Goal: Transaction & Acquisition: Purchase product/service

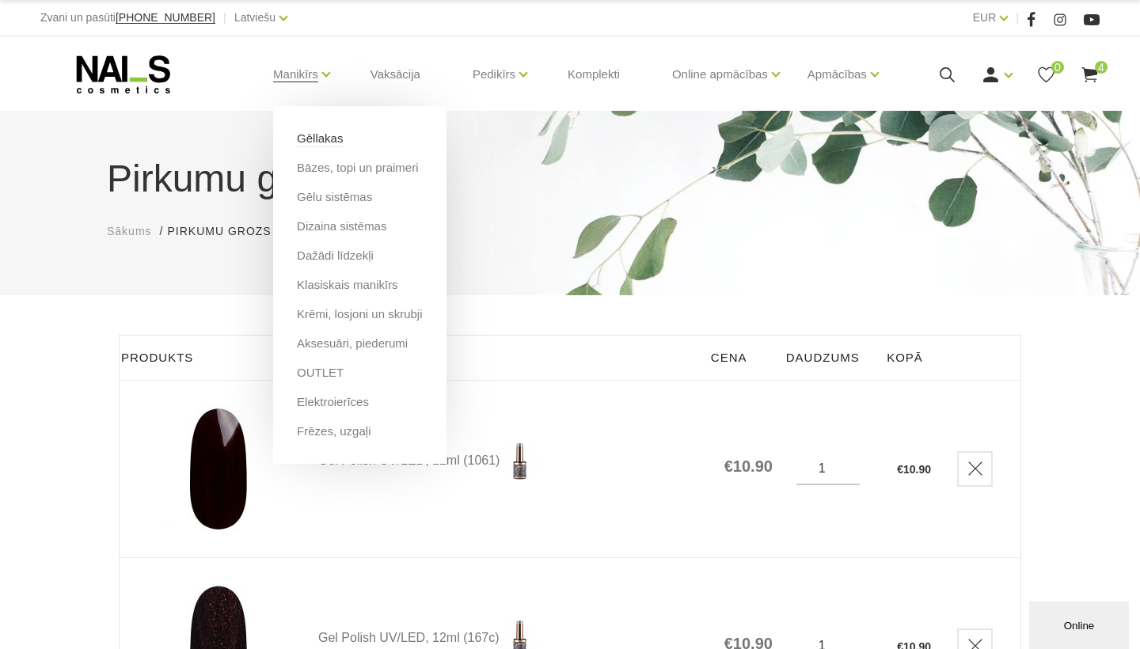
click at [343, 137] on link "Gēllakas" at bounding box center [320, 138] width 46 height 17
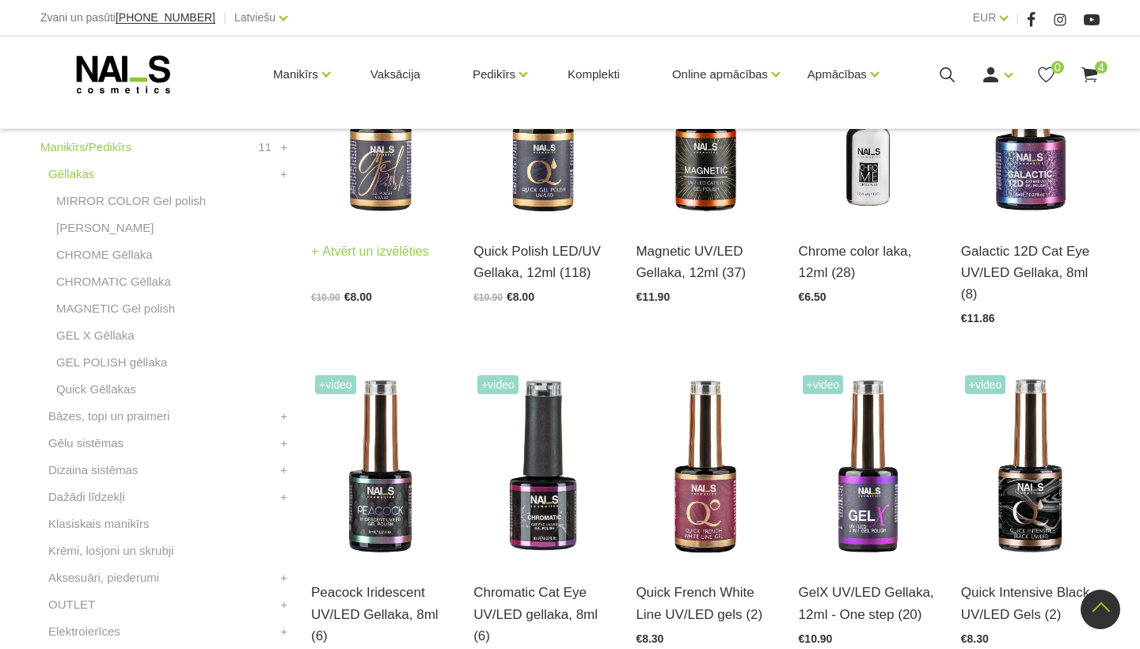
scroll to position [543, 0]
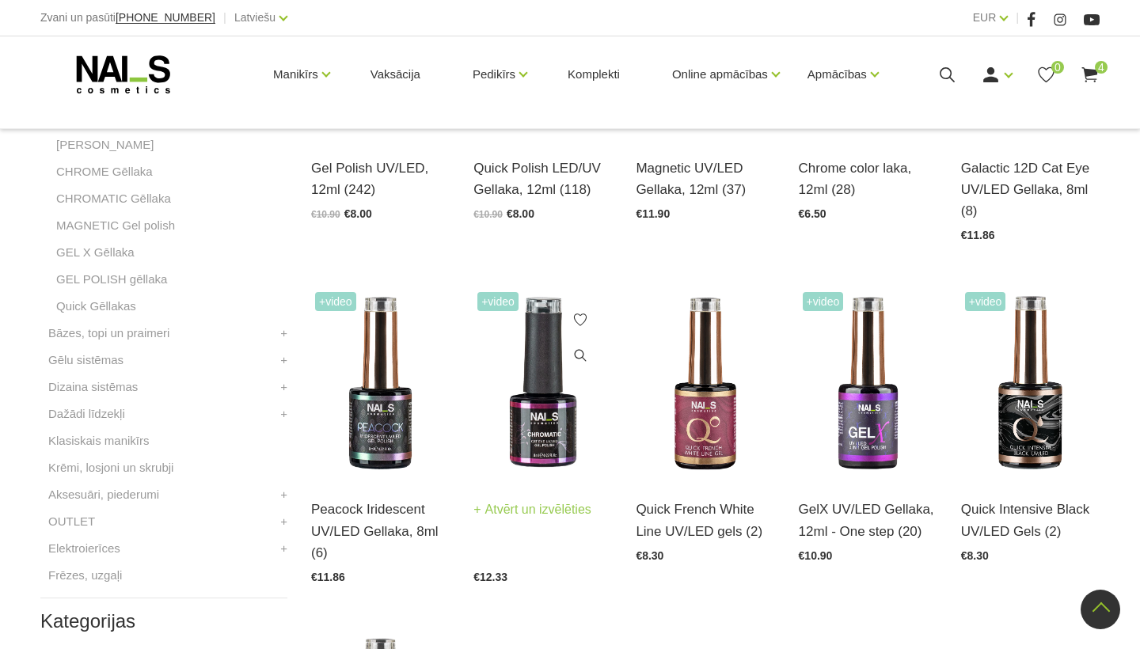
click at [530, 389] on img at bounding box center [542, 383] width 139 height 191
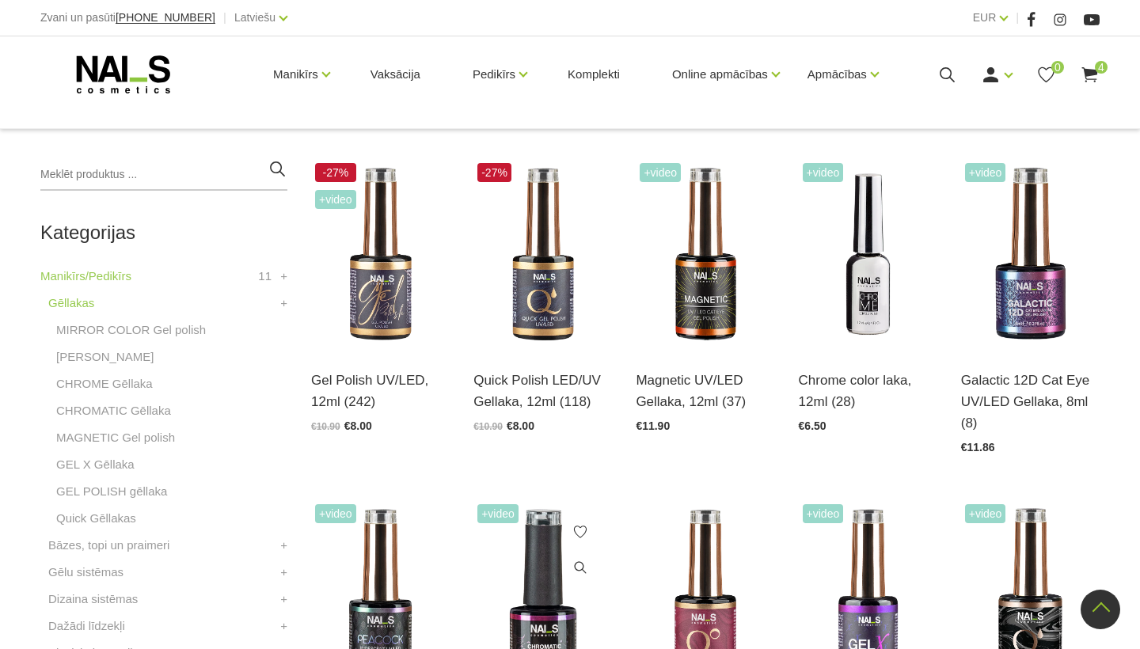
scroll to position [325, 0]
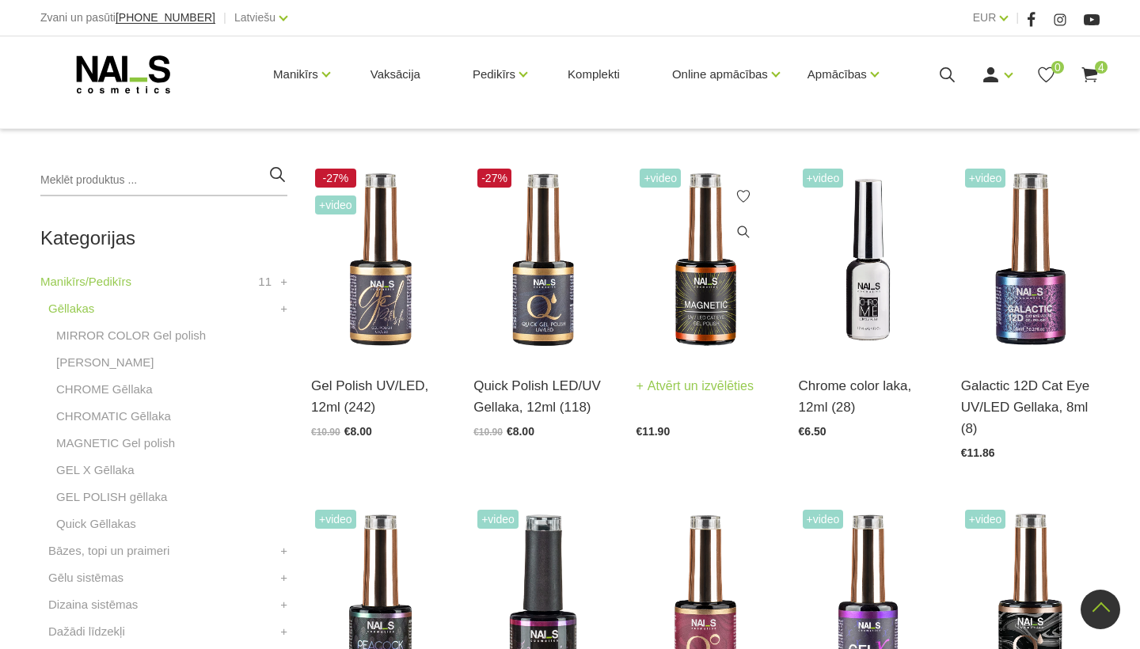
click at [684, 312] on img at bounding box center [705, 260] width 139 height 191
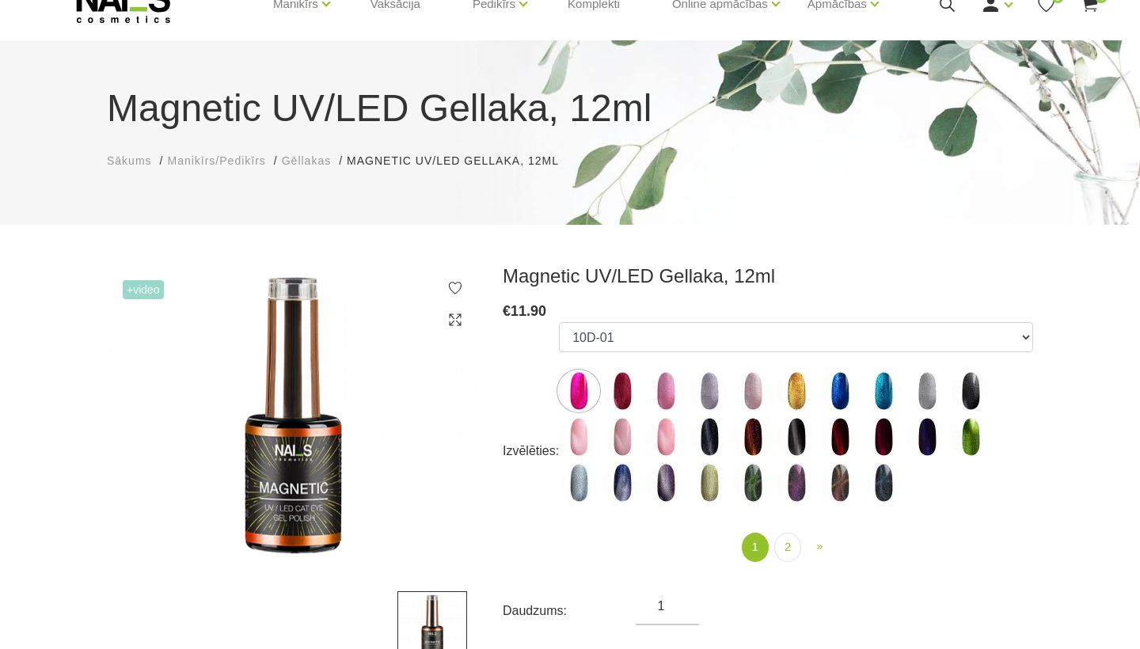
scroll to position [150, 0]
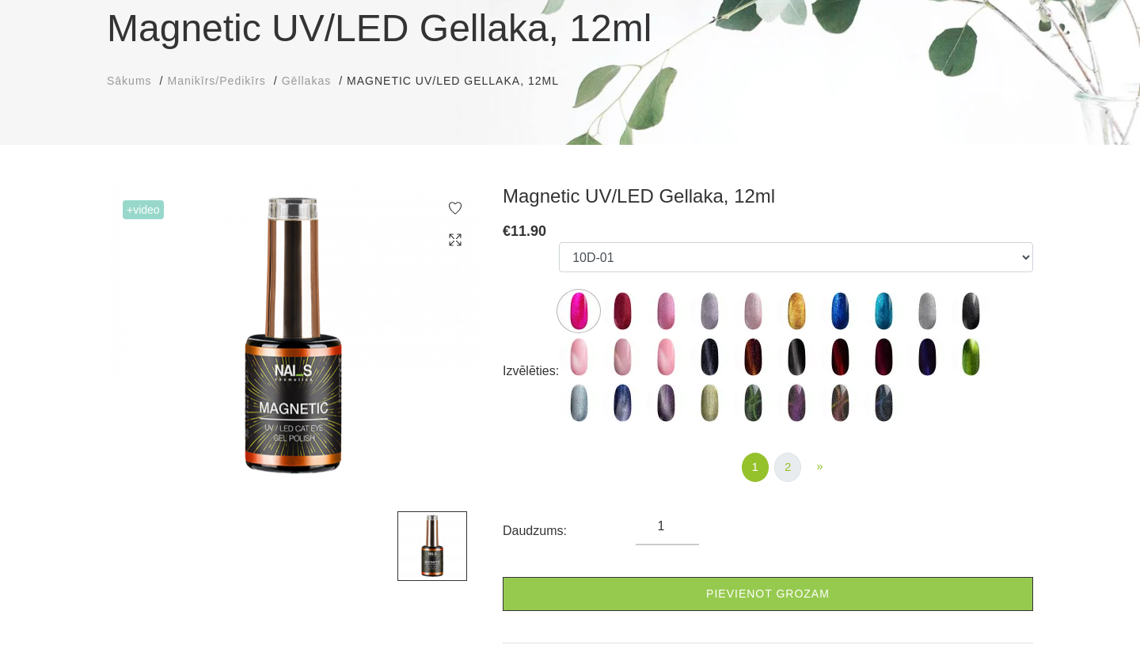
click at [788, 473] on link "2" at bounding box center [787, 467] width 27 height 29
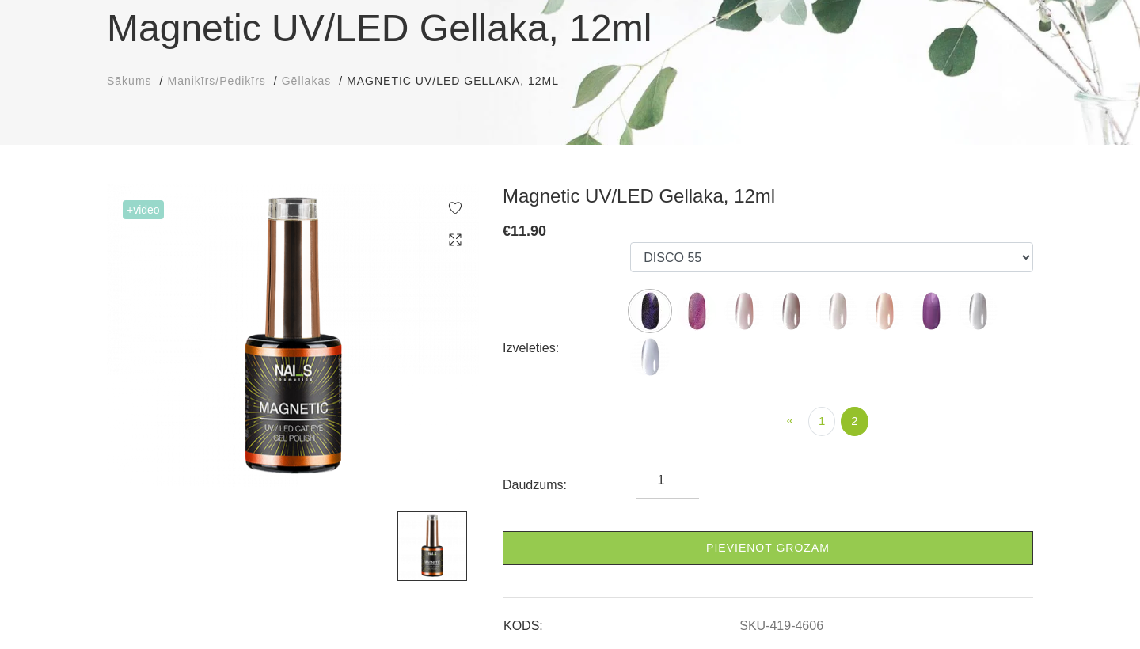
click at [743, 321] on img at bounding box center [744, 311] width 40 height 40
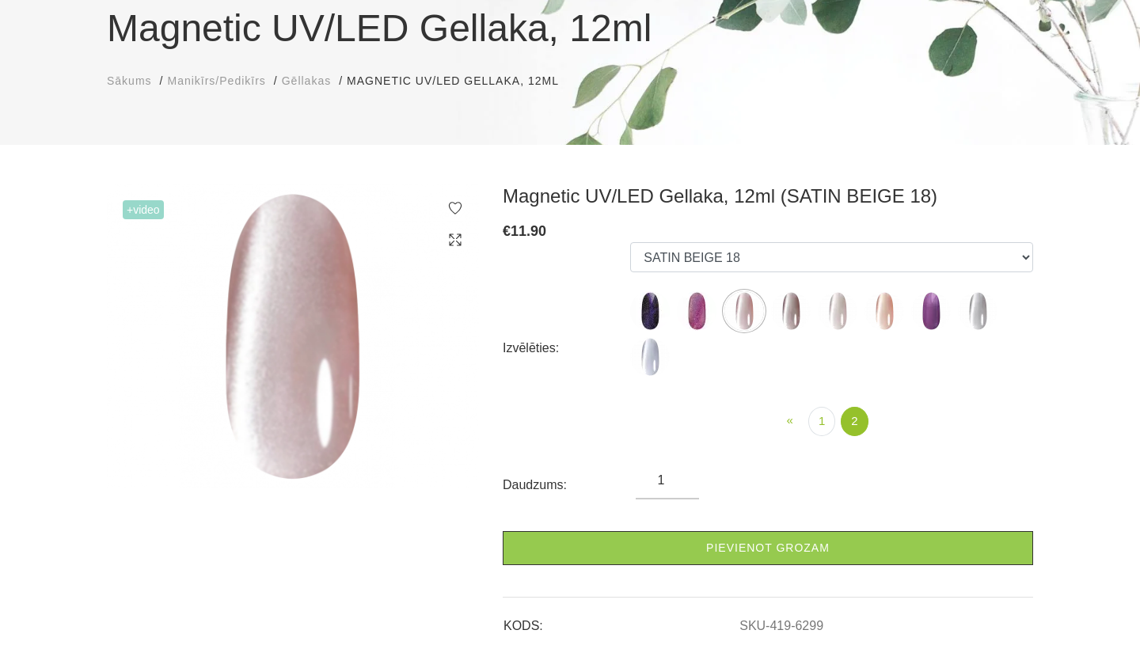
click at [785, 321] on img at bounding box center [791, 311] width 40 height 40
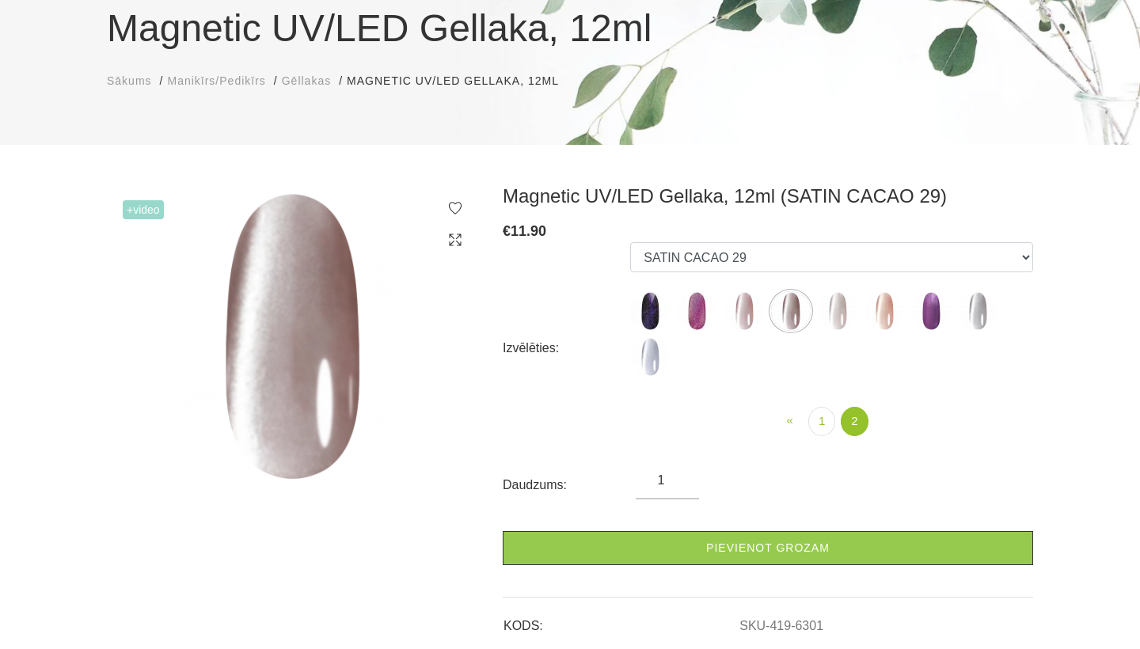
click at [828, 317] on img at bounding box center [838, 311] width 40 height 40
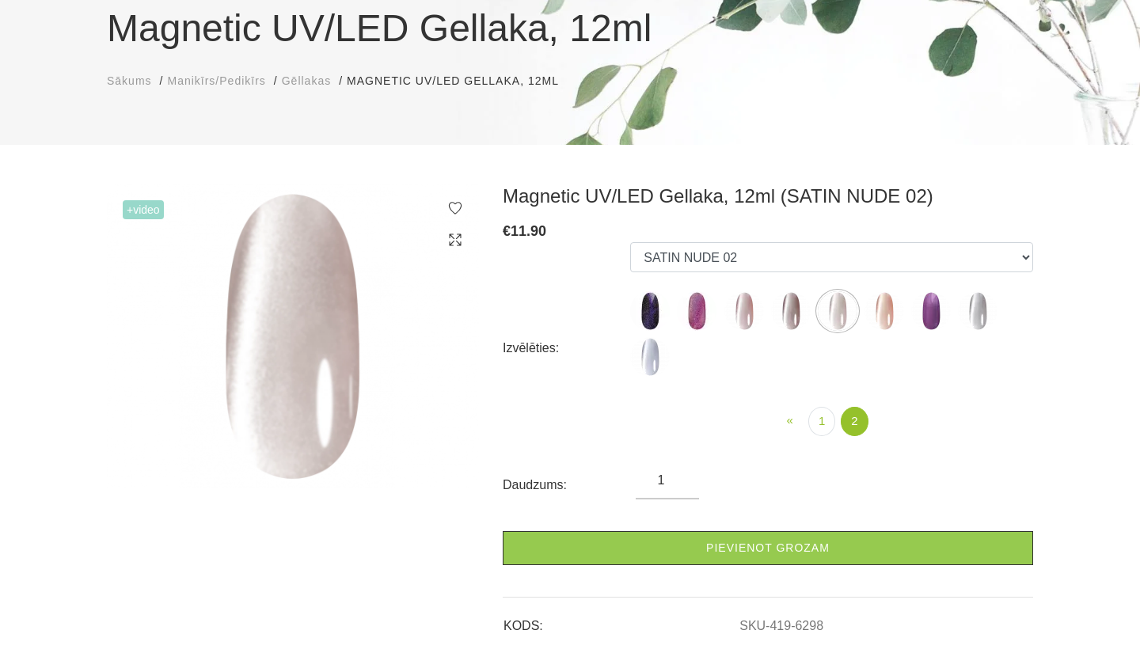
click at [877, 310] on img at bounding box center [884, 311] width 40 height 40
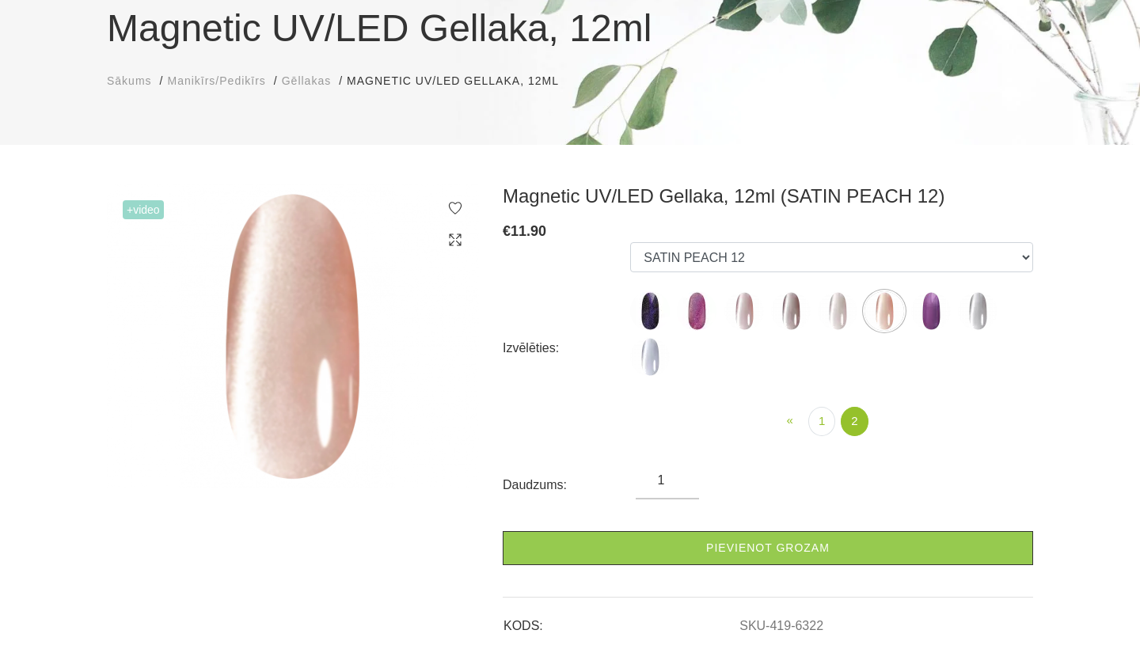
click at [969, 312] on img at bounding box center [978, 311] width 40 height 40
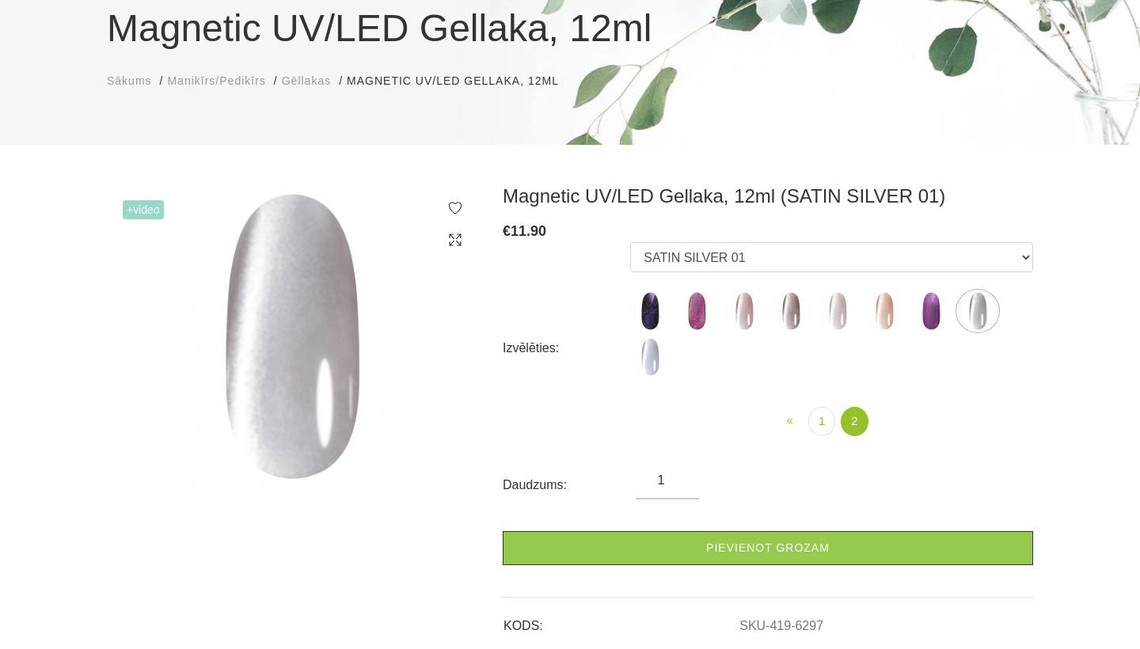
click at [650, 346] on img at bounding box center [650, 357] width 40 height 40
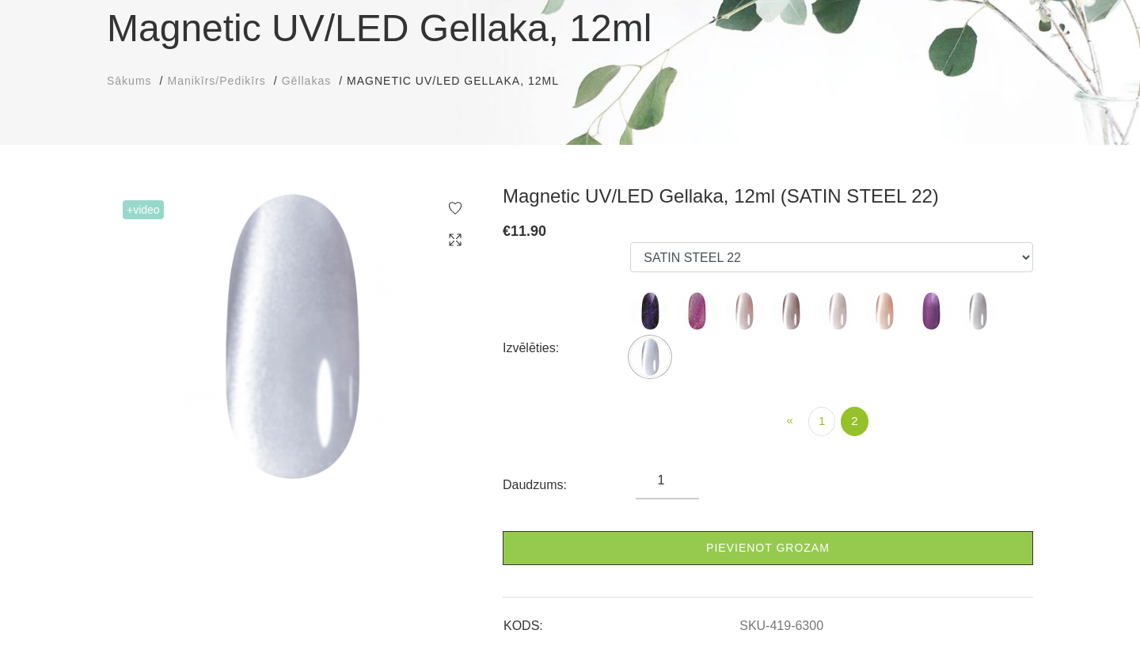
click at [744, 308] on img at bounding box center [744, 311] width 40 height 40
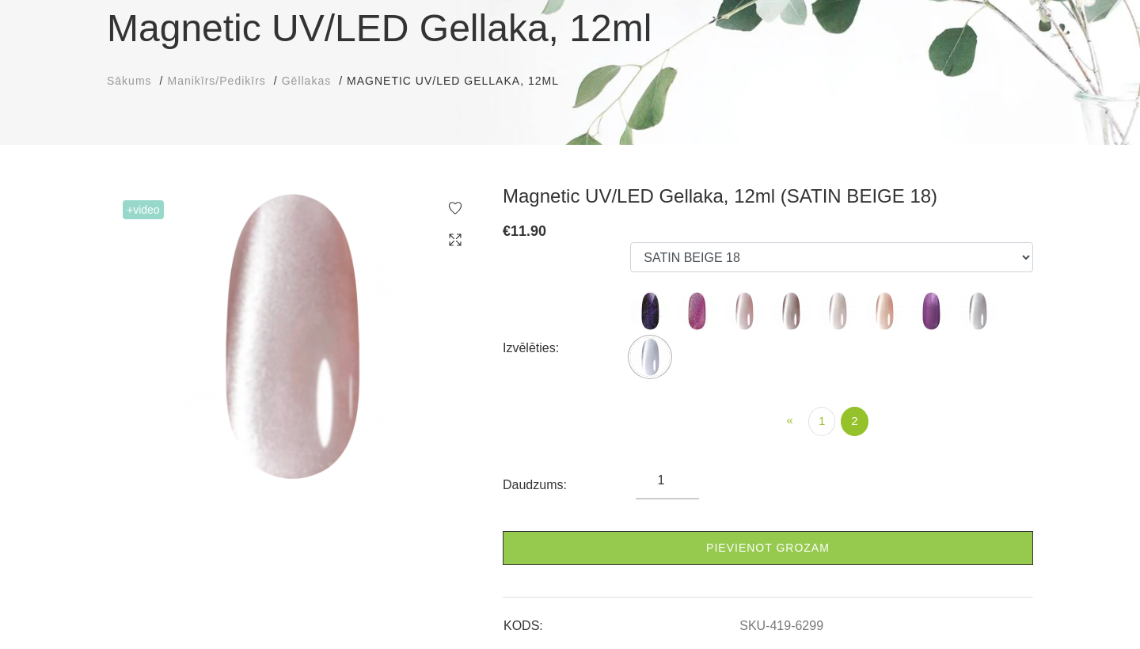
click at [792, 302] on img at bounding box center [791, 311] width 40 height 40
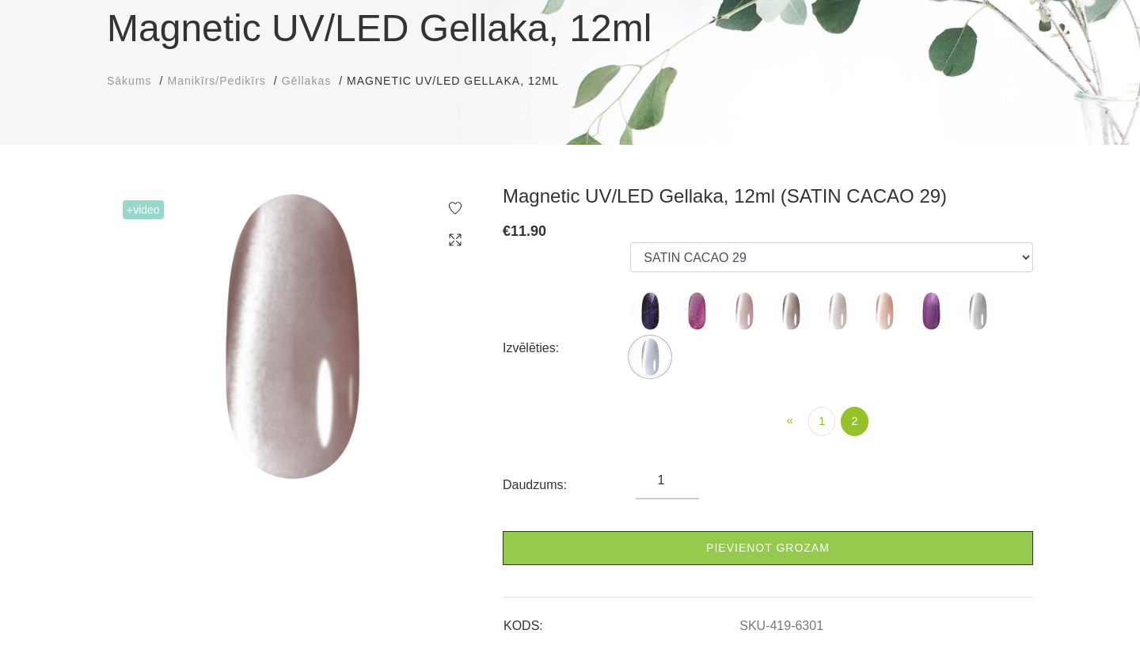
click at [740, 309] on img at bounding box center [744, 311] width 40 height 40
select select "6299"
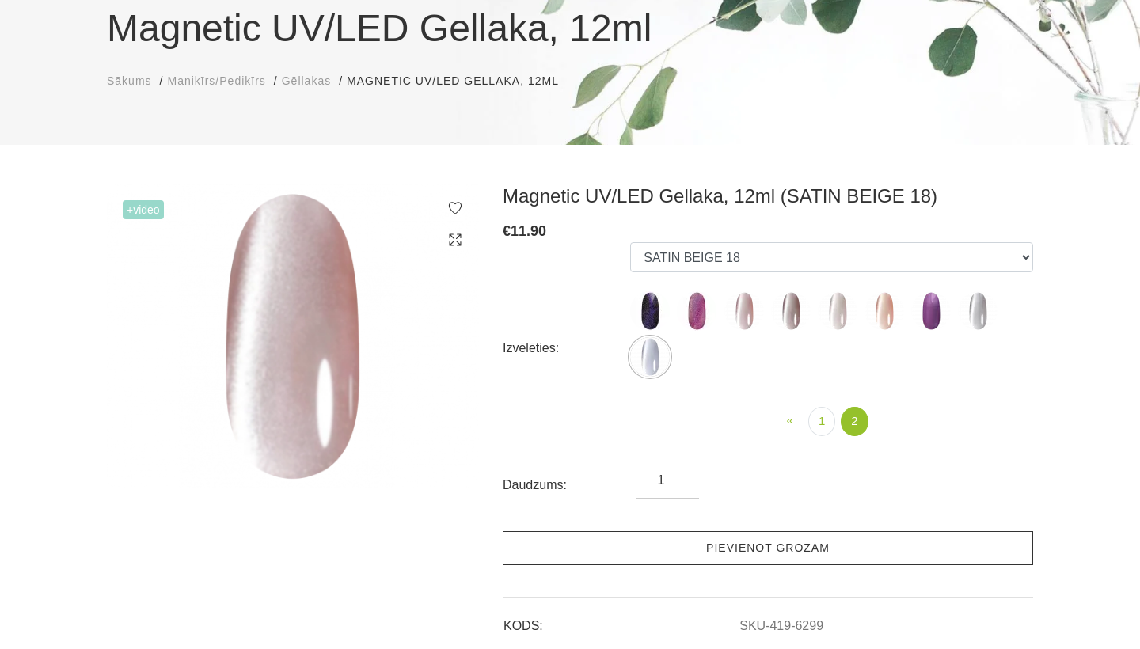
click at [701, 557] on link "Pievienot grozam" at bounding box center [768, 548] width 530 height 34
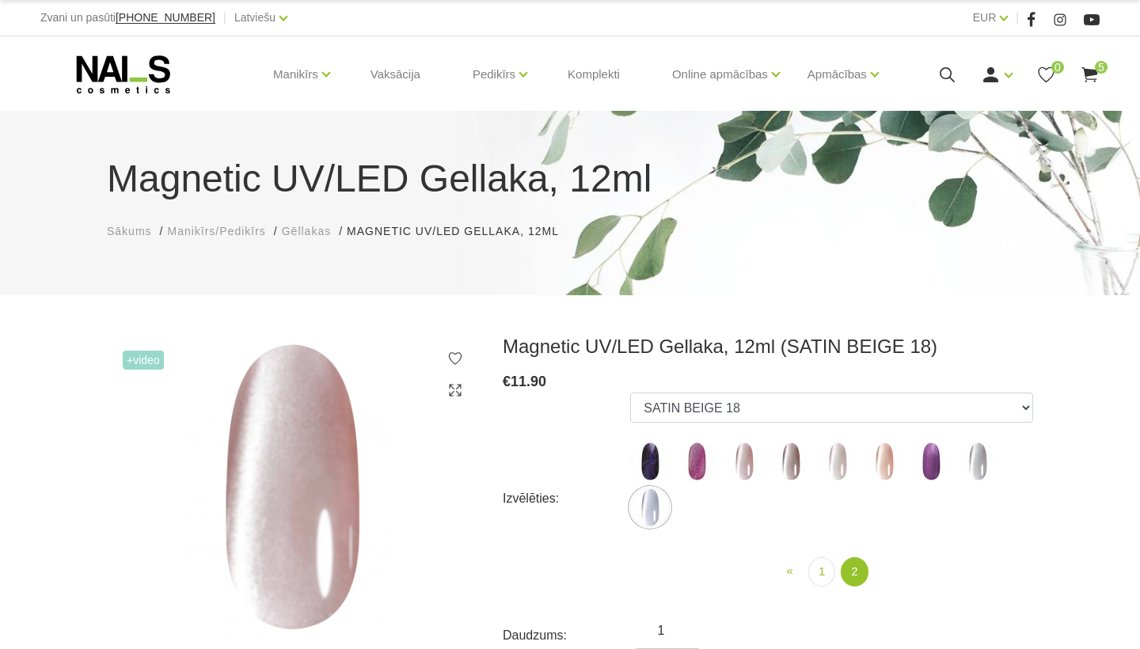
click at [1095, 74] on span "5" at bounding box center [1101, 67] width 13 height 13
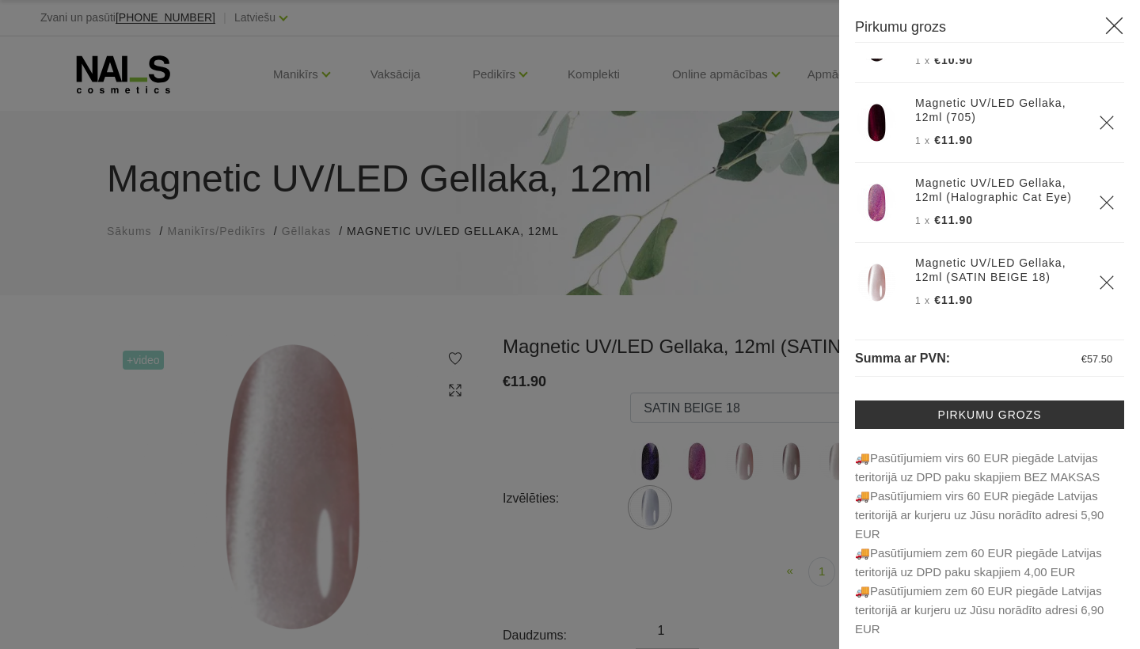
scroll to position [135, 0]
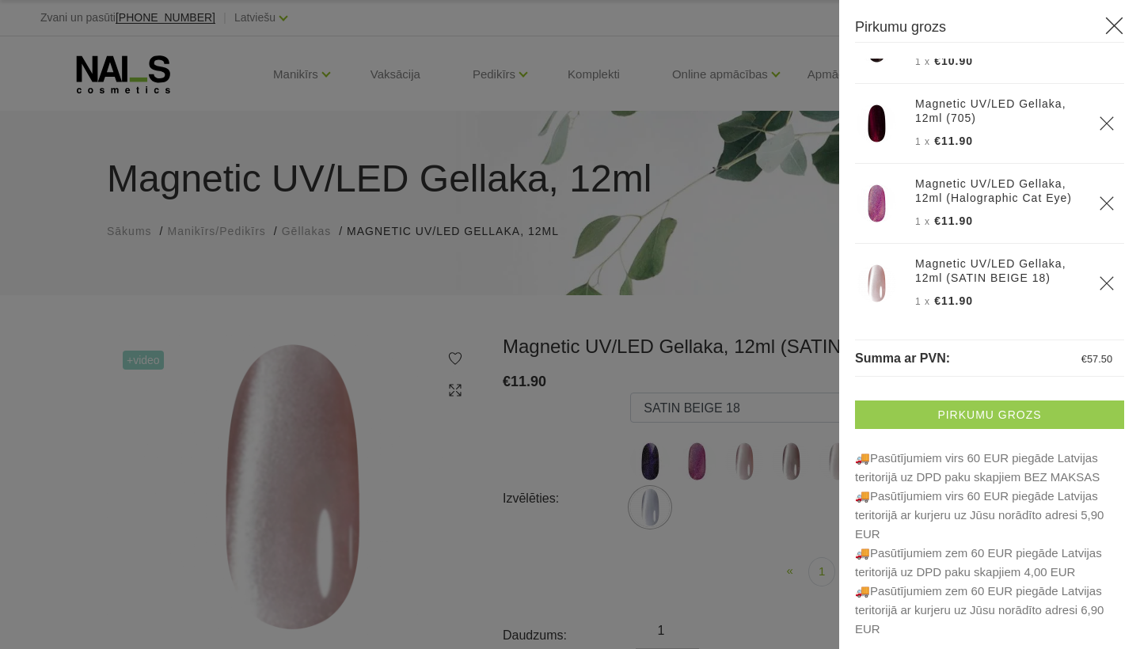
click at [1005, 407] on link "Pirkumu grozs" at bounding box center [989, 415] width 269 height 28
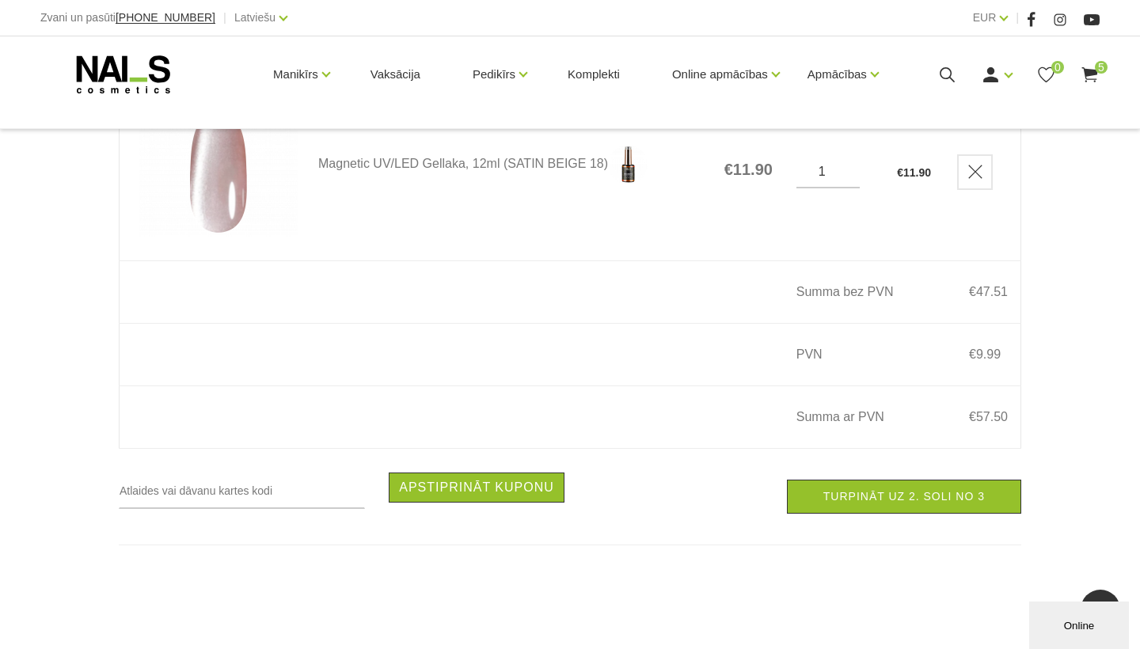
scroll to position [947, 0]
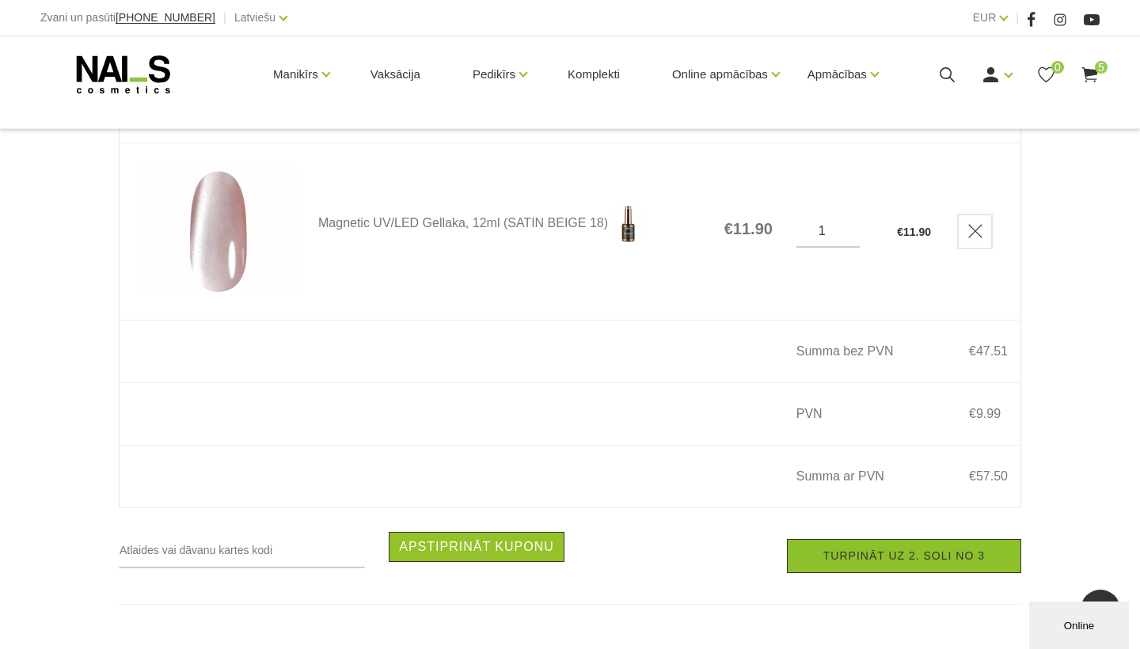
click at [936, 550] on link "Turpināt uz 2. soli no 3" at bounding box center [904, 556] width 234 height 34
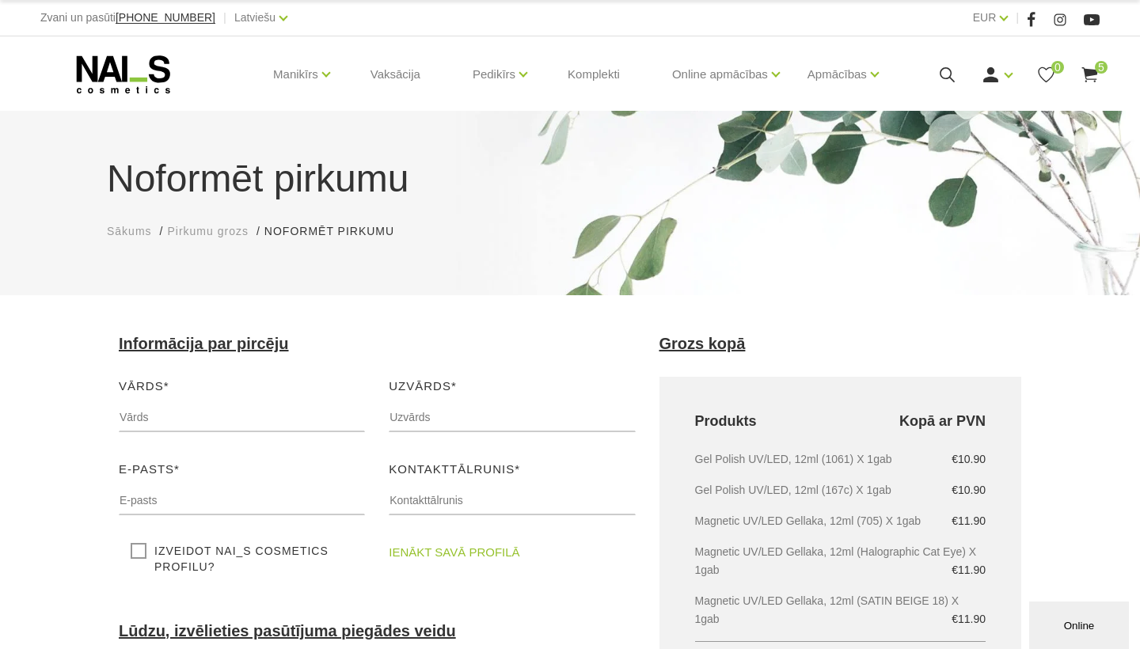
click at [123, 93] on use at bounding box center [123, 74] width 93 height 38
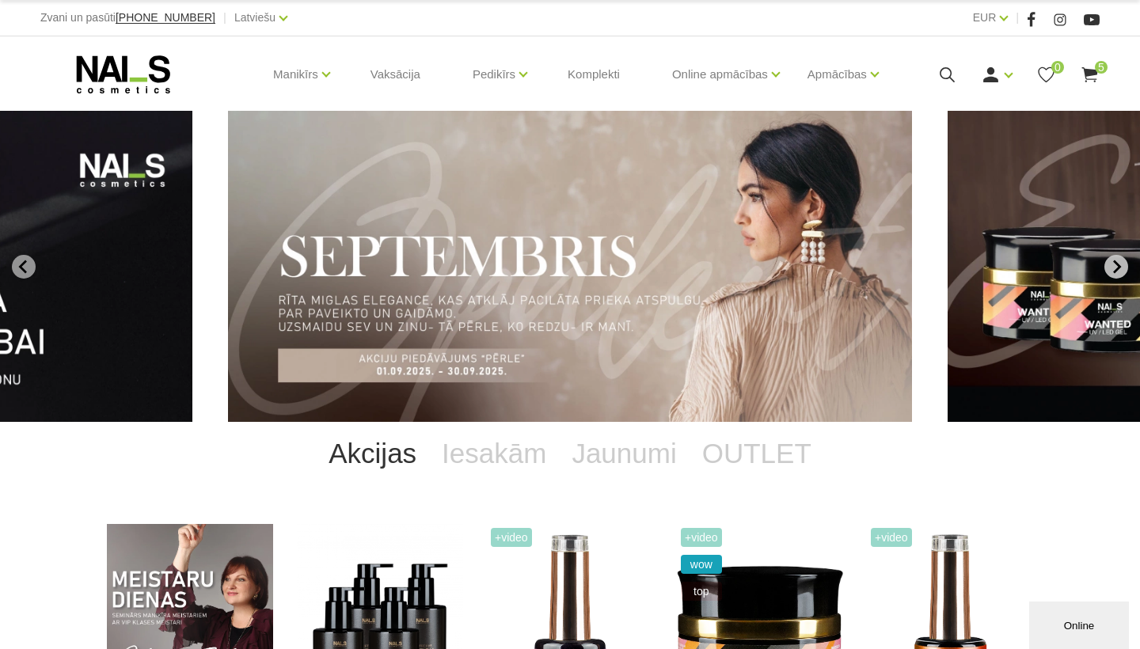
click at [1111, 268] on icon "Next slide" at bounding box center [1116, 267] width 14 height 14
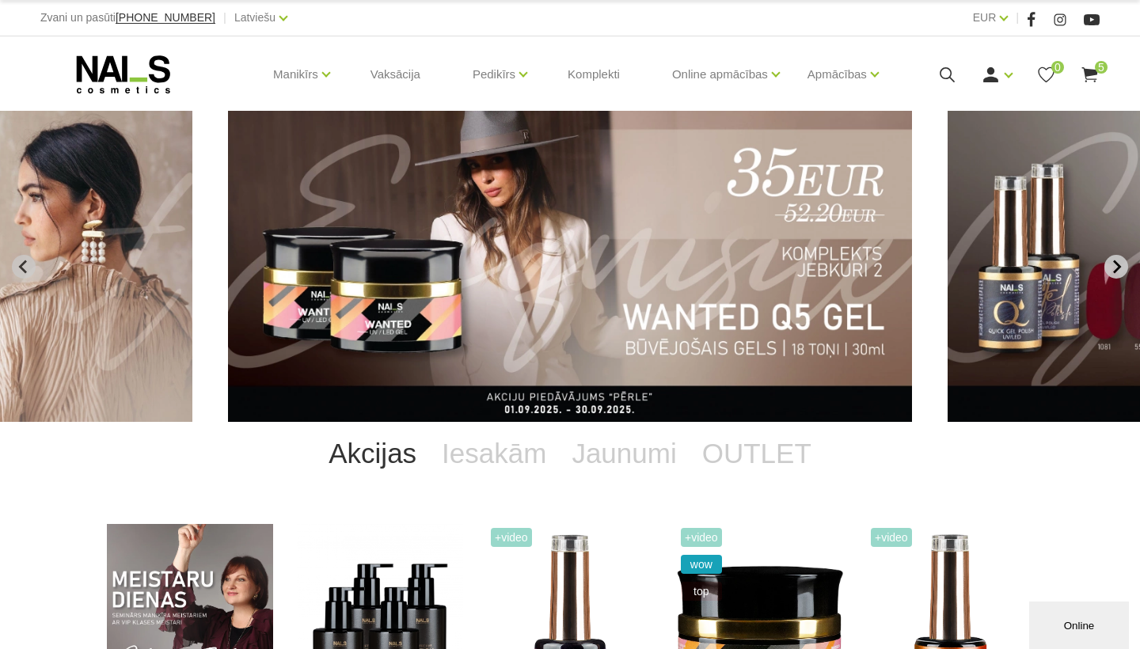
click at [1111, 268] on icon "Next slide" at bounding box center [1116, 267] width 14 height 14
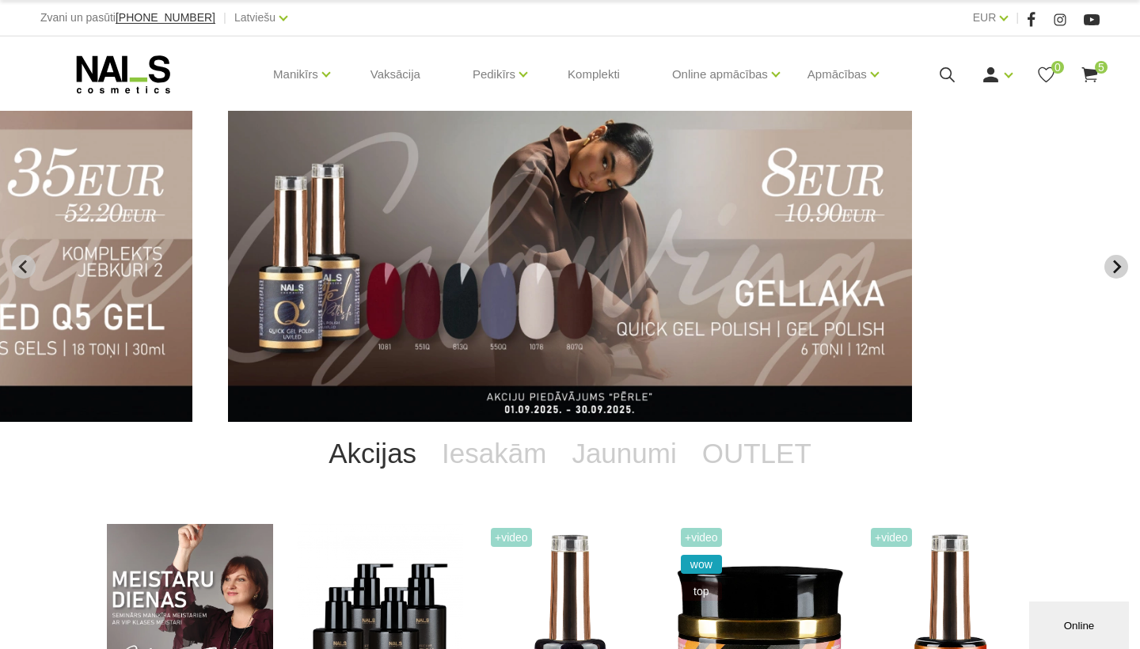
click at [1111, 268] on icon "Next slide" at bounding box center [1116, 267] width 14 height 14
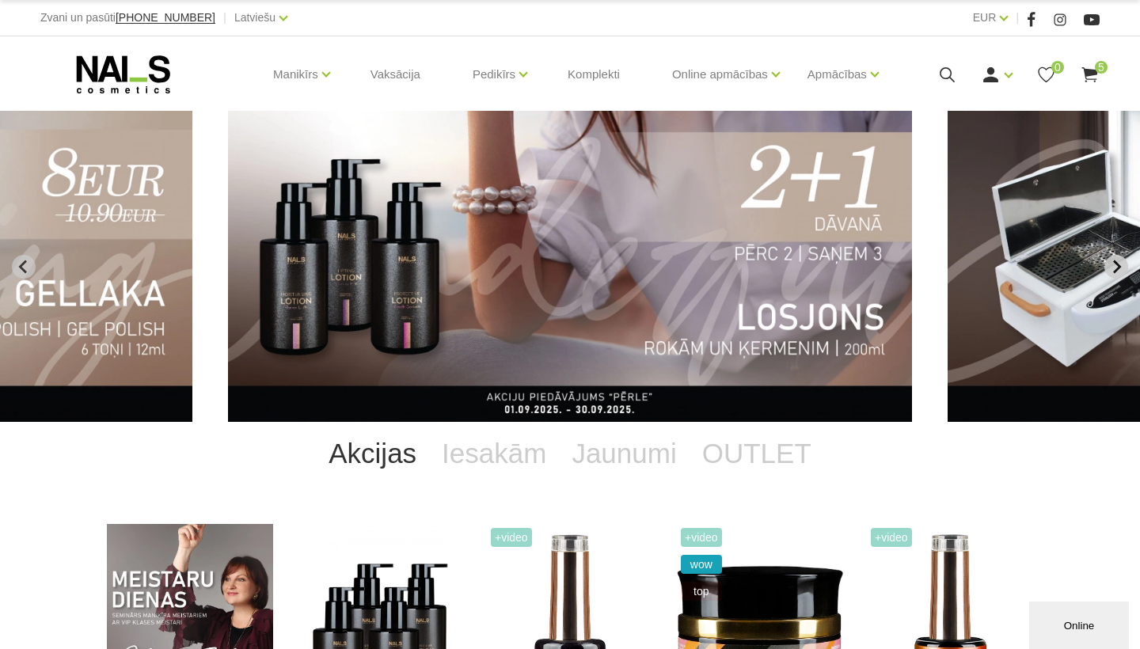
click at [1111, 268] on icon "Next slide" at bounding box center [1116, 267] width 14 height 14
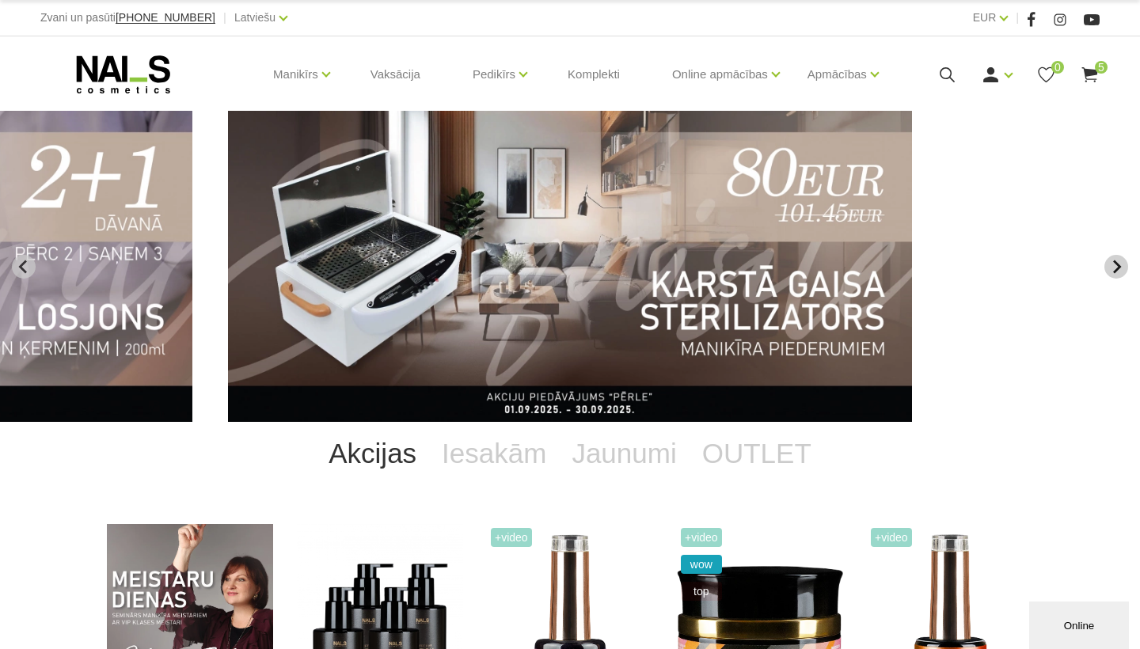
click at [1111, 271] on icon "Next slide" at bounding box center [1116, 267] width 14 height 14
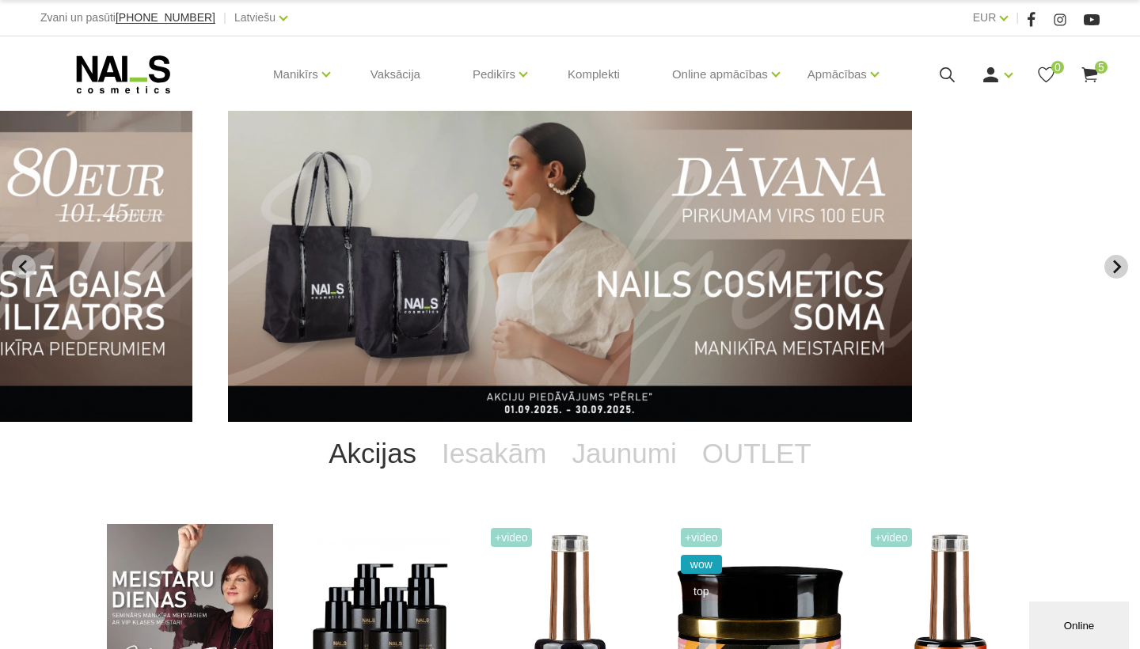
click at [1111, 270] on icon "Next slide" at bounding box center [1116, 267] width 14 height 14
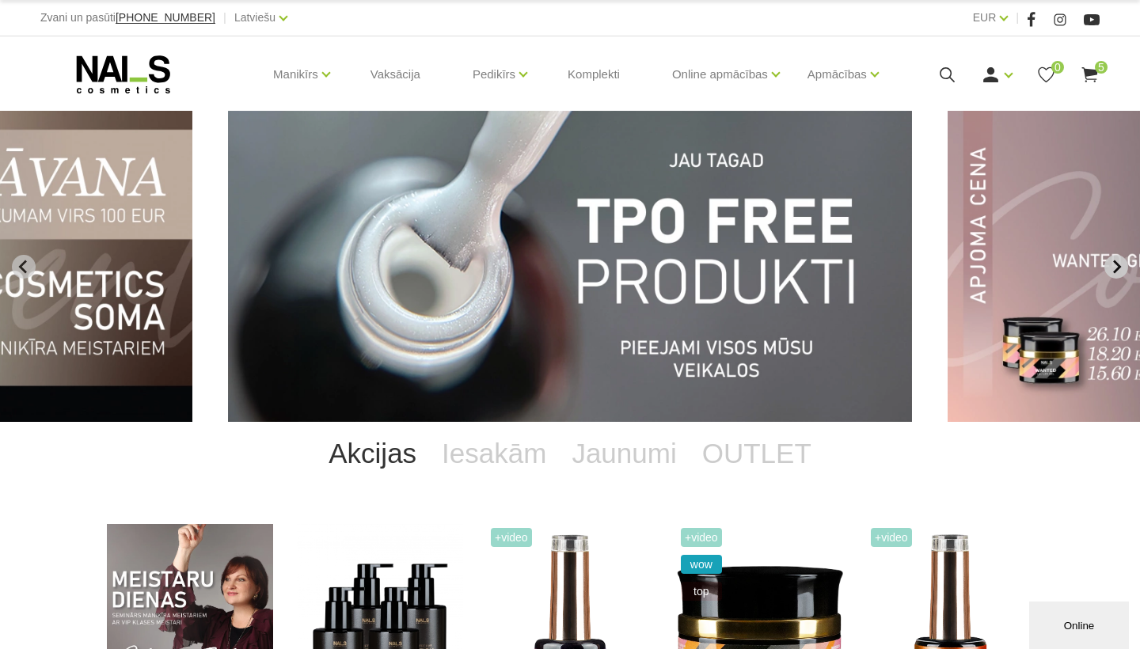
click at [1111, 274] on button "Next slide" at bounding box center [1116, 267] width 24 height 24
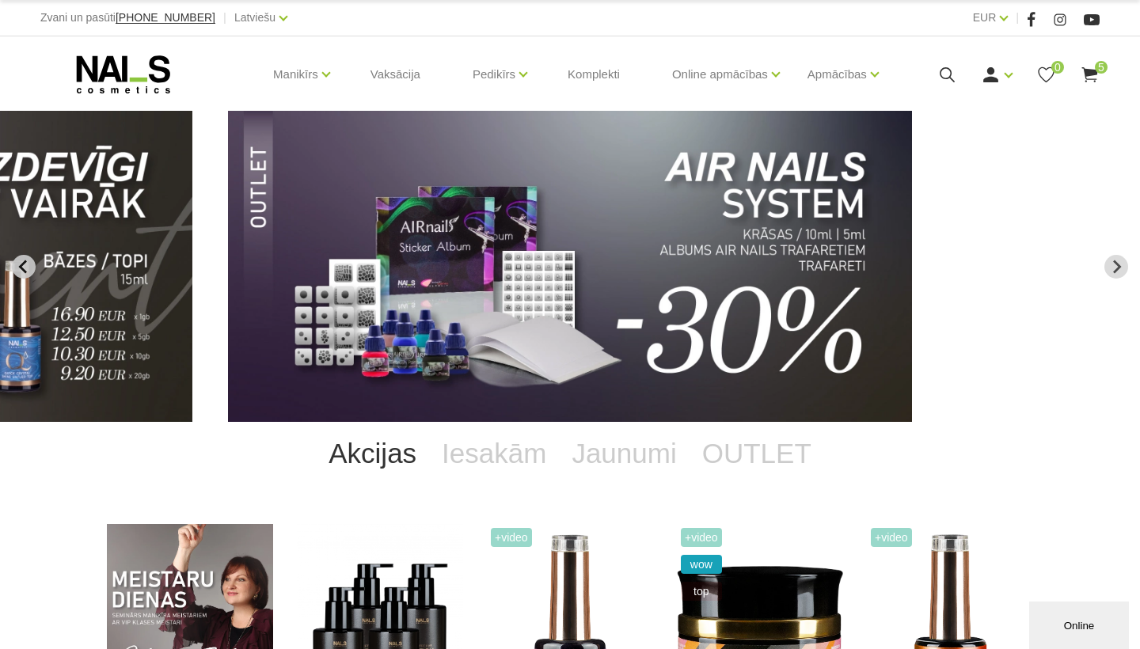
click at [24, 260] on icon "Previous slide" at bounding box center [24, 267] width 14 height 14
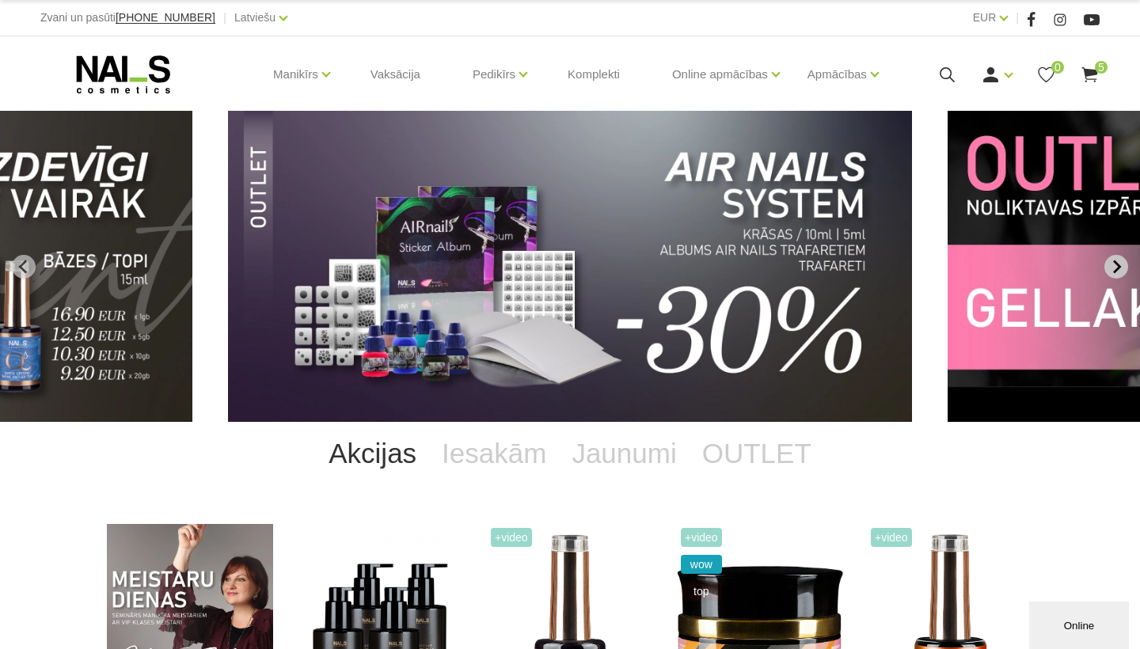
click at [1119, 261] on icon "Next slide" at bounding box center [1116, 267] width 14 height 14
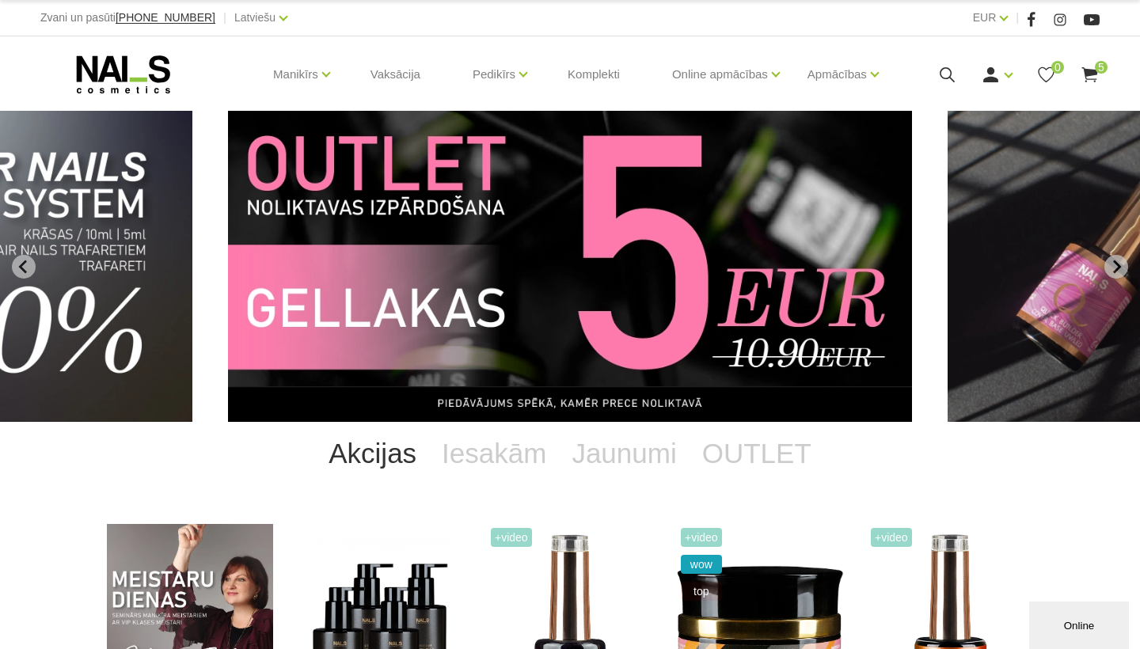
click at [848, 272] on img "10 of 11" at bounding box center [570, 266] width 684 height 311
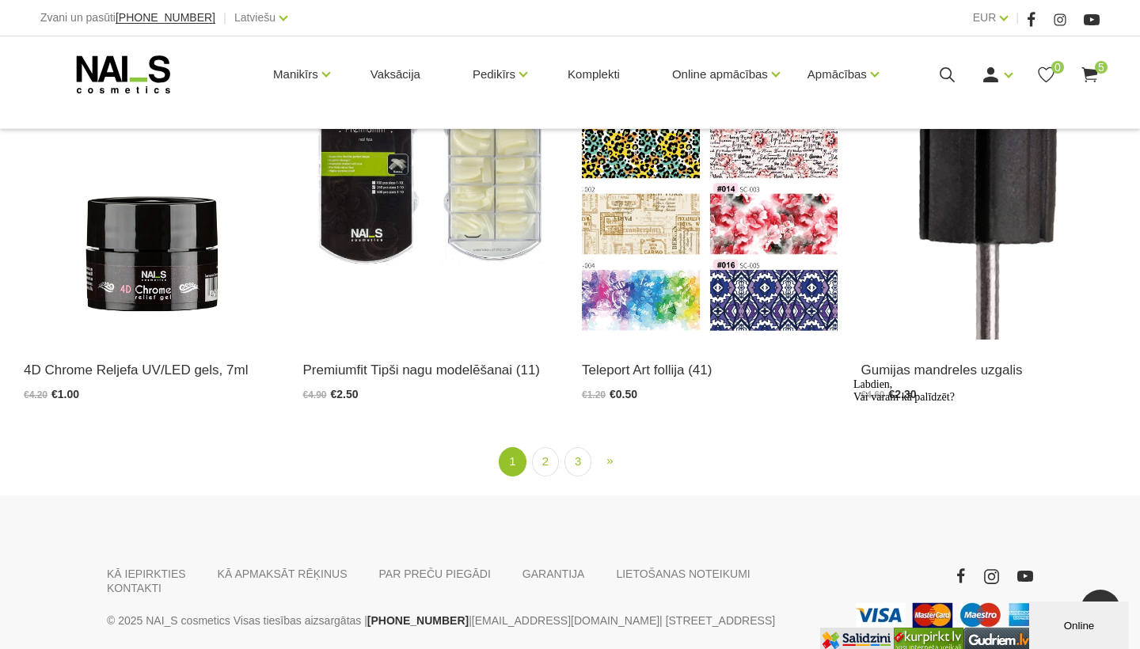
scroll to position [2779, 0]
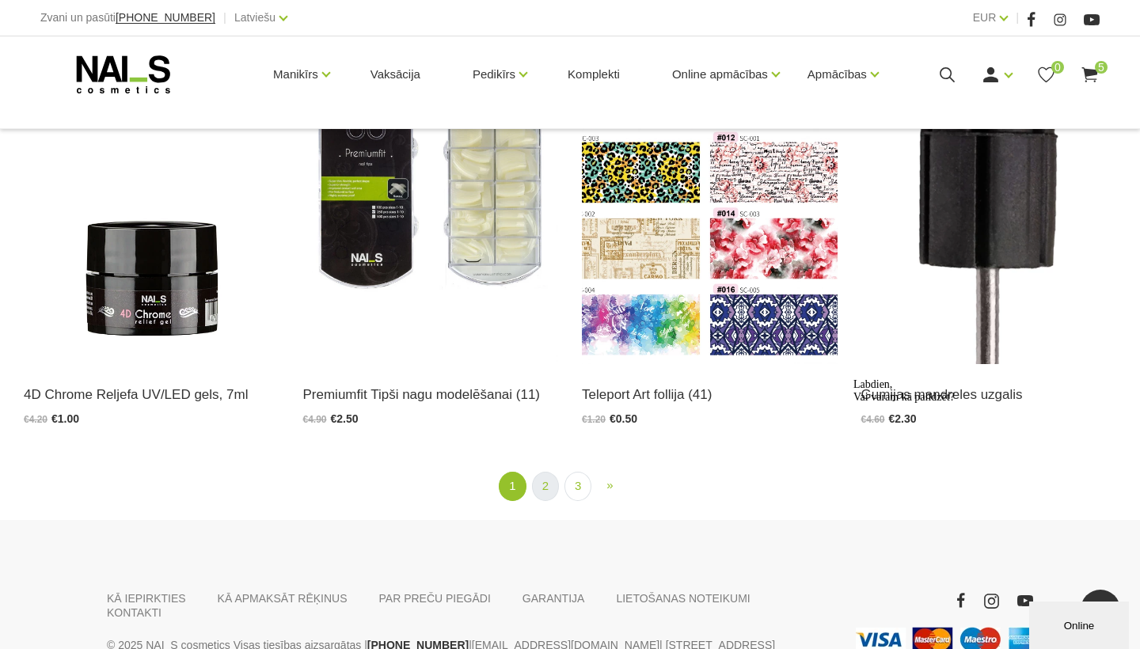
click at [538, 477] on link "2" at bounding box center [545, 486] width 27 height 29
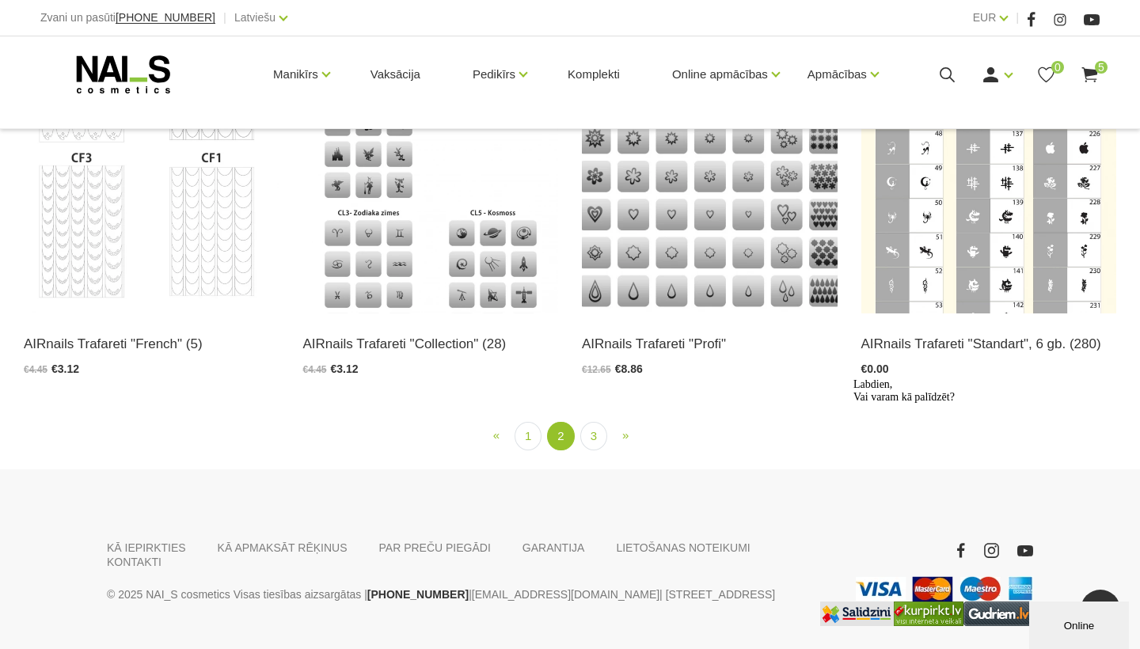
scroll to position [2085, 0]
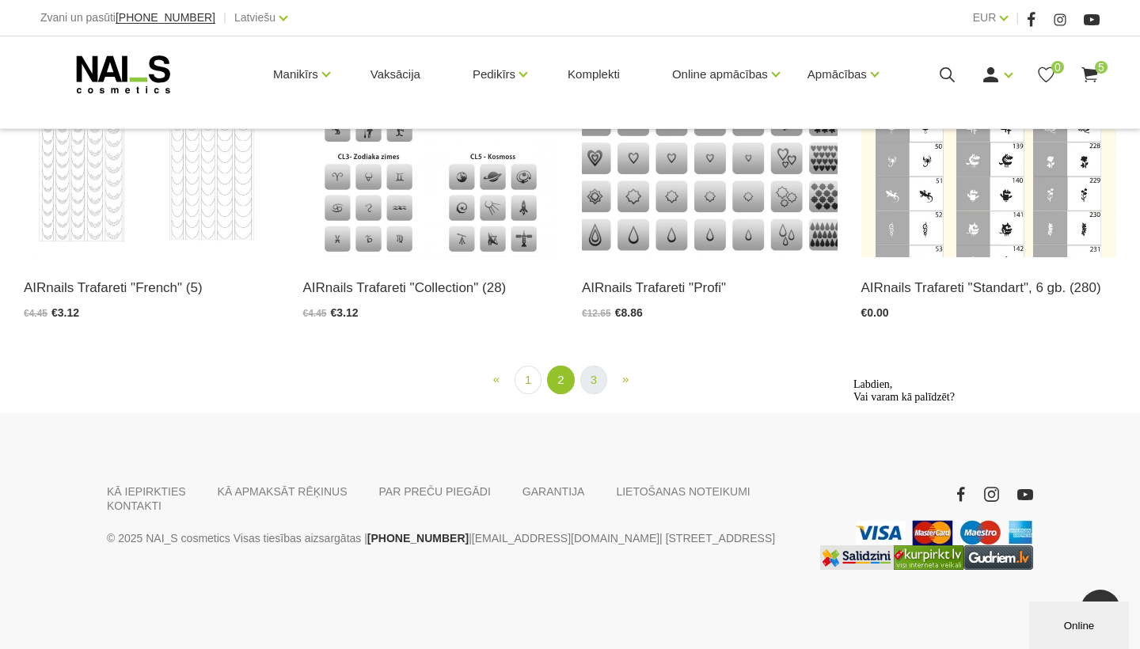
click at [591, 385] on link "3" at bounding box center [593, 380] width 27 height 29
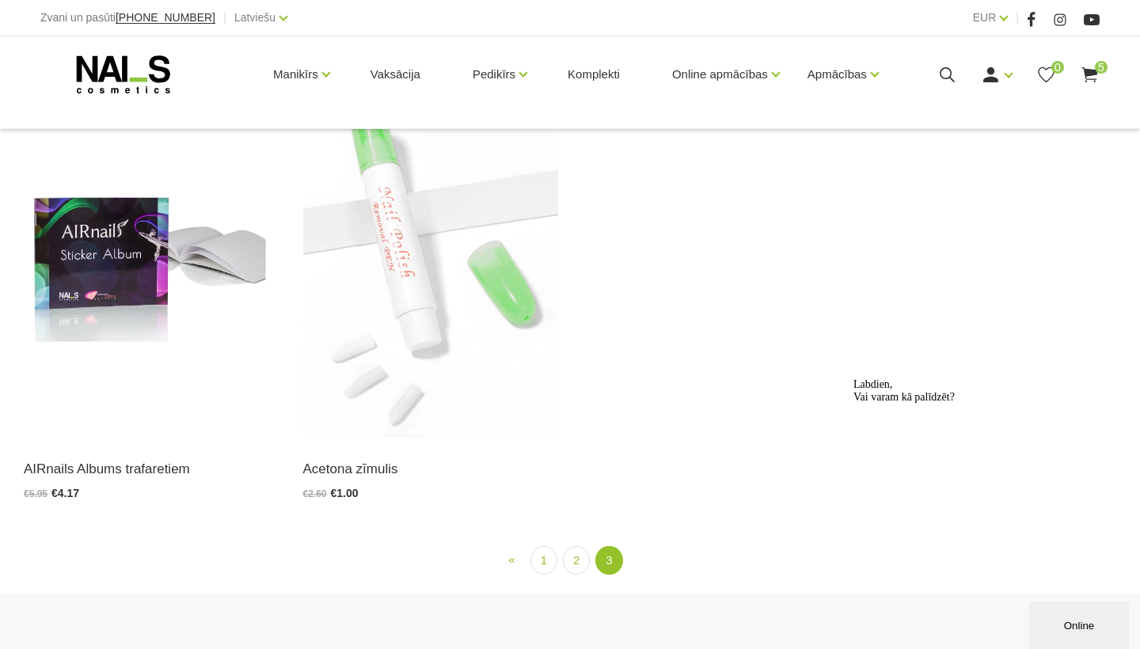
scroll to position [328, 0]
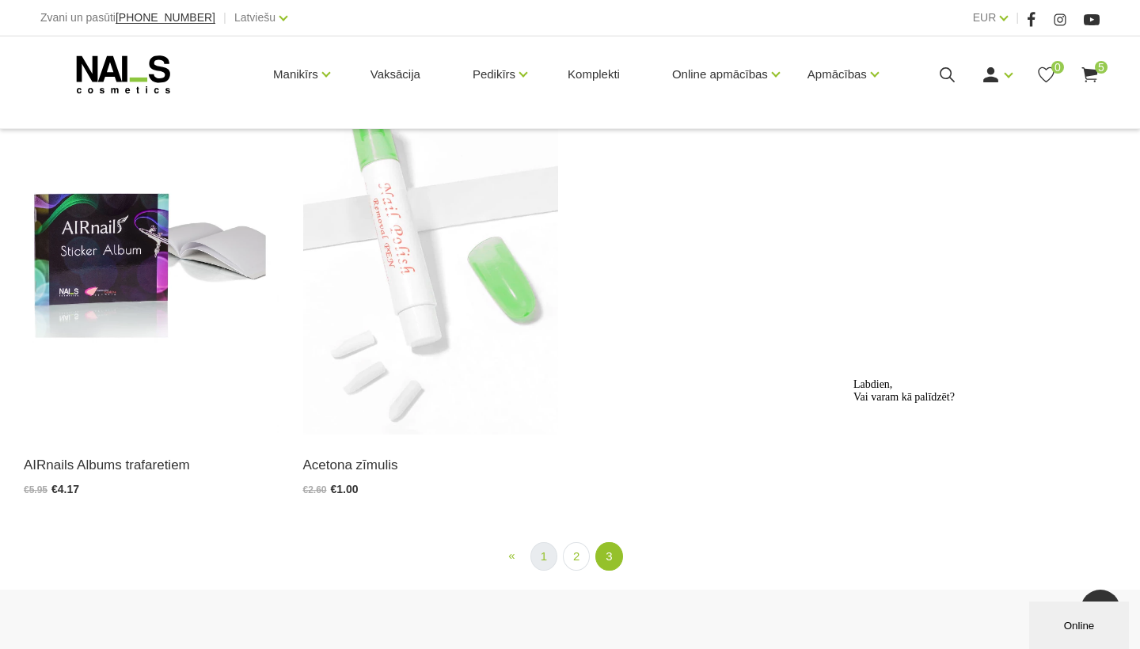
click at [548, 552] on link "1" at bounding box center [543, 556] width 27 height 29
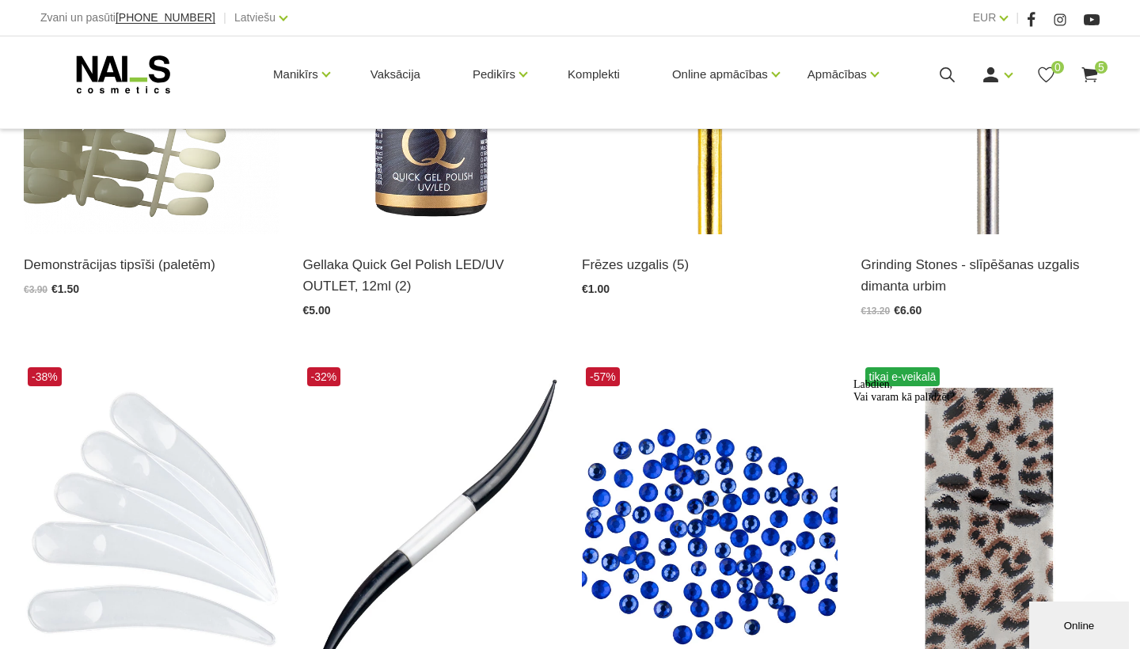
scroll to position [560, 0]
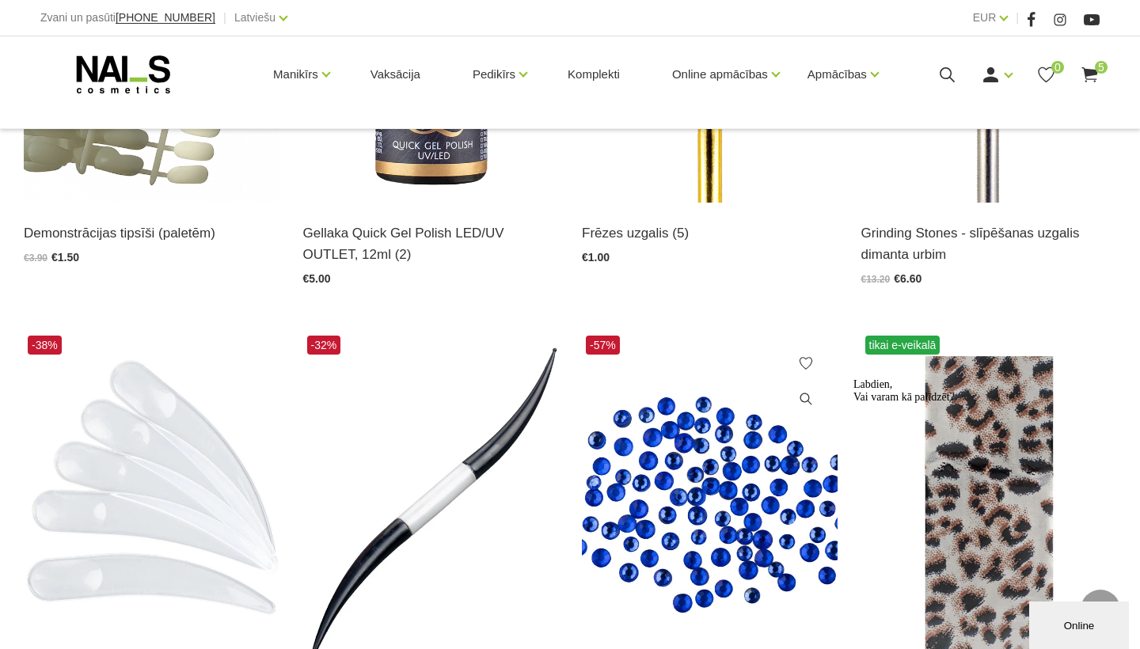
click at [683, 511] on img at bounding box center [710, 507] width 256 height 351
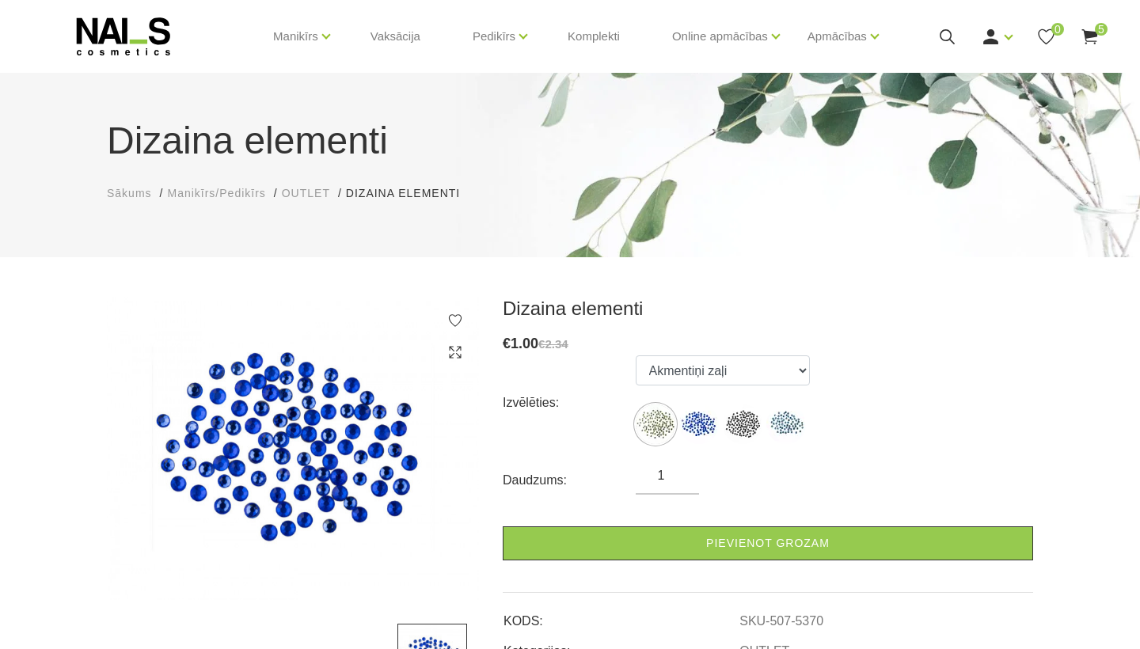
scroll to position [48, 0]
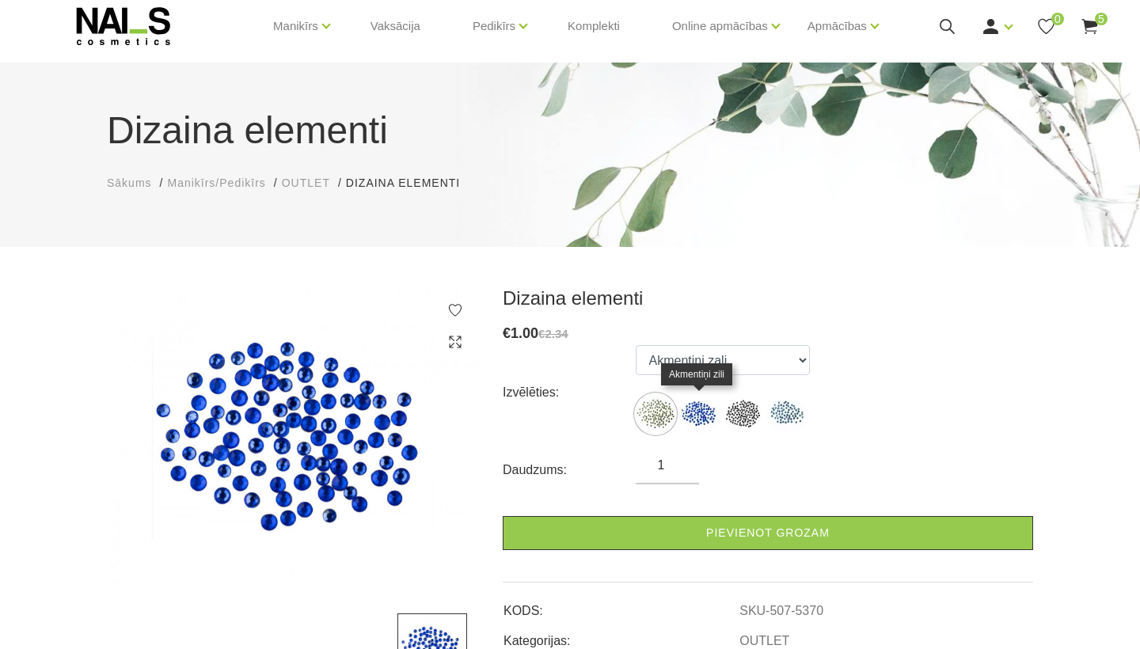
click at [707, 421] on img at bounding box center [699, 414] width 40 height 40
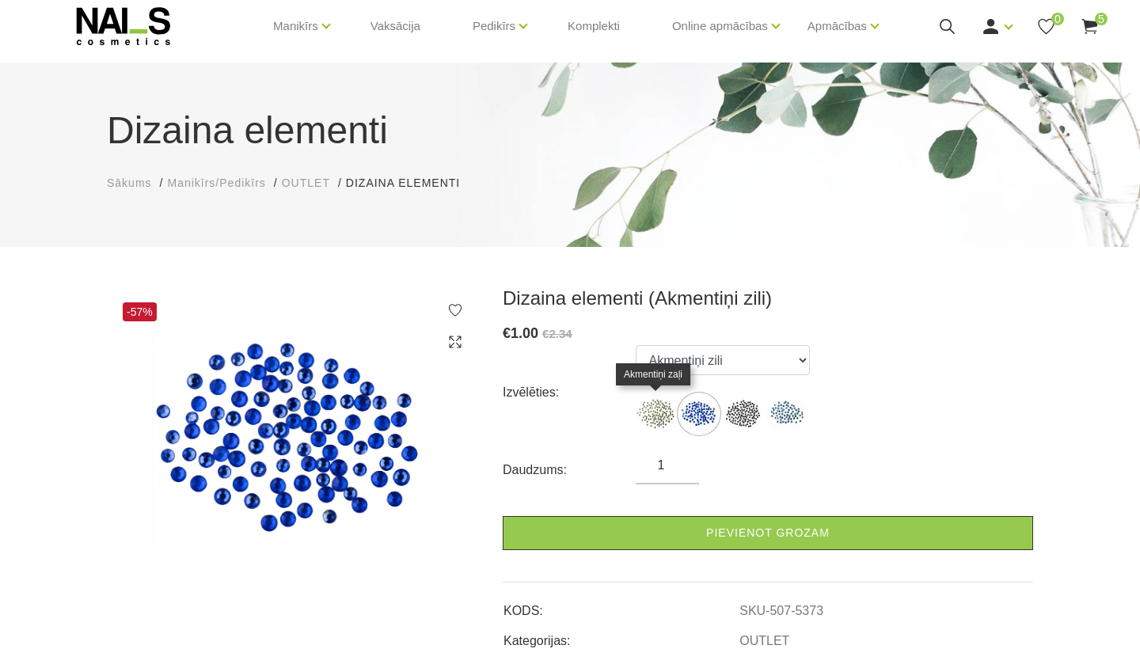
click at [671, 411] on img at bounding box center [656, 414] width 40 height 40
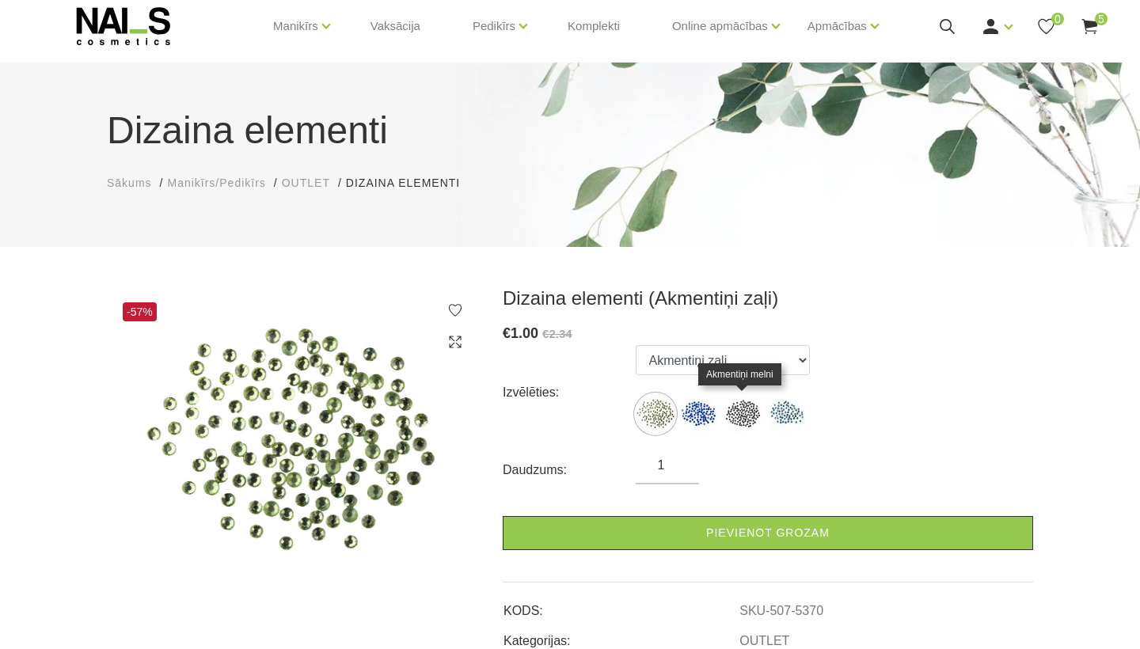
click at [740, 411] on img at bounding box center [743, 414] width 40 height 40
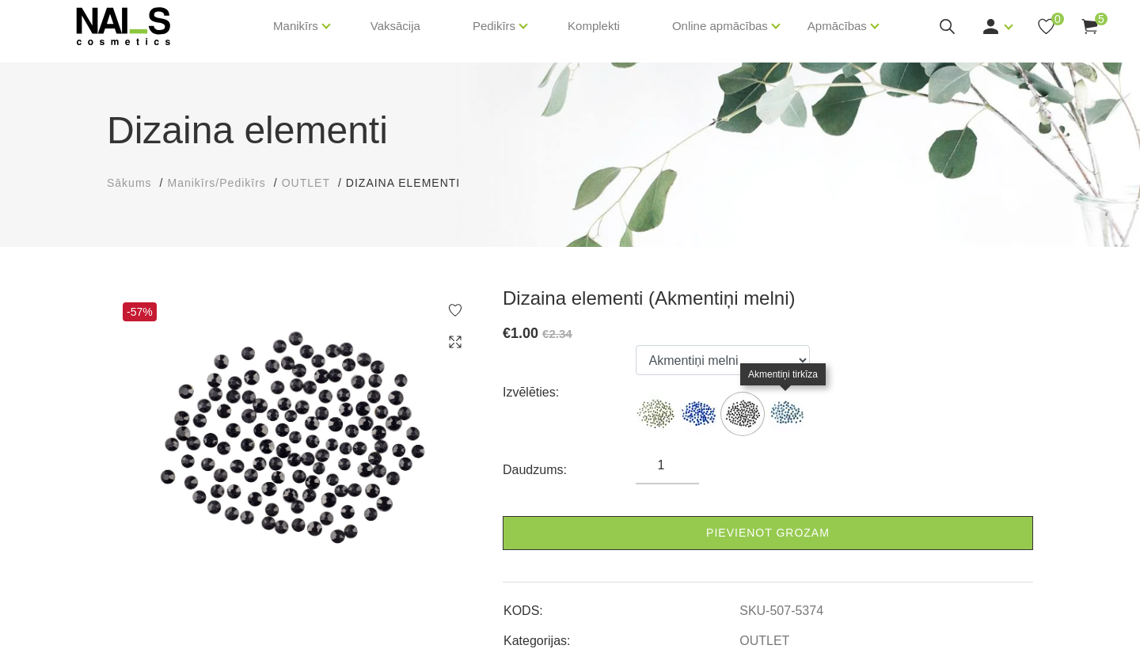
click at [795, 412] on img at bounding box center [786, 414] width 40 height 40
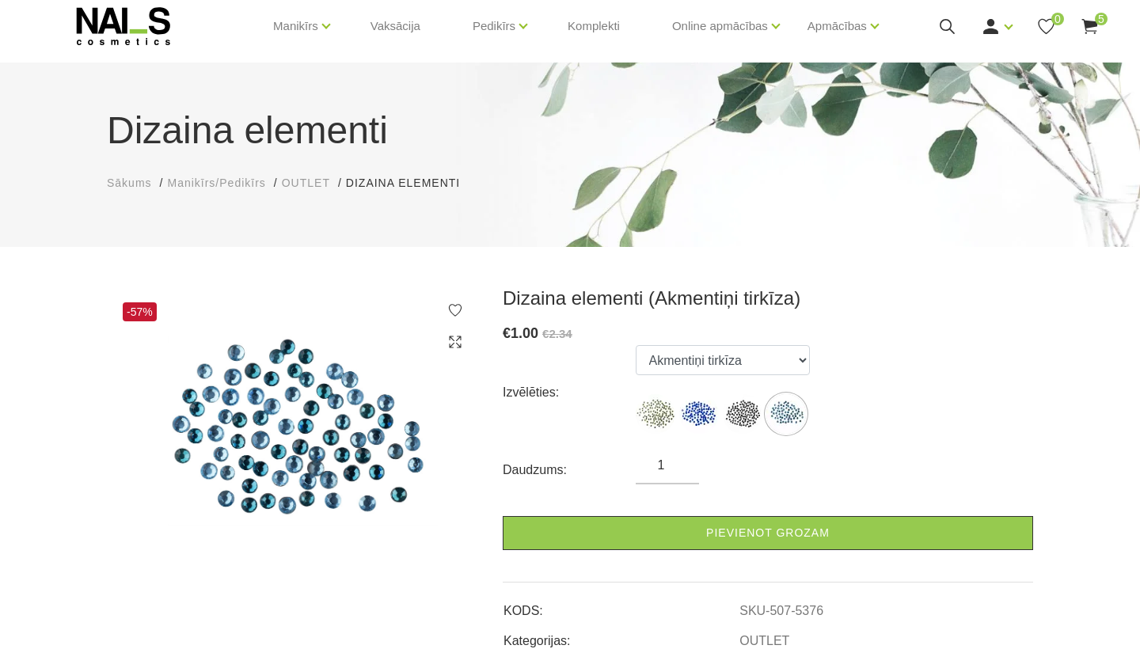
click at [668, 419] on img at bounding box center [656, 414] width 40 height 40
select select "5370"
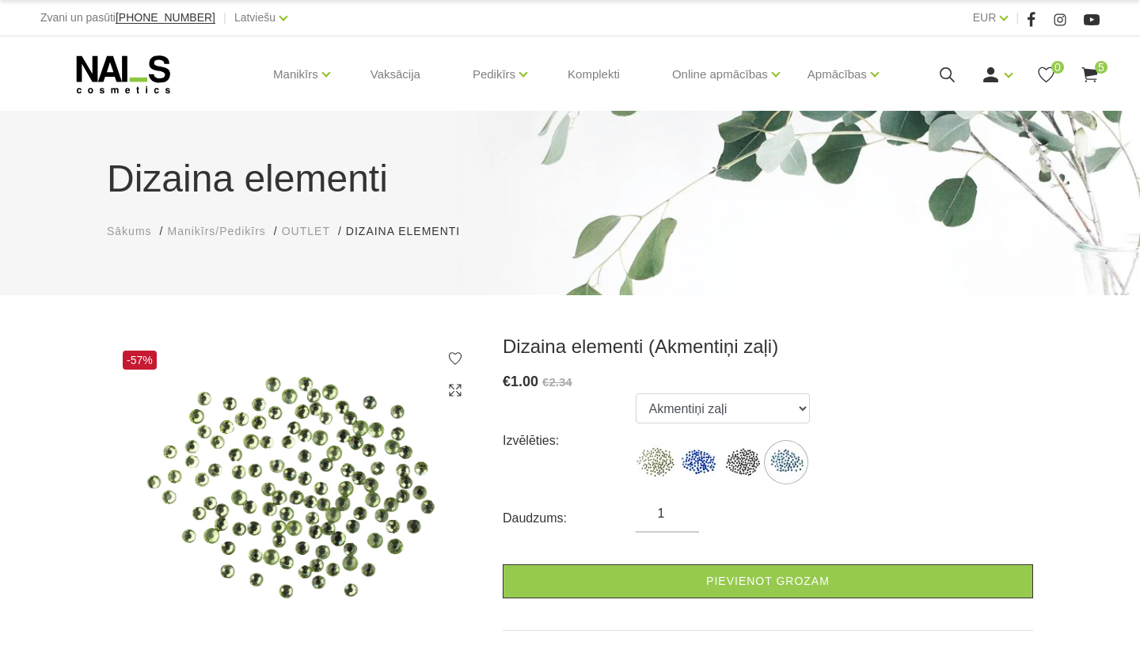
scroll to position [0, 0]
click at [302, 235] on span "OUTLET" at bounding box center [306, 231] width 48 height 13
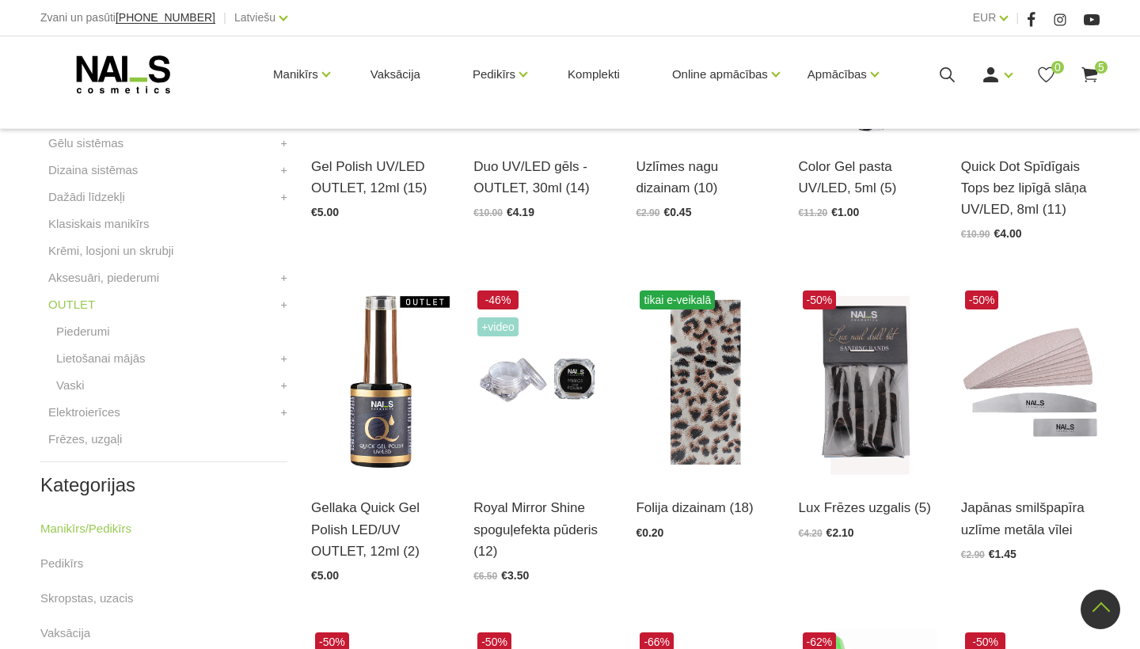
scroll to position [548, 0]
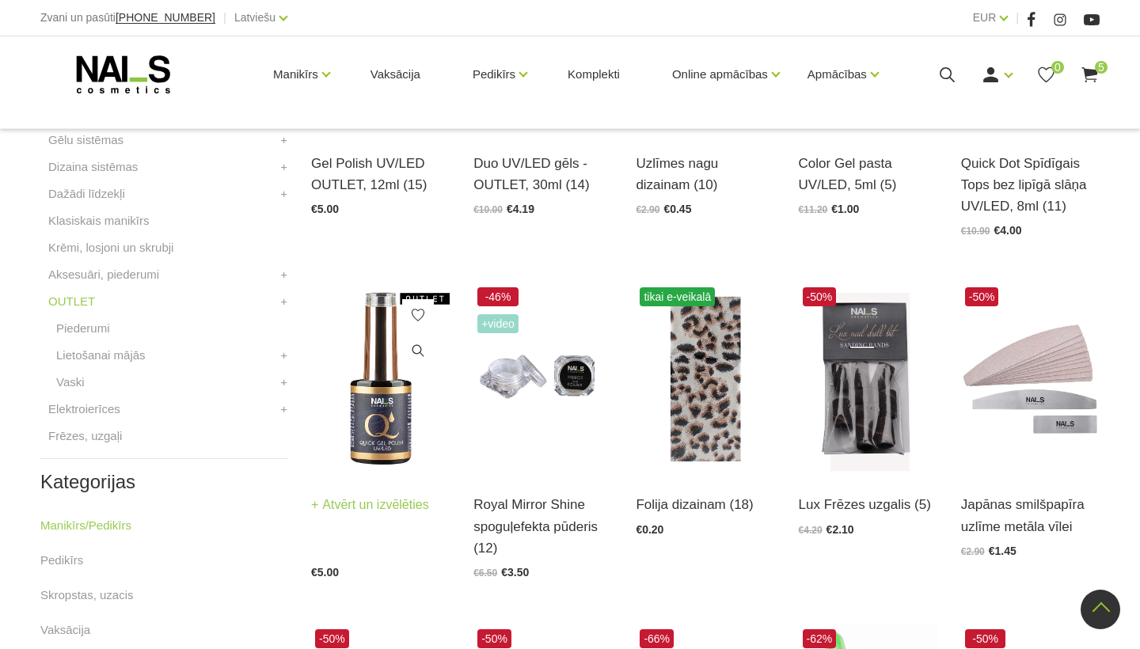
click at [368, 420] on img at bounding box center [380, 378] width 139 height 191
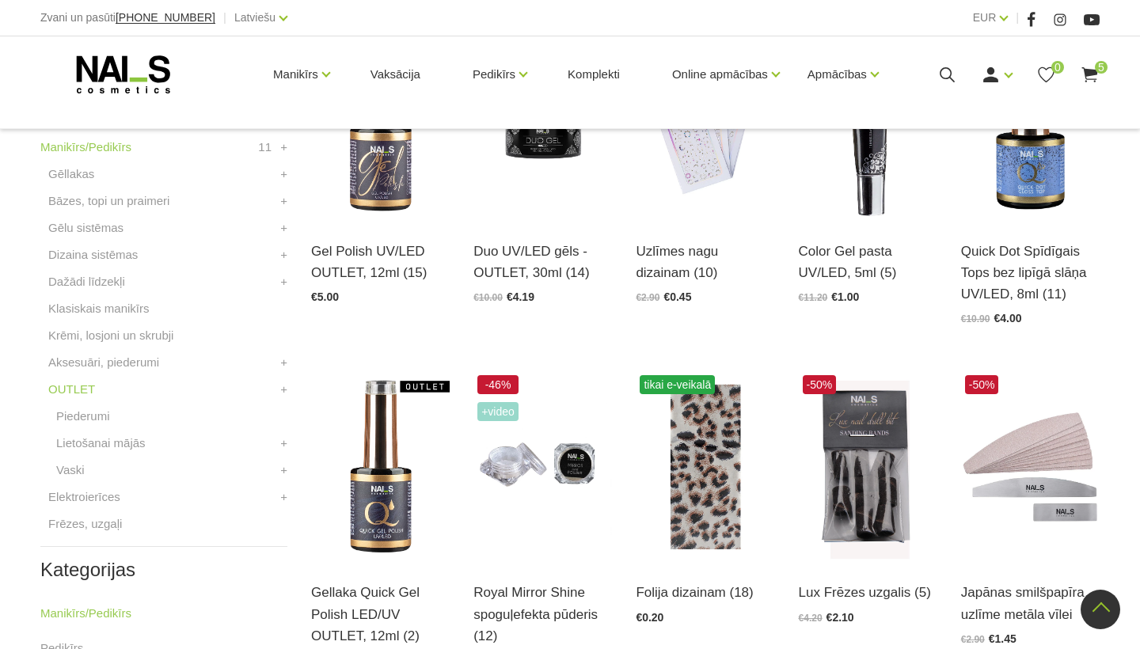
scroll to position [458, 0]
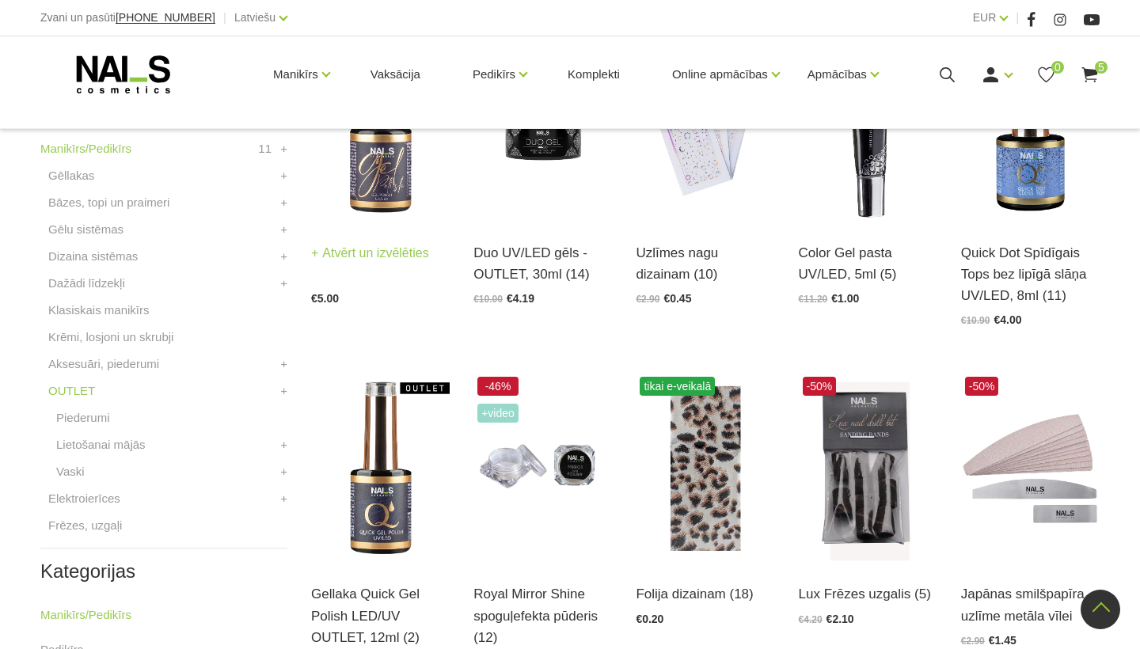
click at [369, 264] on link "Atvērt un izvēlēties" at bounding box center [370, 253] width 118 height 22
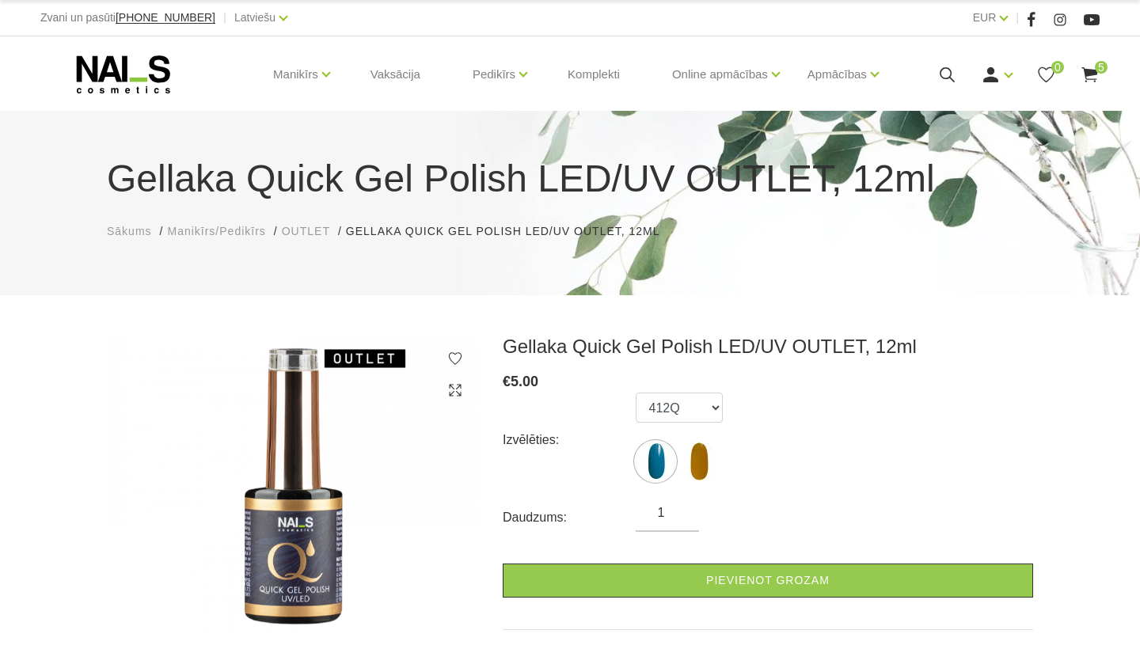
click at [695, 473] on img at bounding box center [699, 462] width 40 height 40
select select "6496"
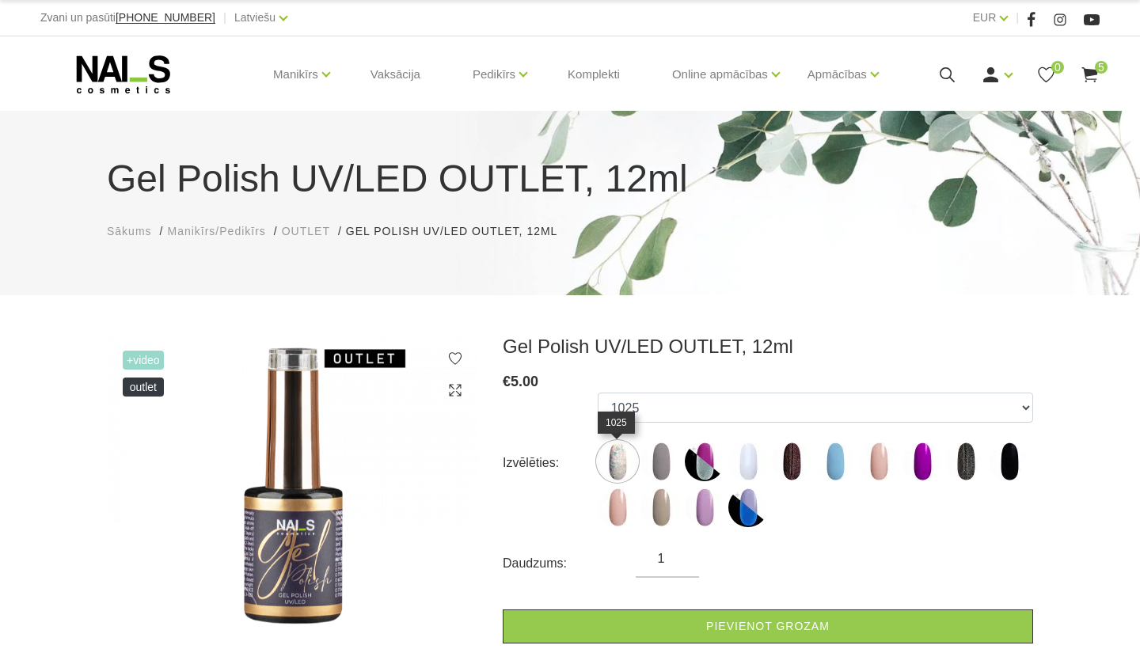
click at [614, 460] on img at bounding box center [618, 462] width 40 height 40
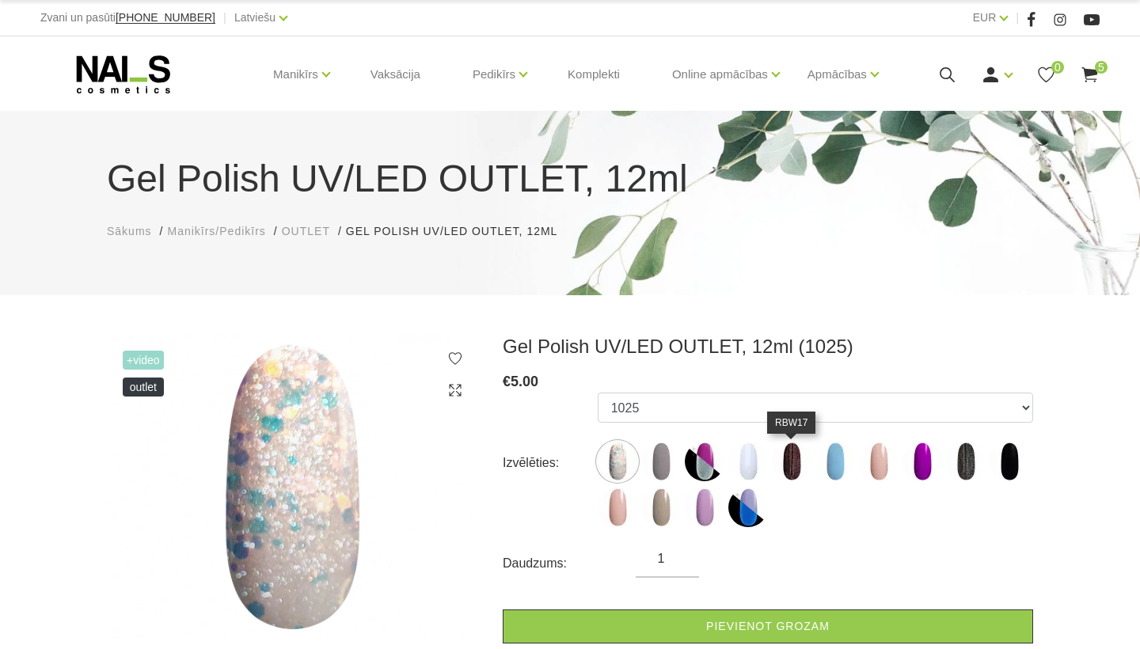
click at [791, 458] on img at bounding box center [792, 462] width 40 height 40
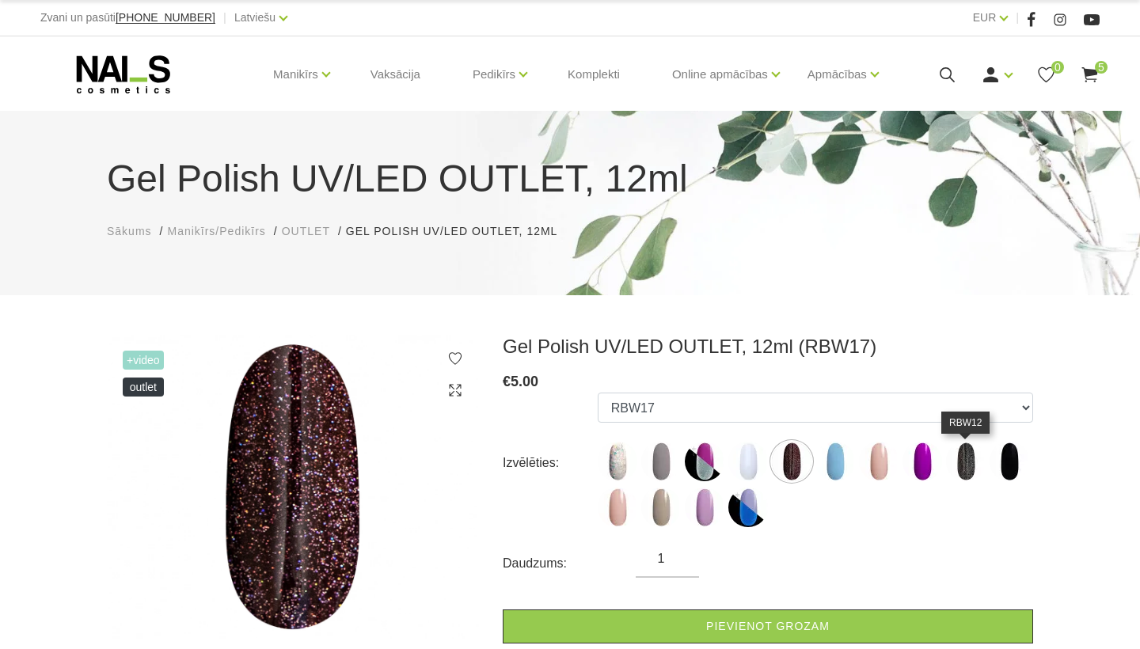
click at [971, 465] on img at bounding box center [966, 462] width 40 height 40
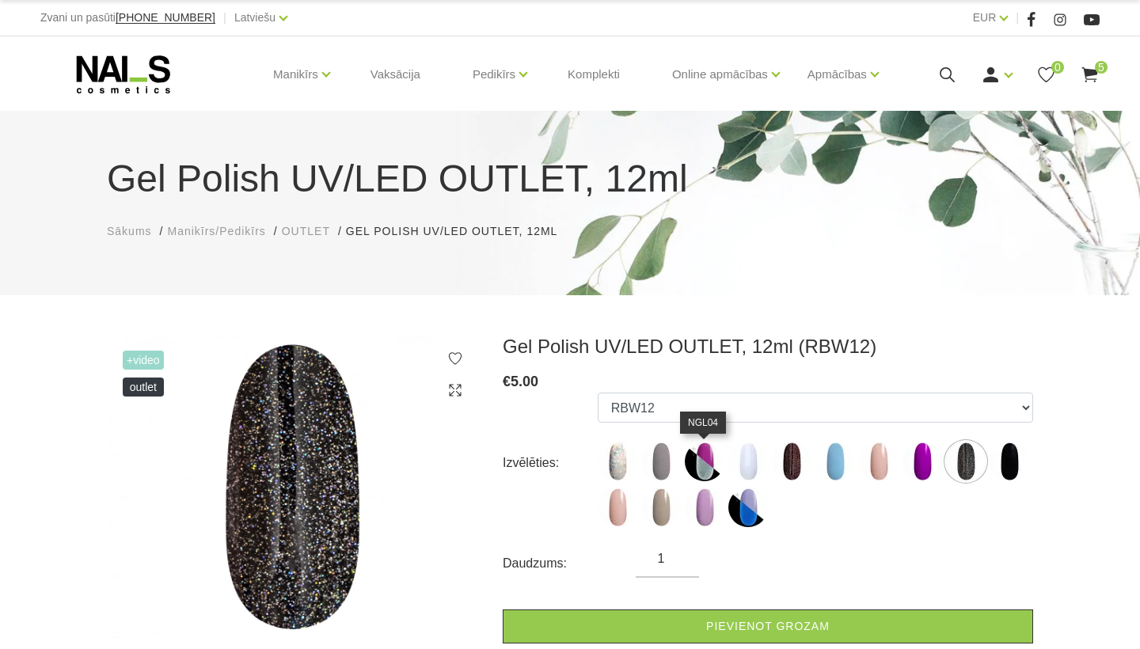
click at [698, 465] on img at bounding box center [705, 462] width 40 height 40
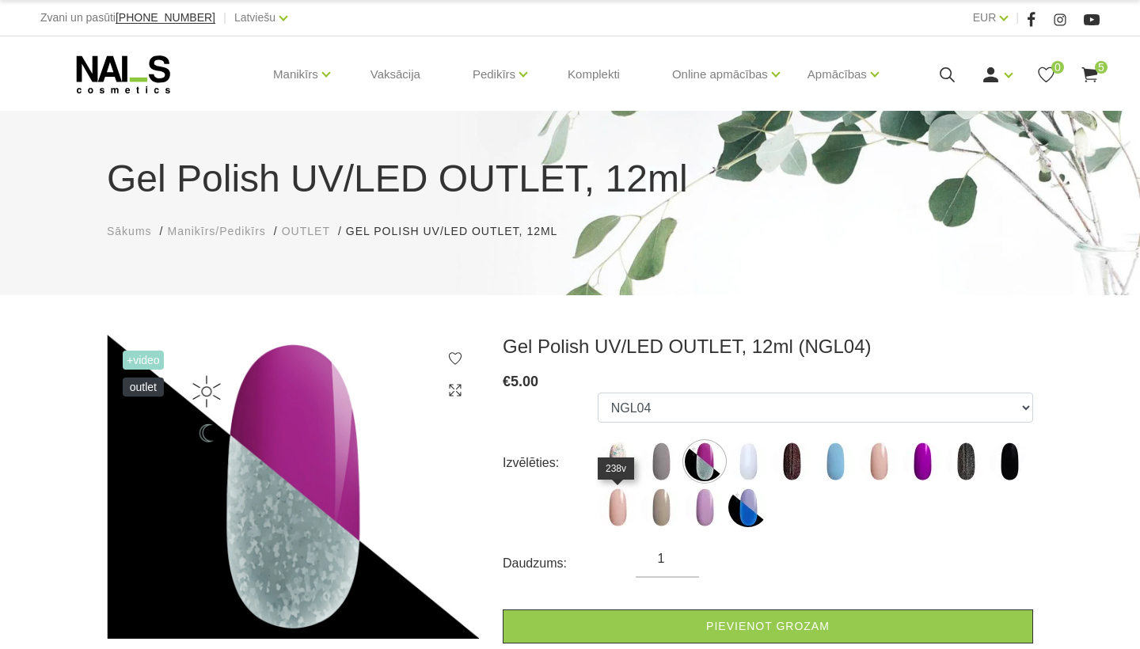
click at [613, 500] on img at bounding box center [618, 508] width 40 height 40
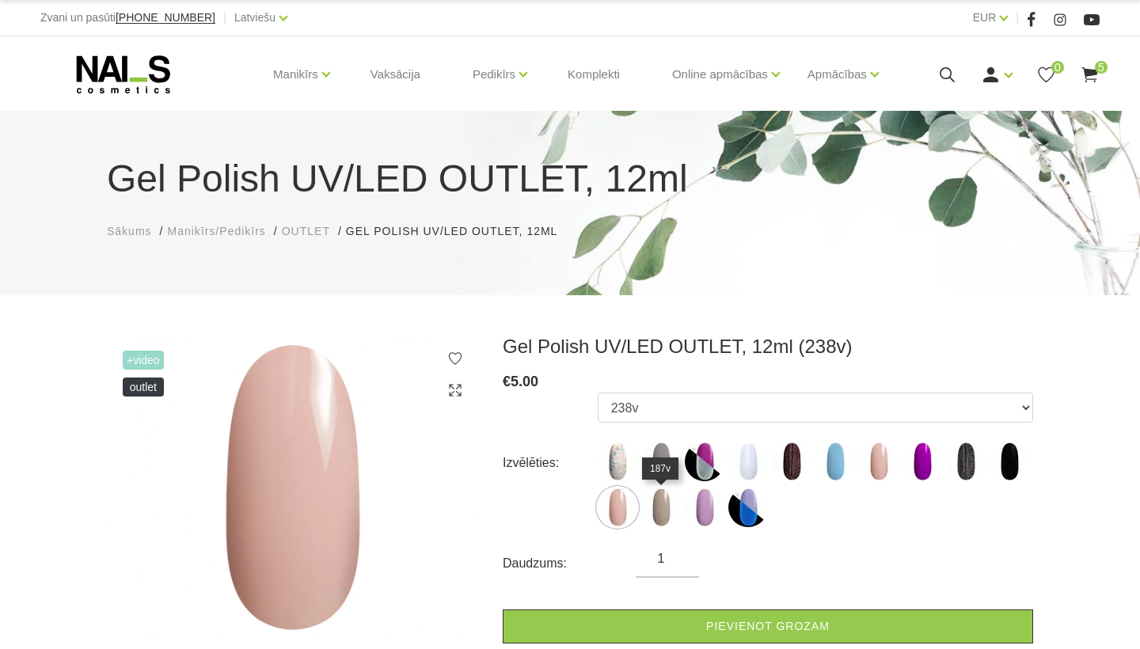
click at [661, 502] on img at bounding box center [661, 508] width 40 height 40
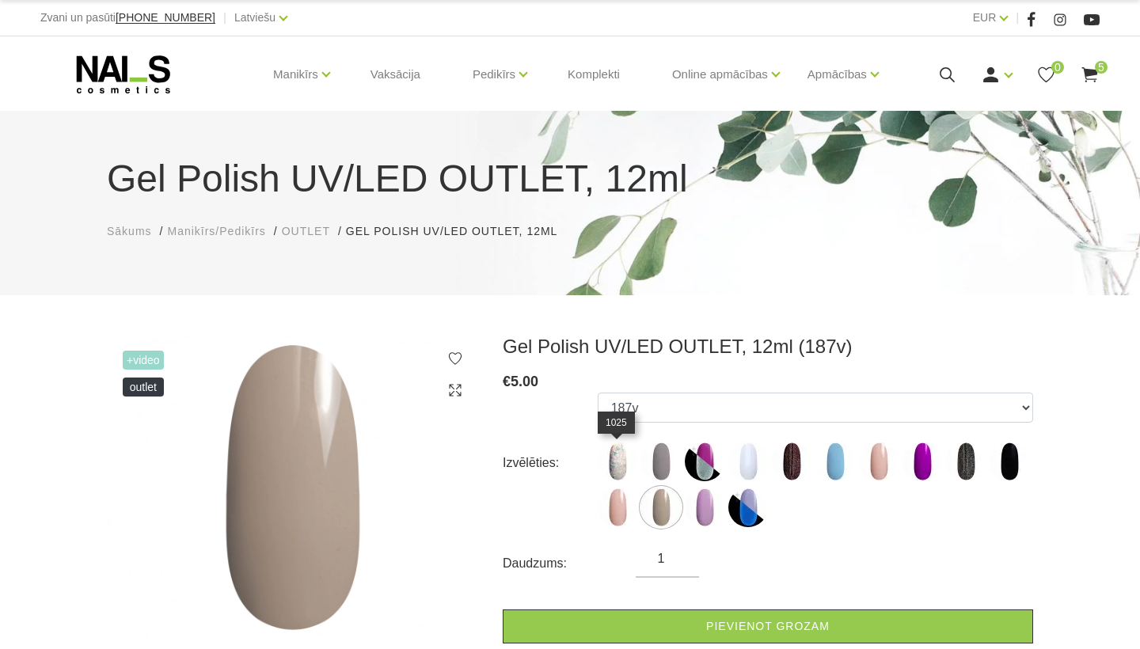
click at [614, 455] on img at bounding box center [618, 462] width 40 height 40
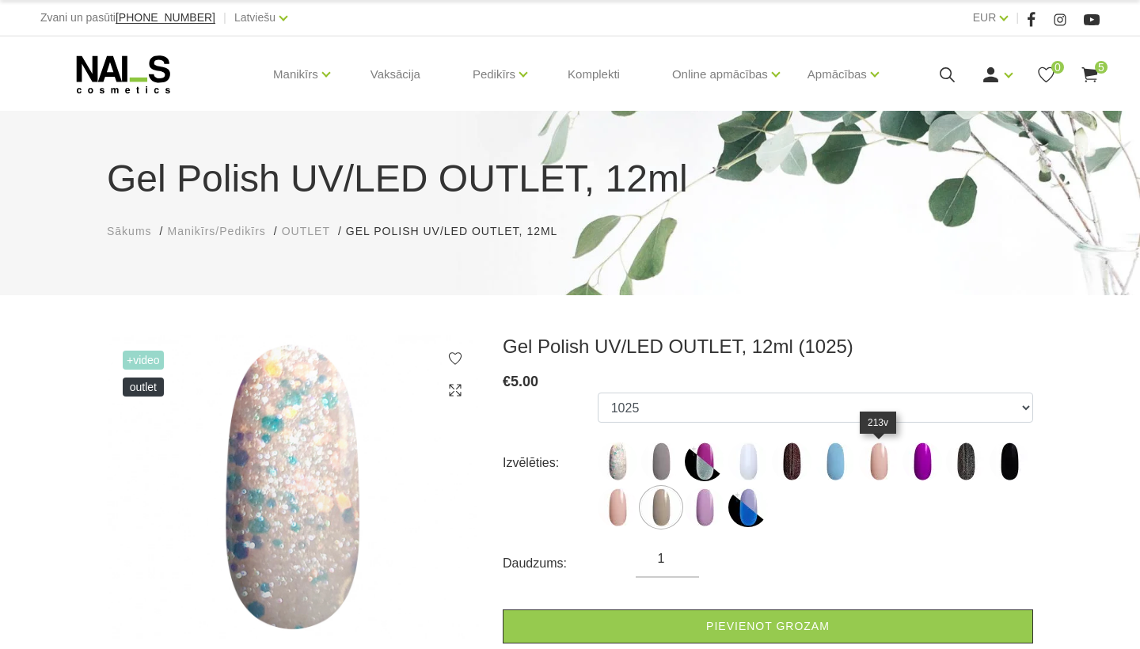
click at [885, 470] on img at bounding box center [879, 462] width 40 height 40
select select "6472"
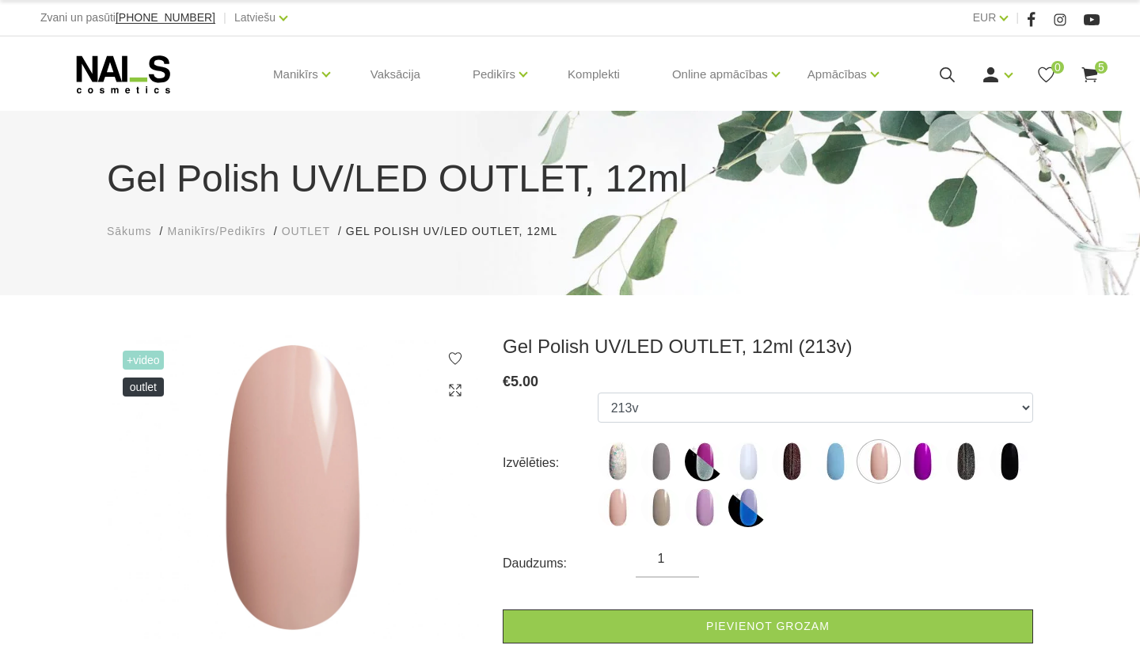
click at [116, 93] on use at bounding box center [123, 74] width 93 height 38
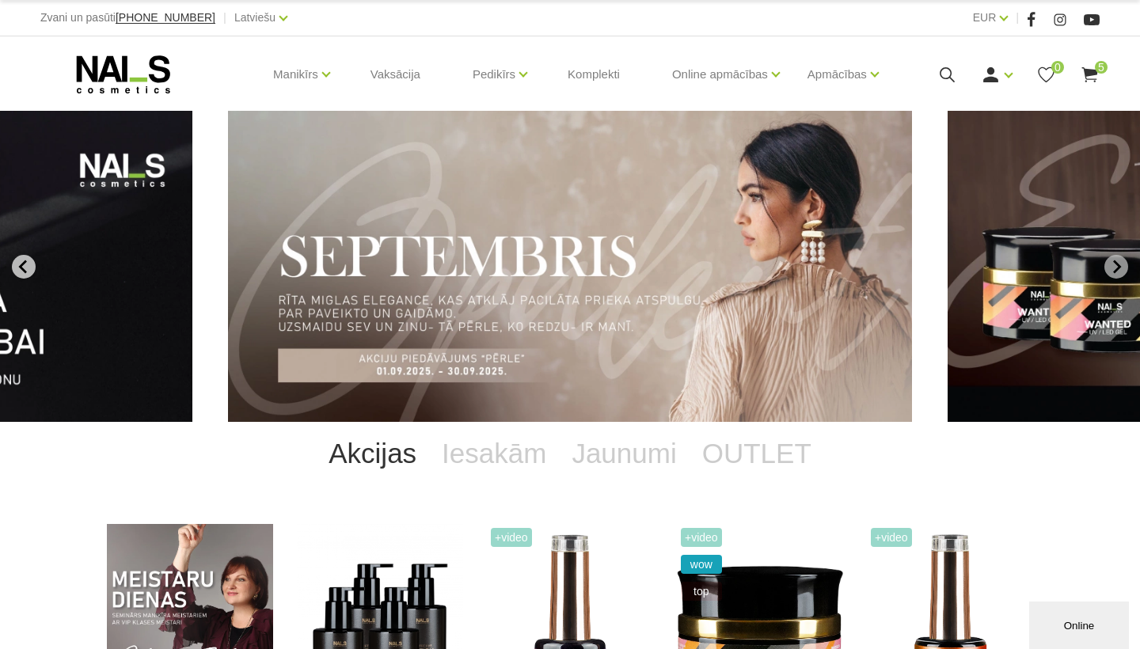
click at [26, 260] on icon "Go to last slide" at bounding box center [24, 267] width 14 height 14
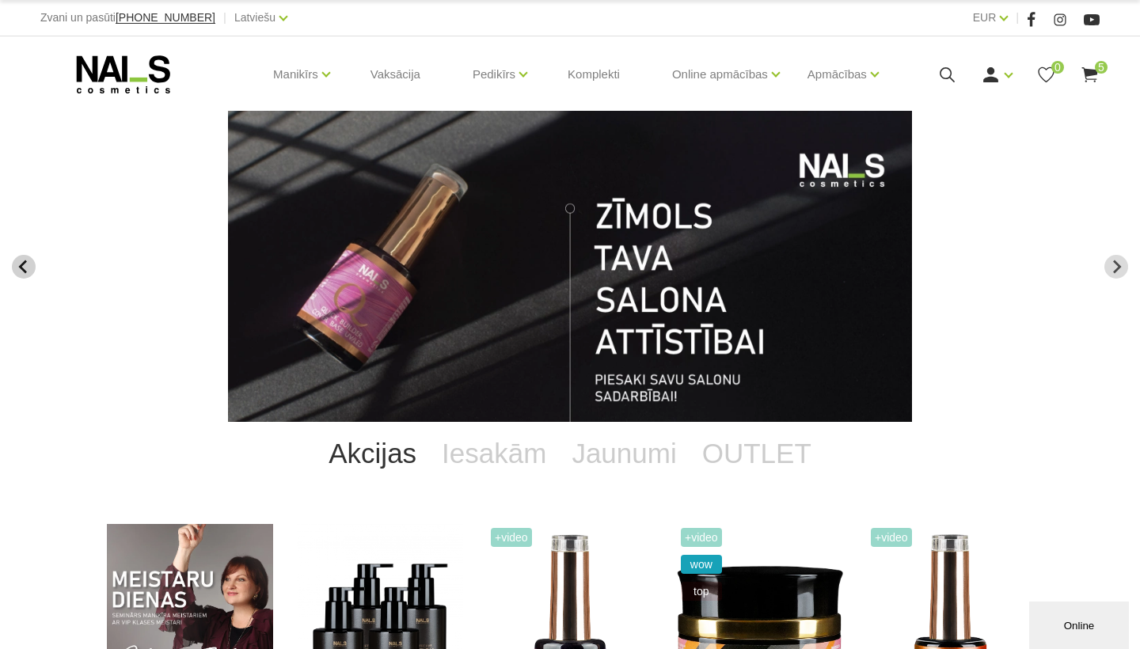
click at [26, 260] on icon "Go to last slide" at bounding box center [24, 267] width 14 height 14
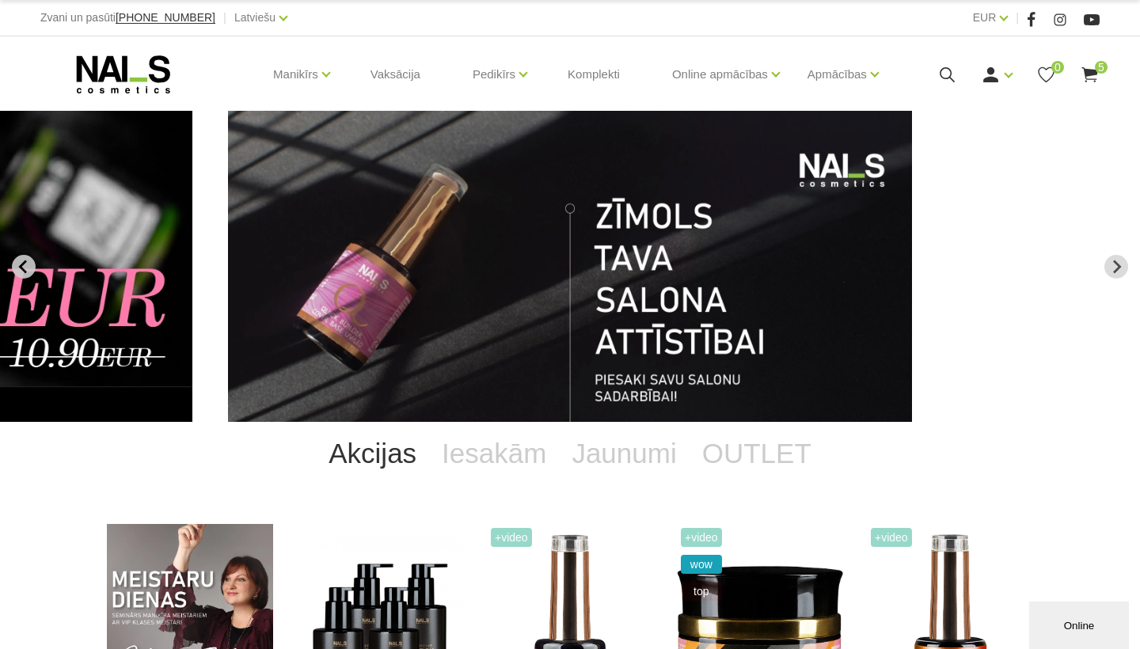
click at [26, 260] on icon "Previous slide" at bounding box center [24, 267] width 14 height 14
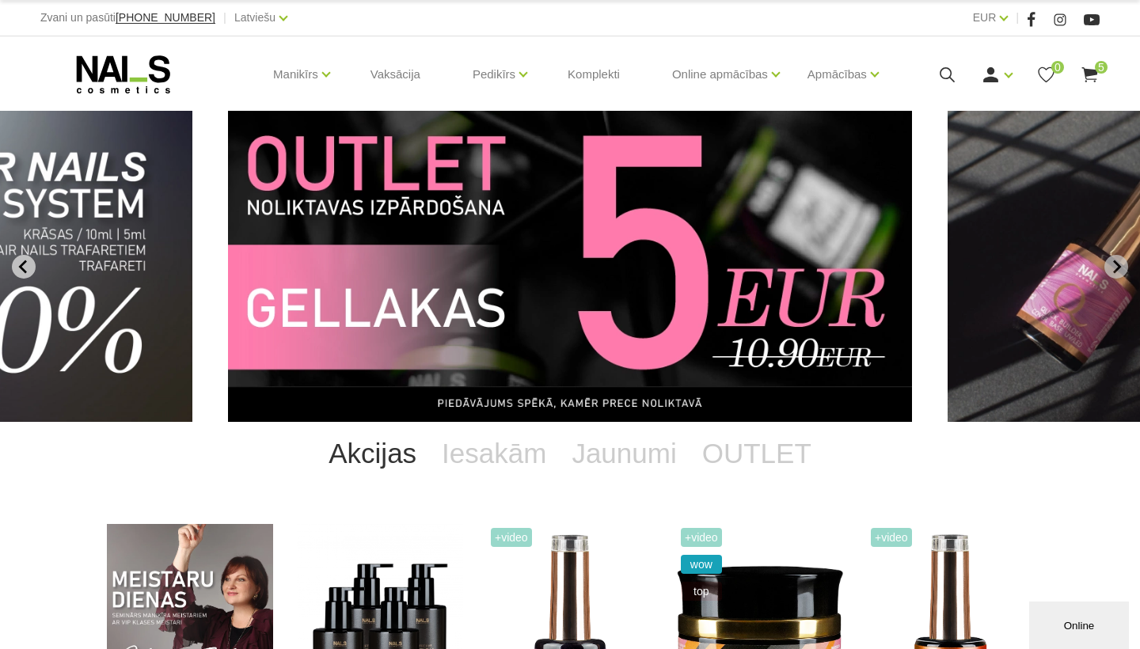
click at [26, 260] on icon "Previous slide" at bounding box center [24, 267] width 14 height 14
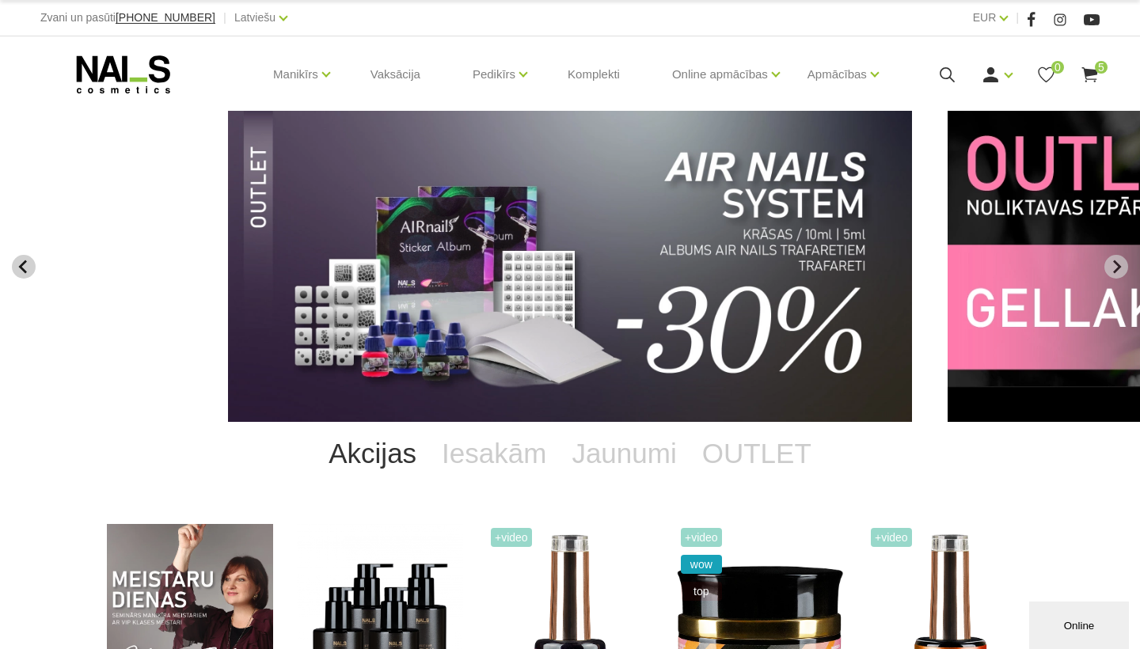
click at [26, 260] on icon "Previous slide" at bounding box center [24, 267] width 14 height 14
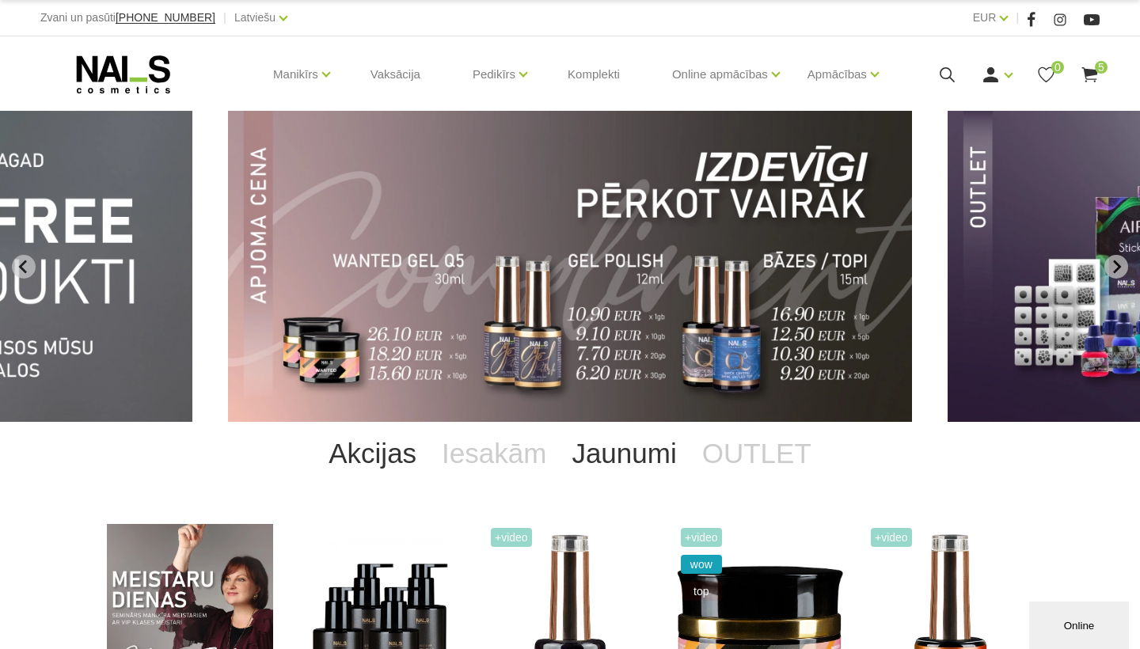
click at [613, 444] on link "Jaunumi" at bounding box center [624, 453] width 130 height 63
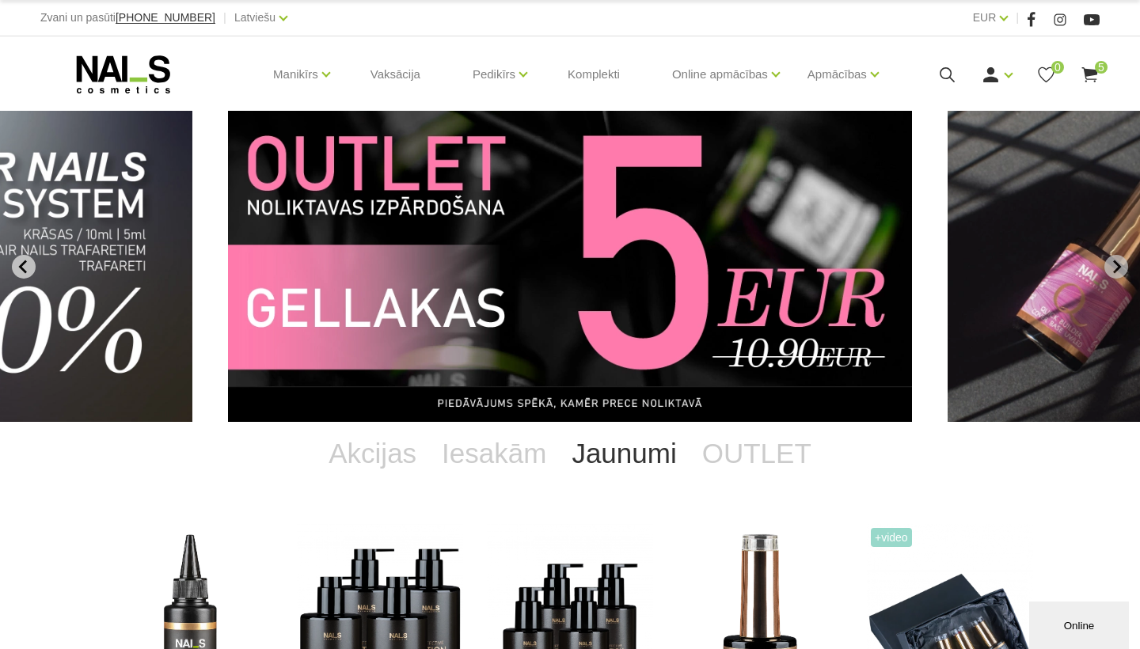
click at [22, 264] on icon "Previous slide" at bounding box center [22, 266] width 8 height 13
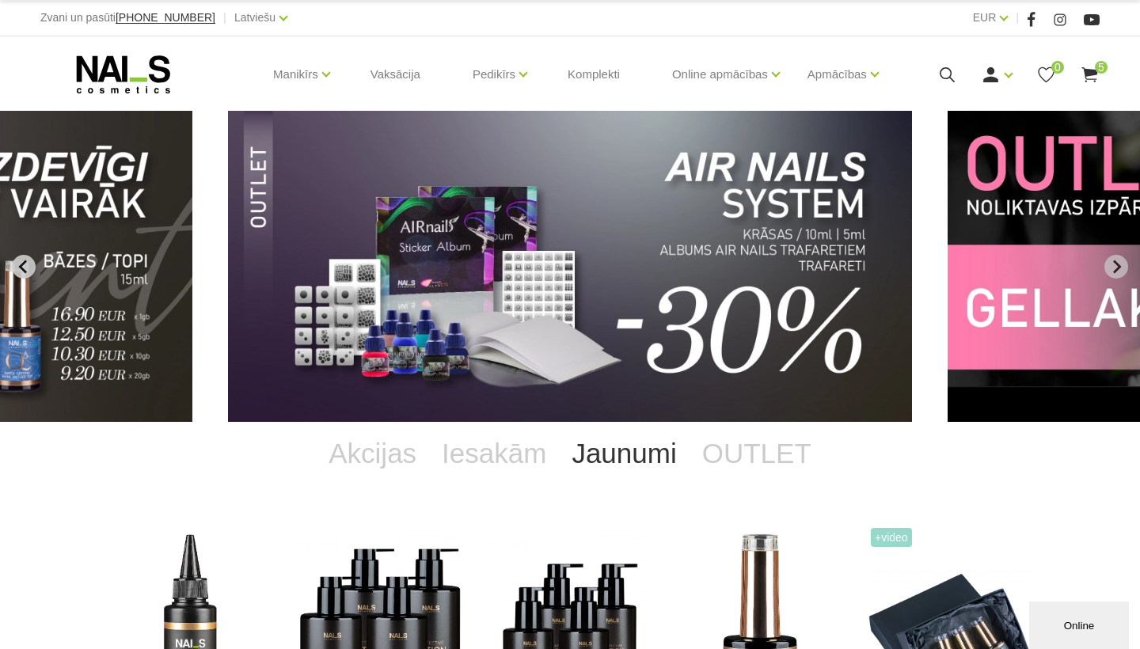
click at [22, 264] on icon "Previous slide" at bounding box center [22, 266] width 8 height 13
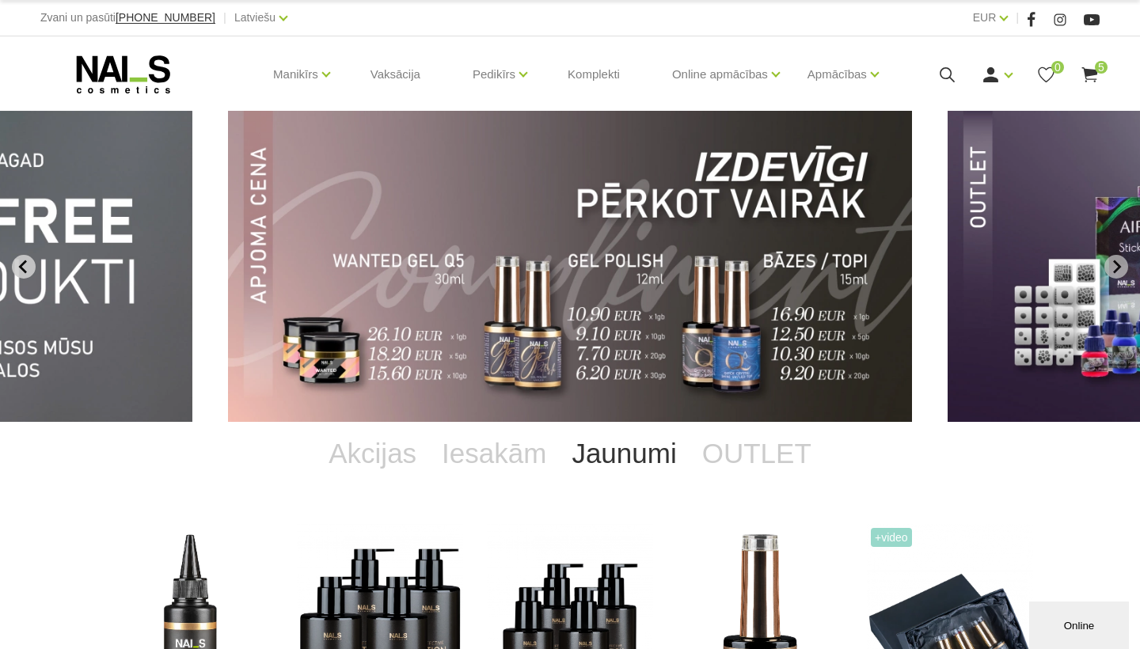
click at [22, 264] on icon "Previous slide" at bounding box center [22, 266] width 8 height 13
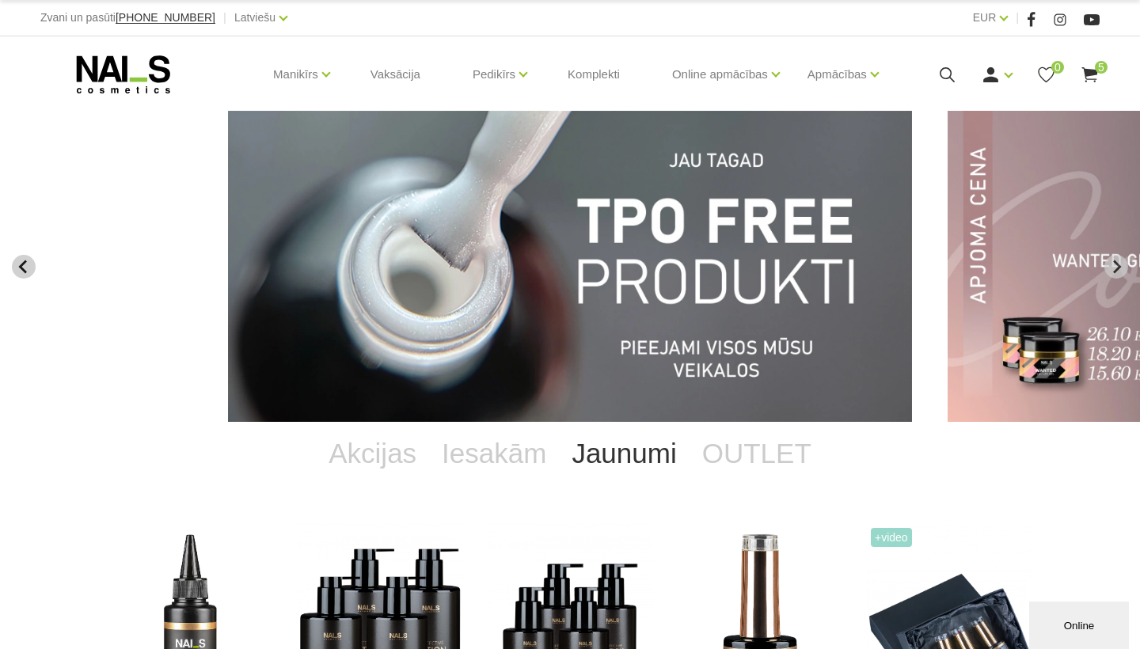
click at [22, 264] on icon "Previous slide" at bounding box center [22, 266] width 8 height 13
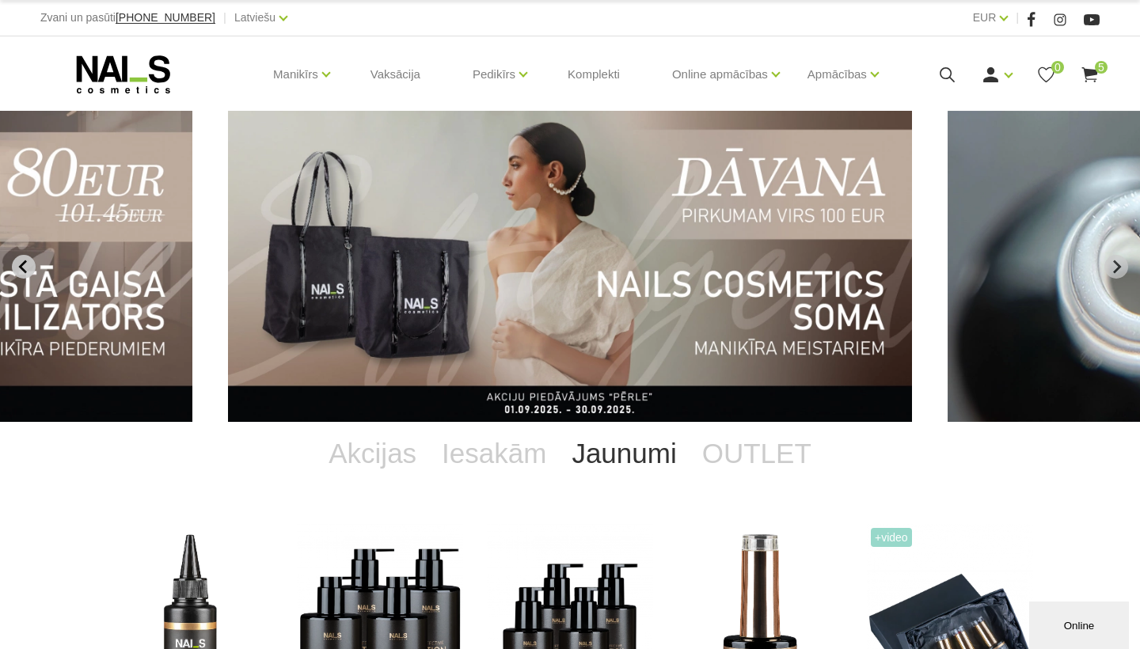
click at [22, 264] on icon "Previous slide" at bounding box center [22, 266] width 8 height 13
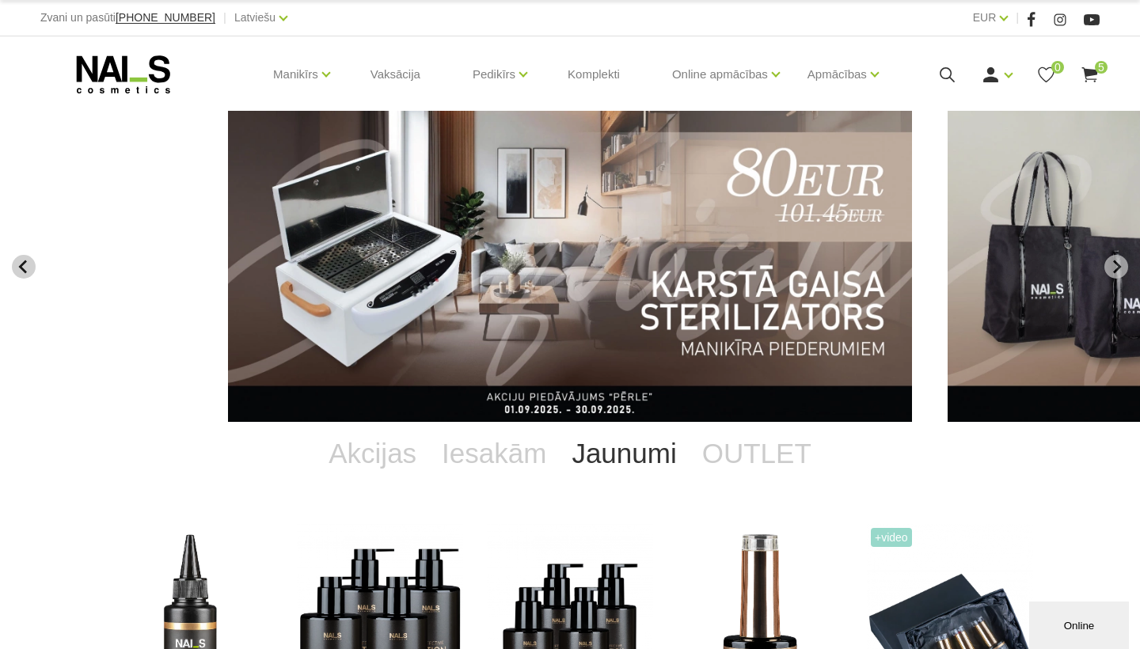
click at [22, 264] on icon "Previous slide" at bounding box center [22, 266] width 8 height 13
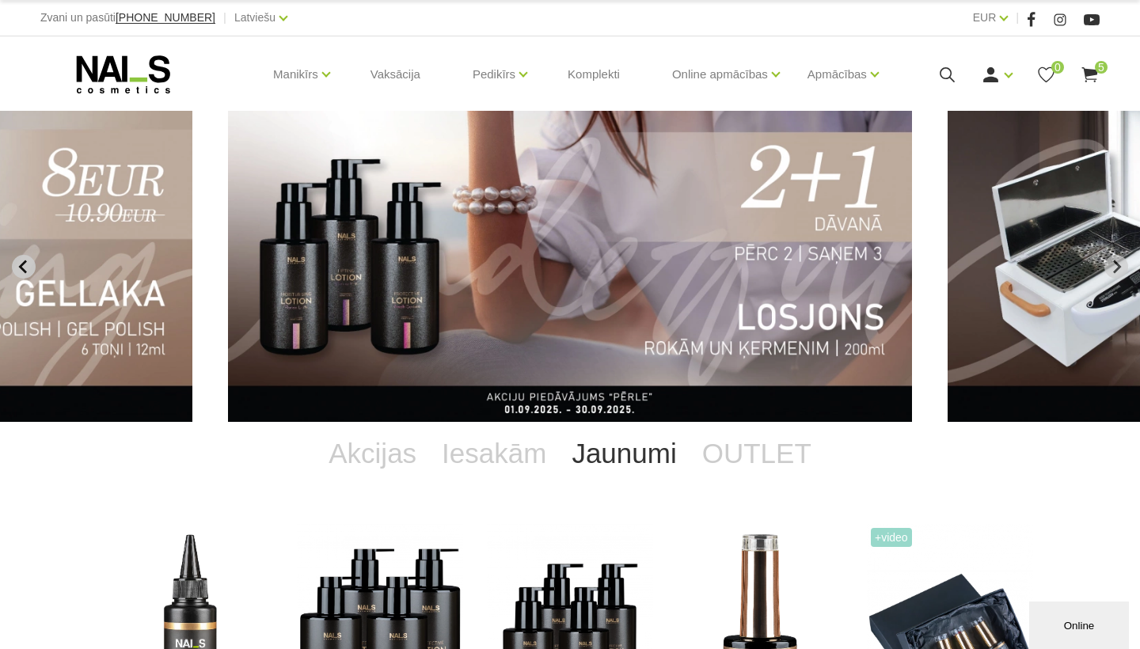
click at [22, 264] on icon "Previous slide" at bounding box center [22, 266] width 8 height 13
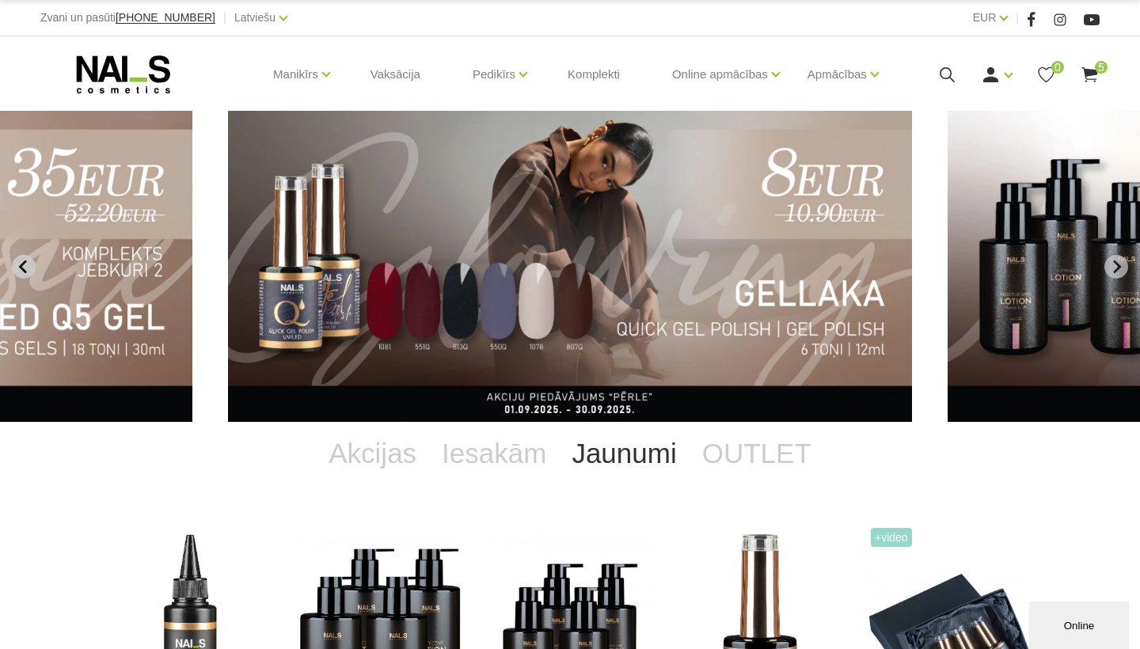
click at [22, 264] on icon "Previous slide" at bounding box center [22, 266] width 8 height 13
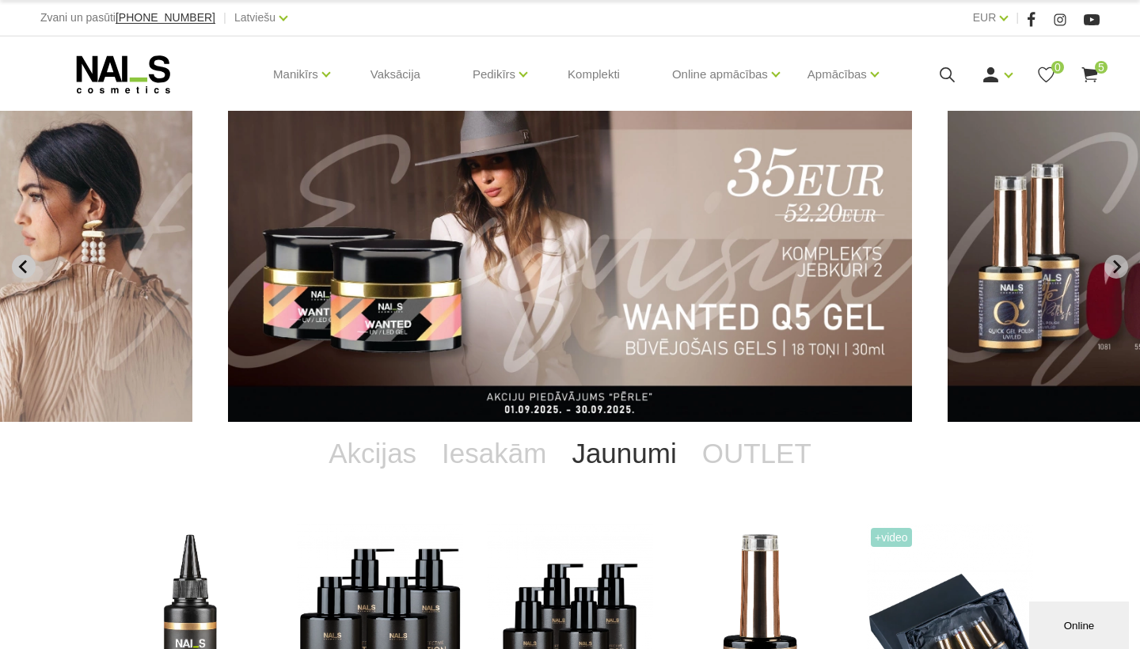
click at [22, 264] on icon "Previous slide" at bounding box center [22, 266] width 8 height 13
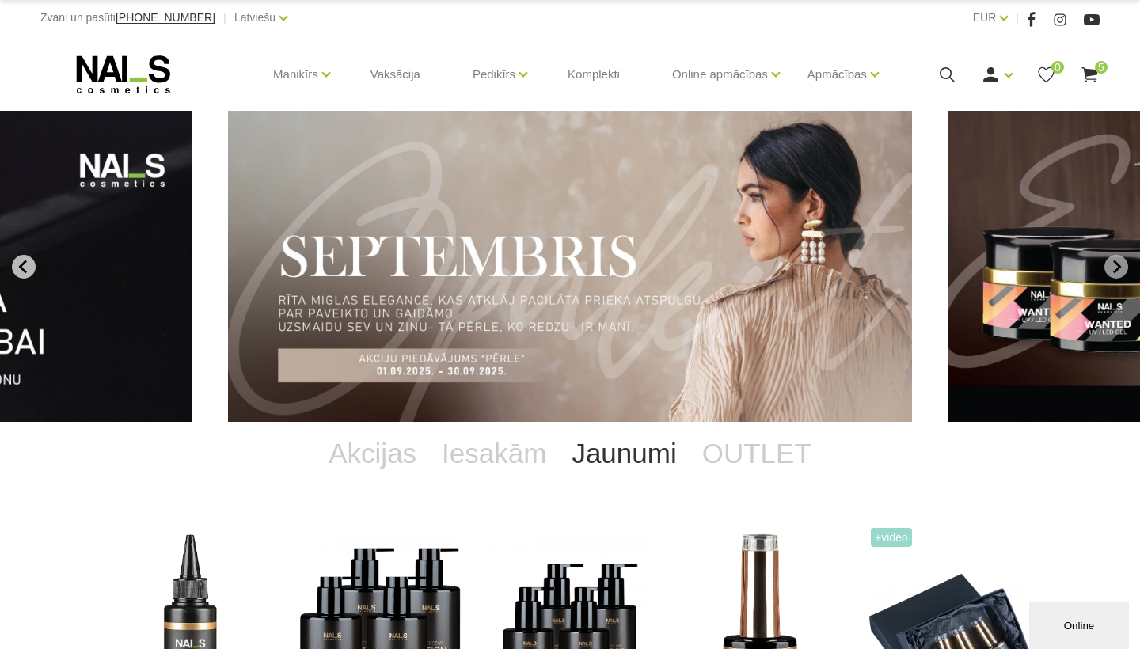
click at [22, 264] on icon "Previous slide" at bounding box center [22, 266] width 8 height 13
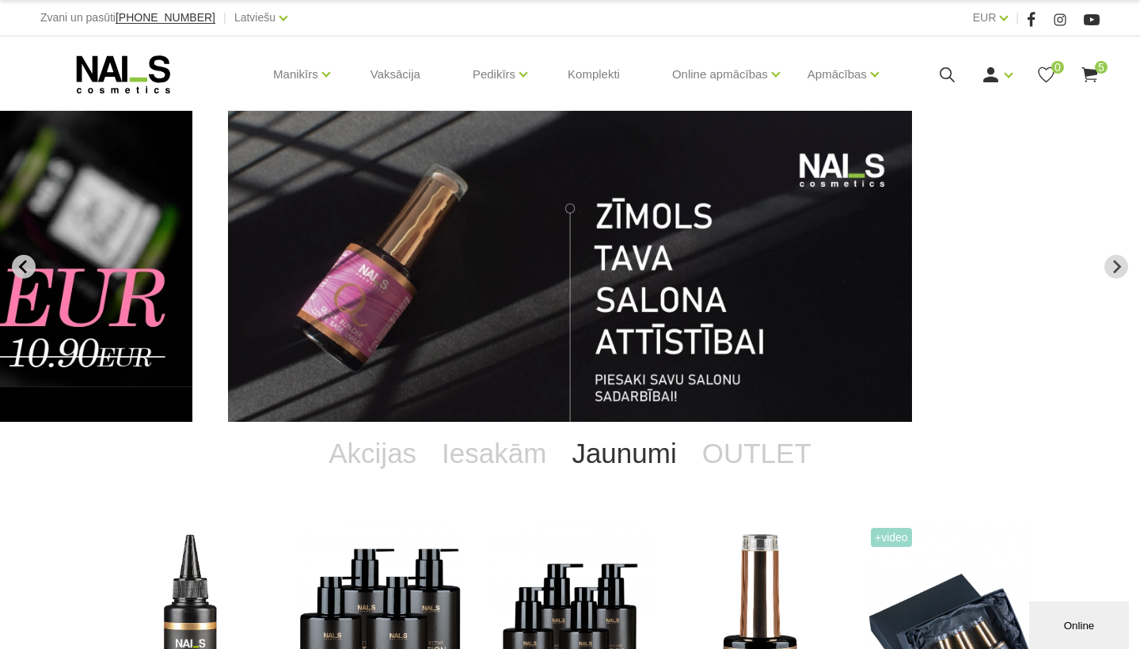
click at [22, 264] on icon "Previous slide" at bounding box center [22, 266] width 8 height 13
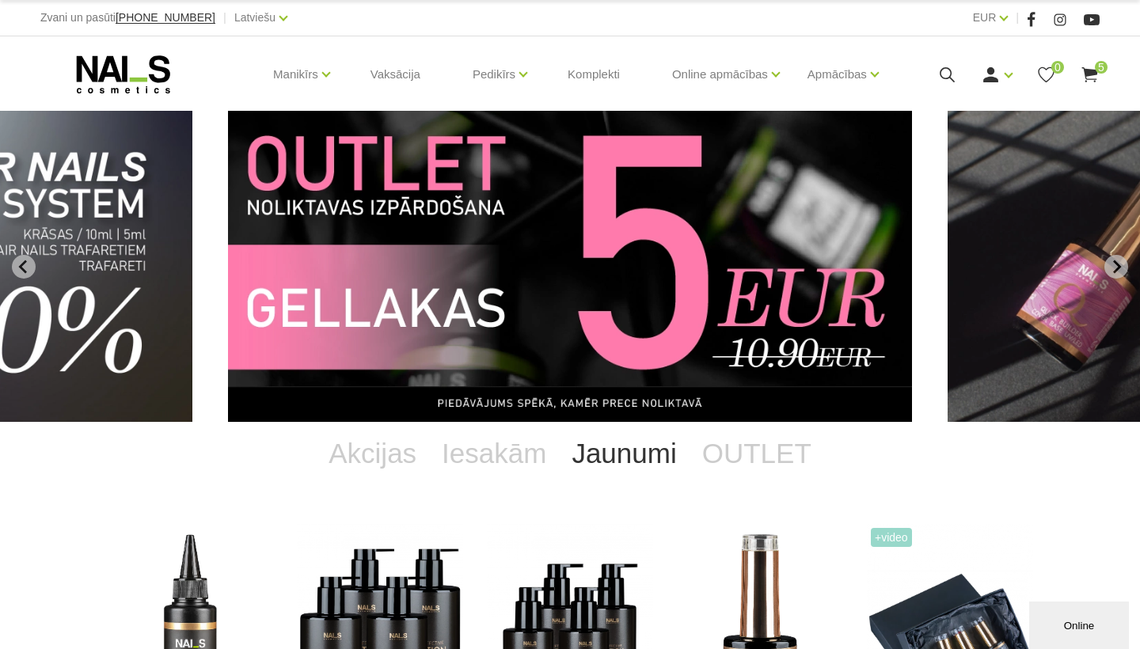
click at [1094, 90] on div "Manikīrs Gēllakas Bāzes, topi un praimeri Gēlu sistēmas Dizaina sistēmas Dažādi…" at bounding box center [569, 74] width 1059 height 76
click at [1094, 85] on icon at bounding box center [1090, 75] width 20 height 20
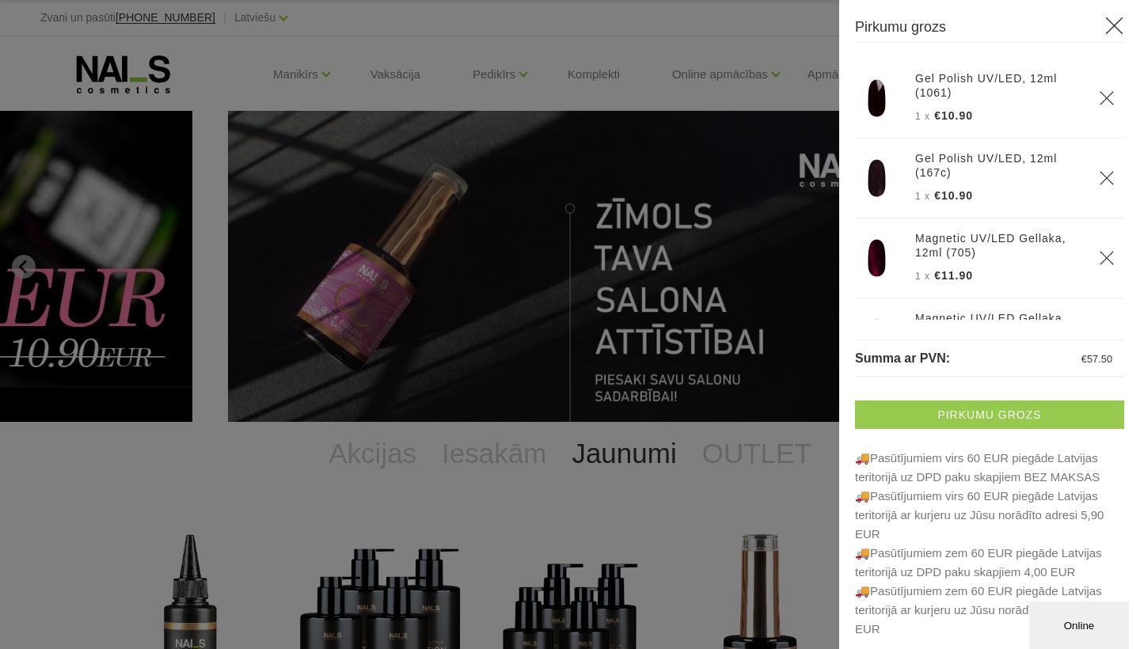
click at [1010, 415] on link "Pirkumu grozs" at bounding box center [989, 415] width 269 height 28
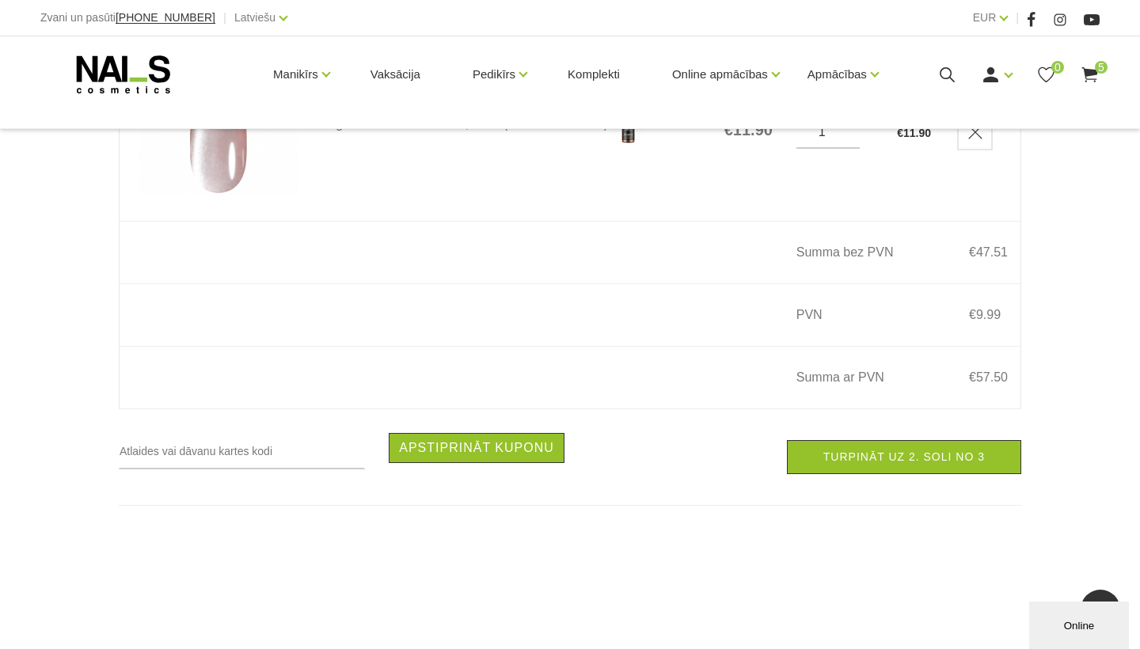
scroll to position [1094, 0]
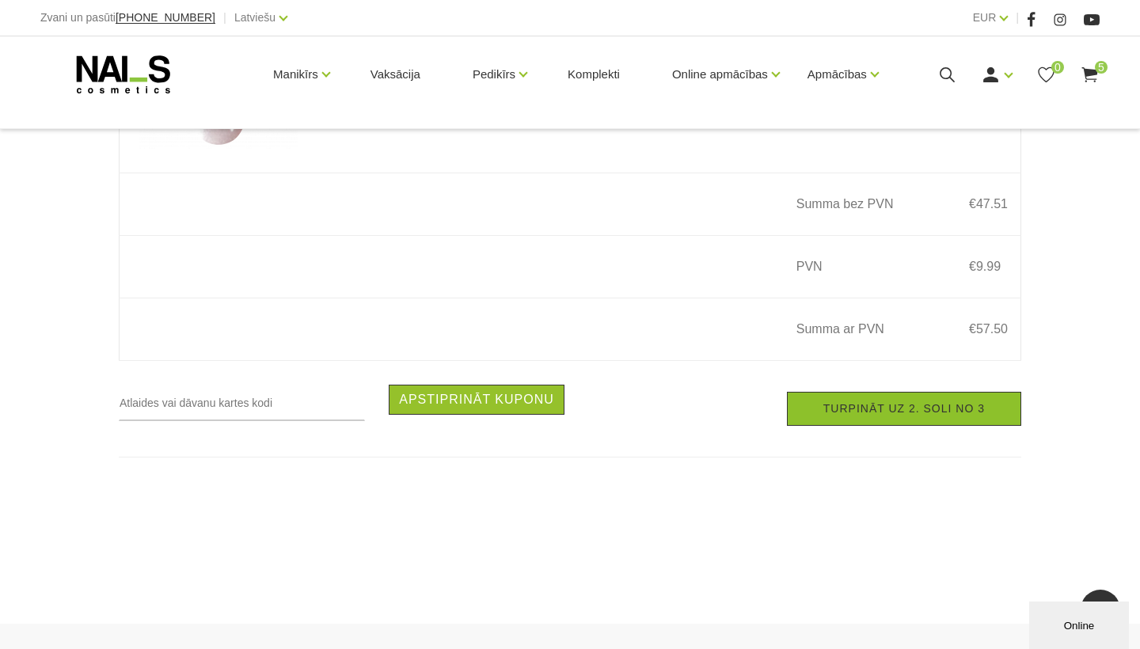
click at [1010, 415] on link "Turpināt uz 2. soli no 3" at bounding box center [904, 409] width 234 height 34
click at [281, 389] on input "text" at bounding box center [242, 403] width 246 height 36
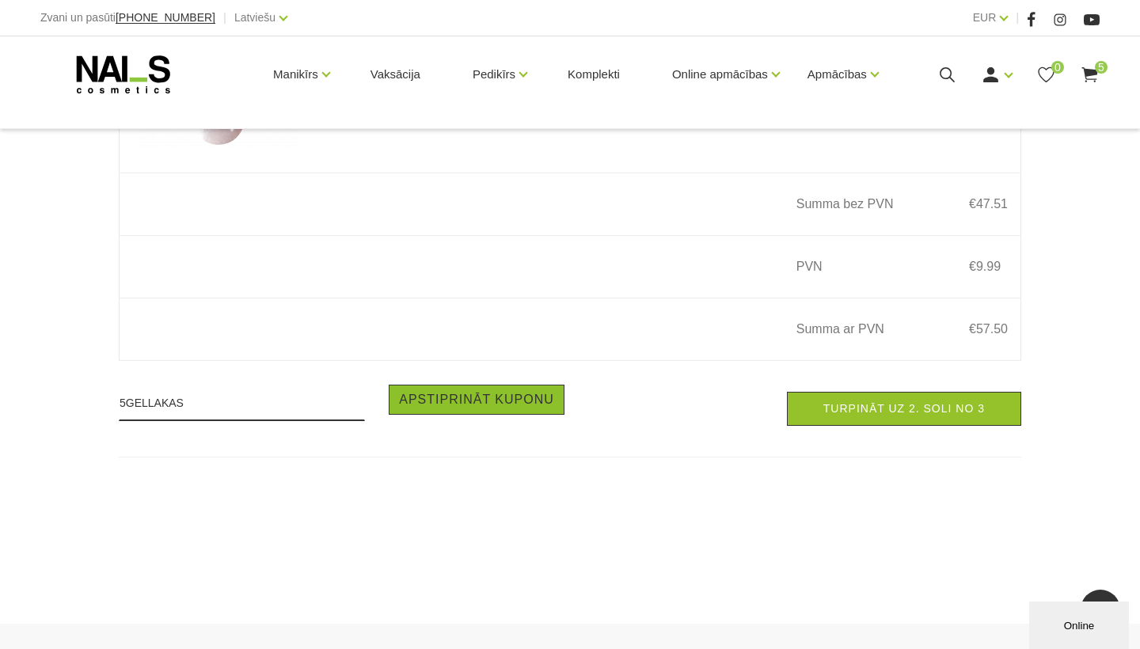
type input "5GELLAKAS"
click at [435, 396] on button "Apstiprināt kuponu" at bounding box center [477, 400] width 176 height 30
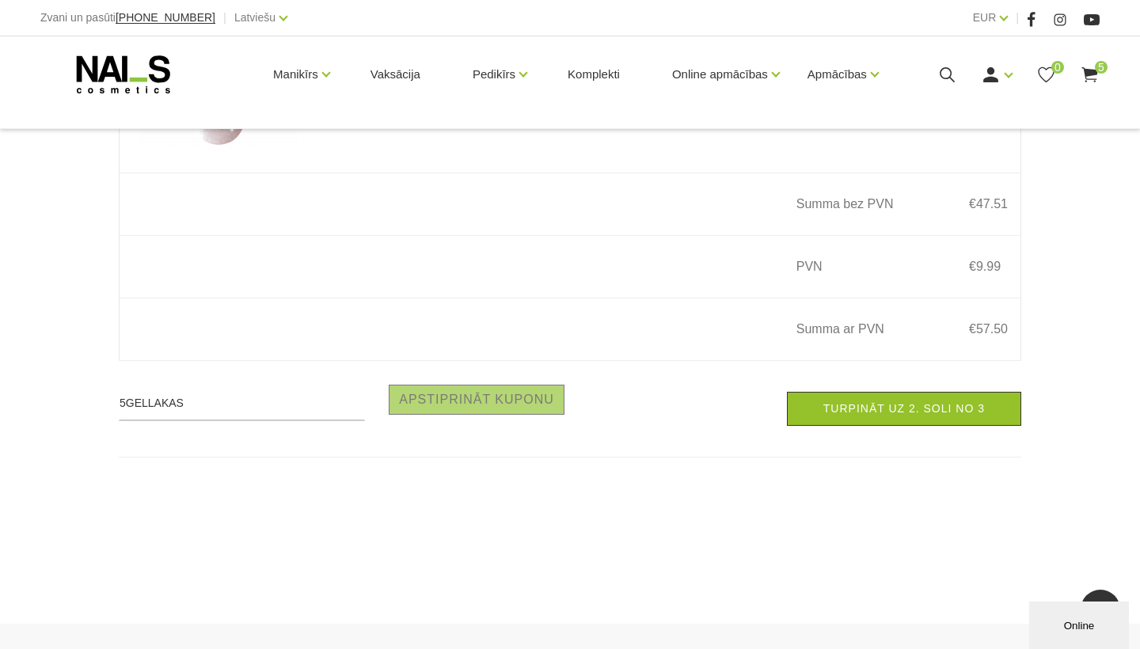
scroll to position [101, 0]
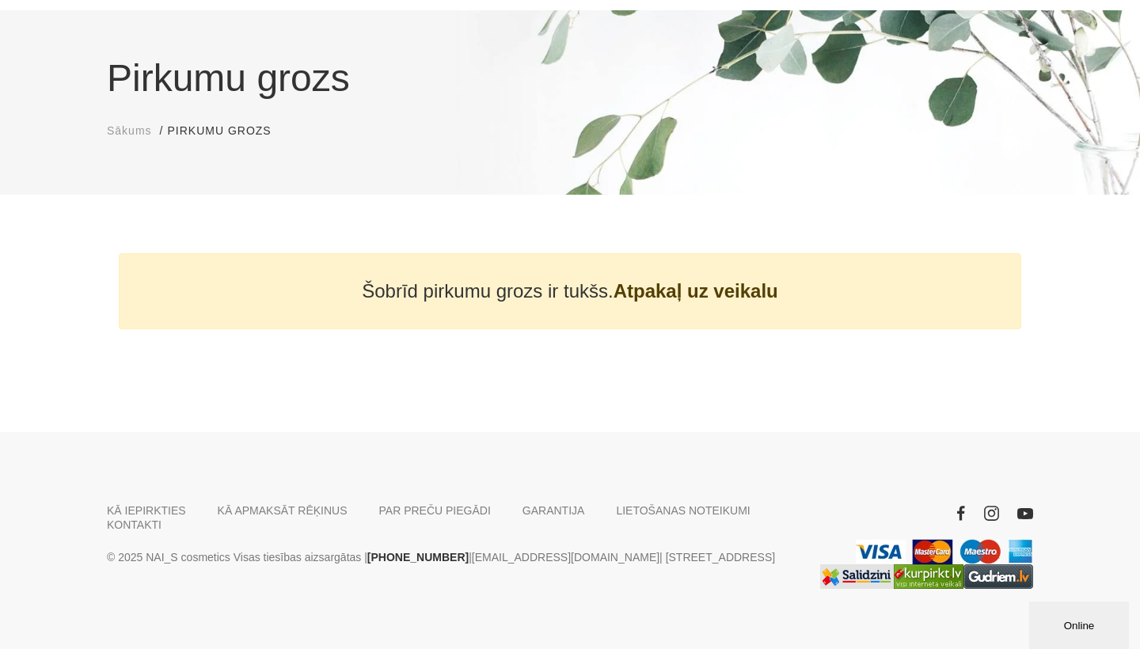
click at [649, 279] on link "Atpakaļ uz veikalu" at bounding box center [696, 291] width 165 height 24
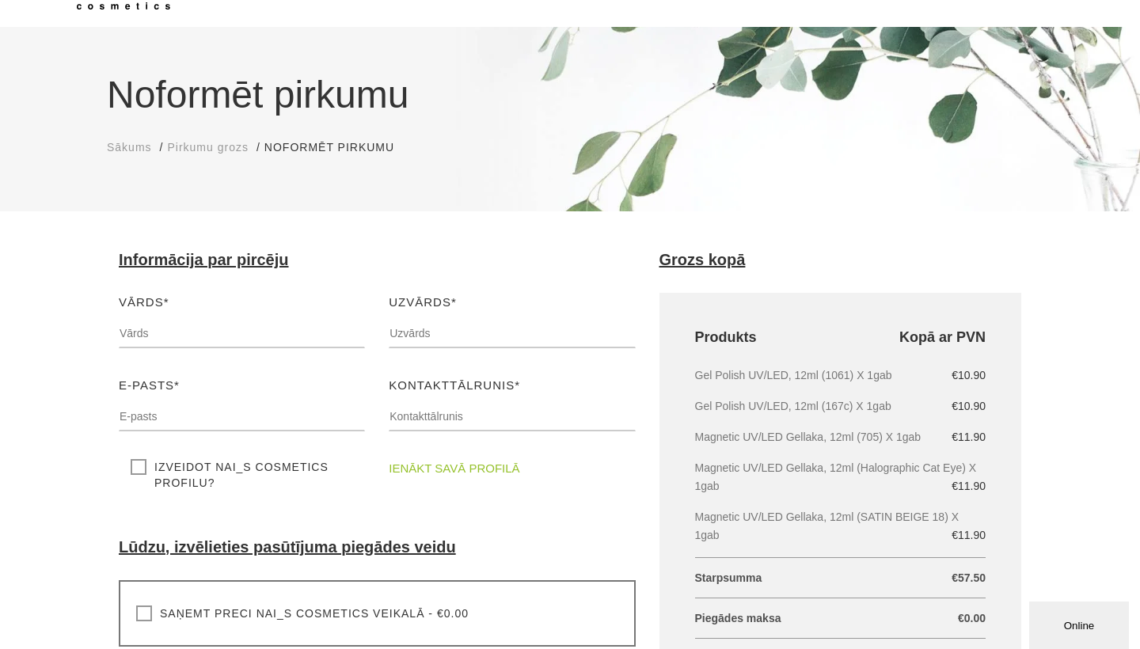
scroll to position [73, 0]
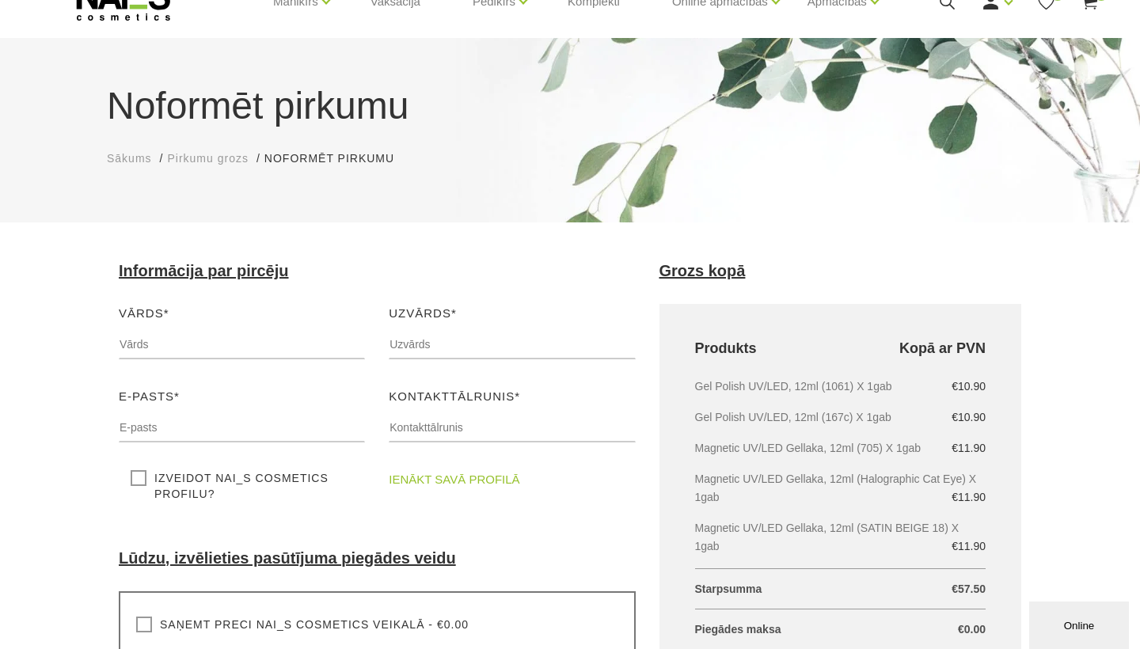
click at [253, 329] on div "Vārds* Lūdzu, ievadiet savu vārdu" at bounding box center [242, 337] width 270 height 67
type input "Eva"
type input "Pelna"
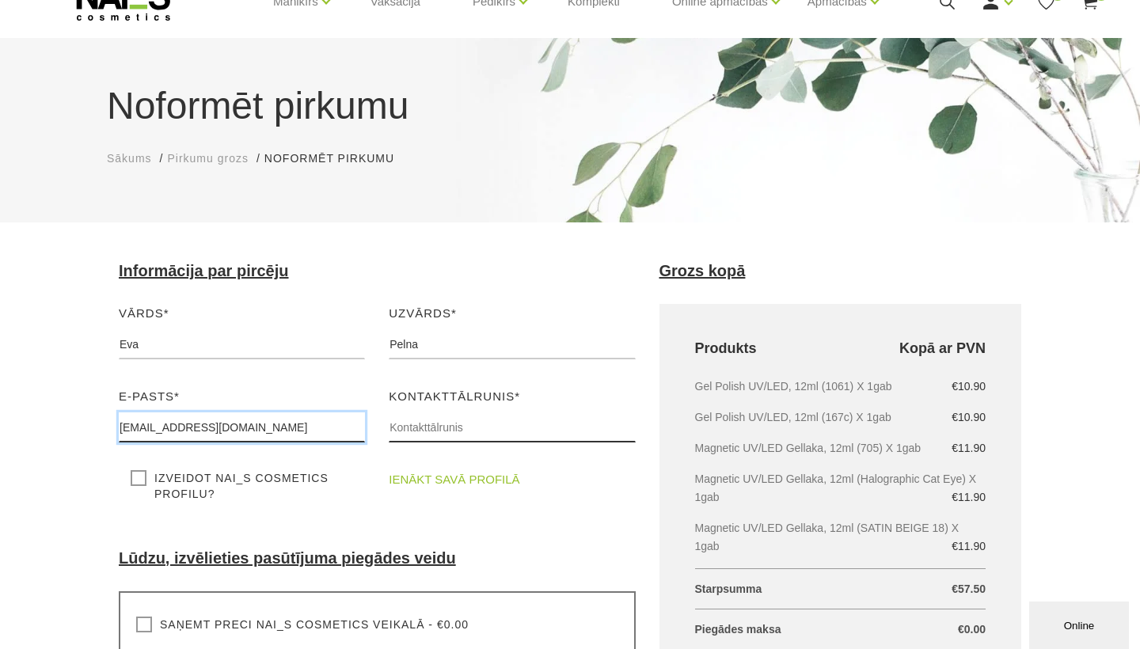
type input "[EMAIL_ADDRESS][DOMAIN_NAME]"
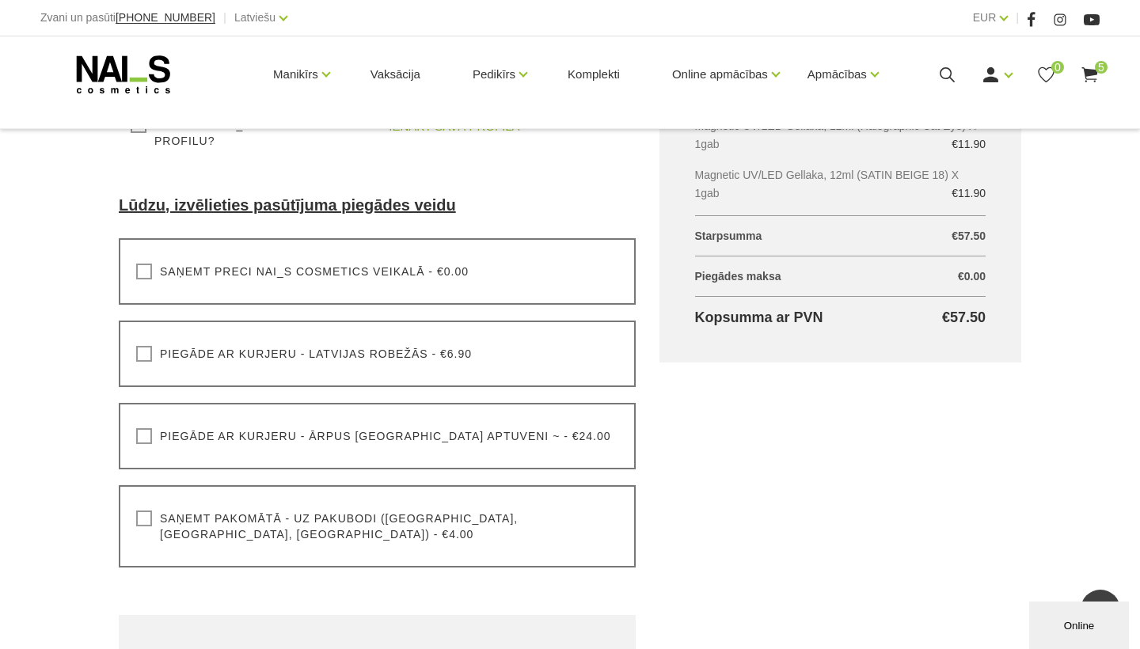
scroll to position [430, 0]
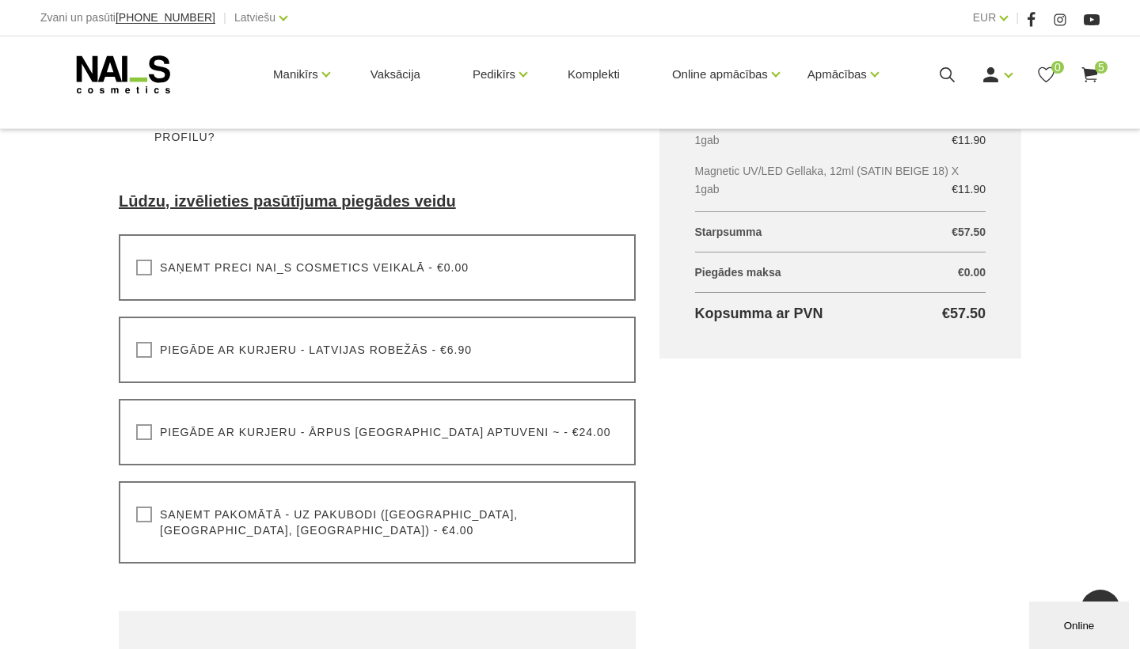
type input "26770180"
click at [141, 264] on label "Saņemt preci NAI_S cosmetics veikalā - €0.00" at bounding box center [302, 268] width 332 height 16
click at [0, 0] on input "Saņemt preci NAI_S cosmetics veikalā - €0.00" at bounding box center [0, 0] width 0 height 0
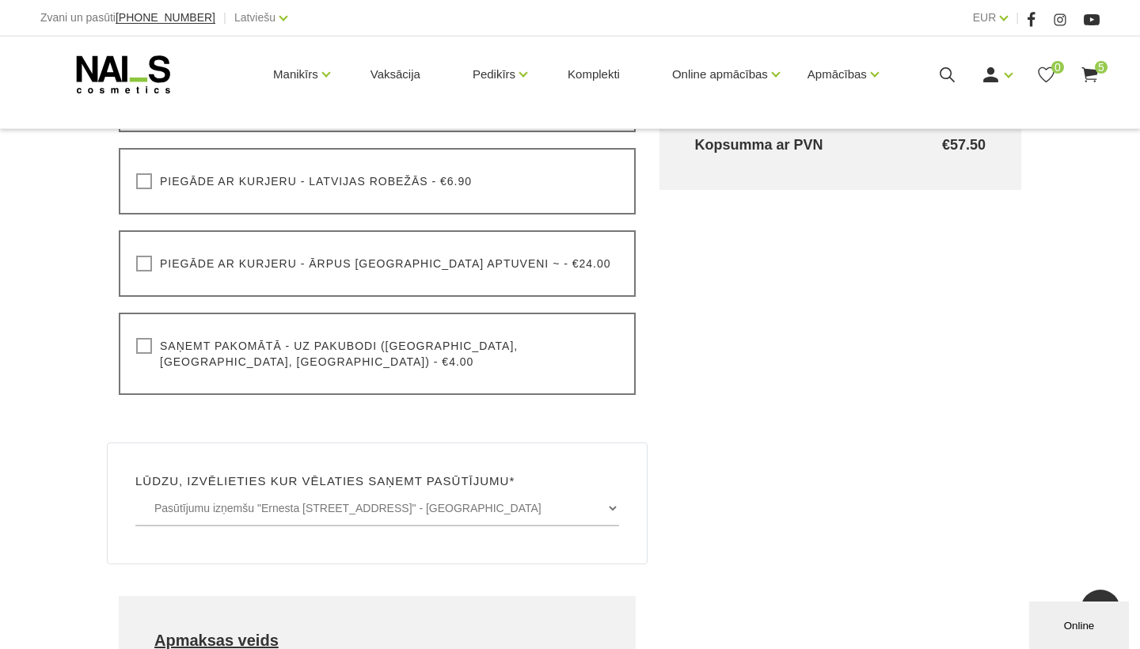
scroll to position [631, 0]
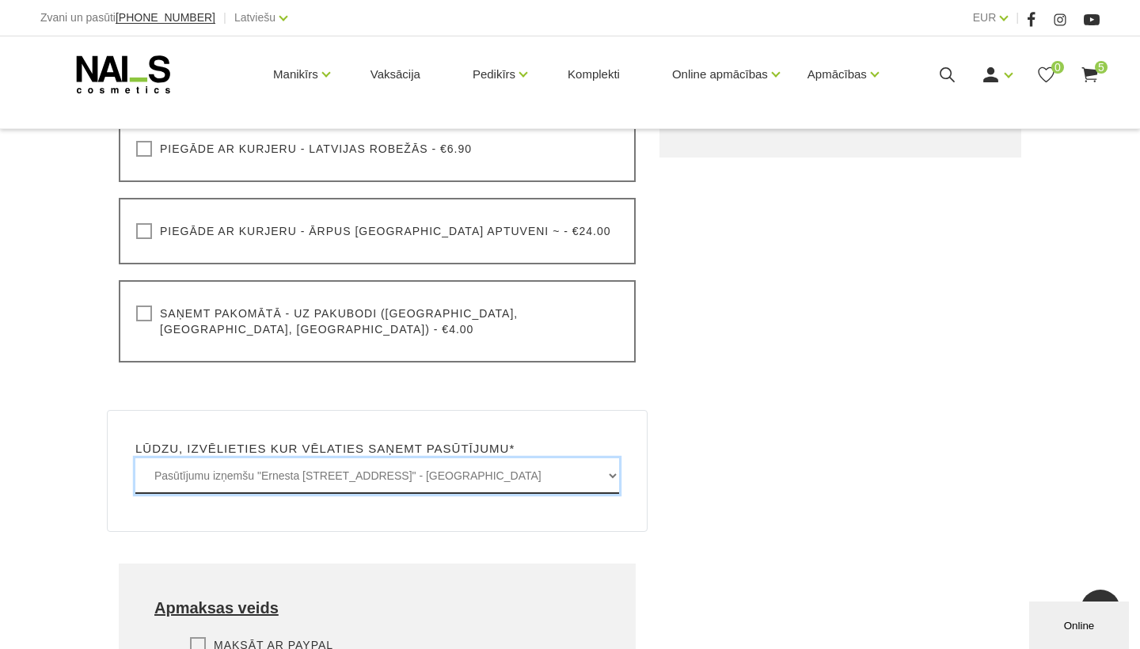
select select "Graudi iela 45, Liepāja - BEZMAKSAS"
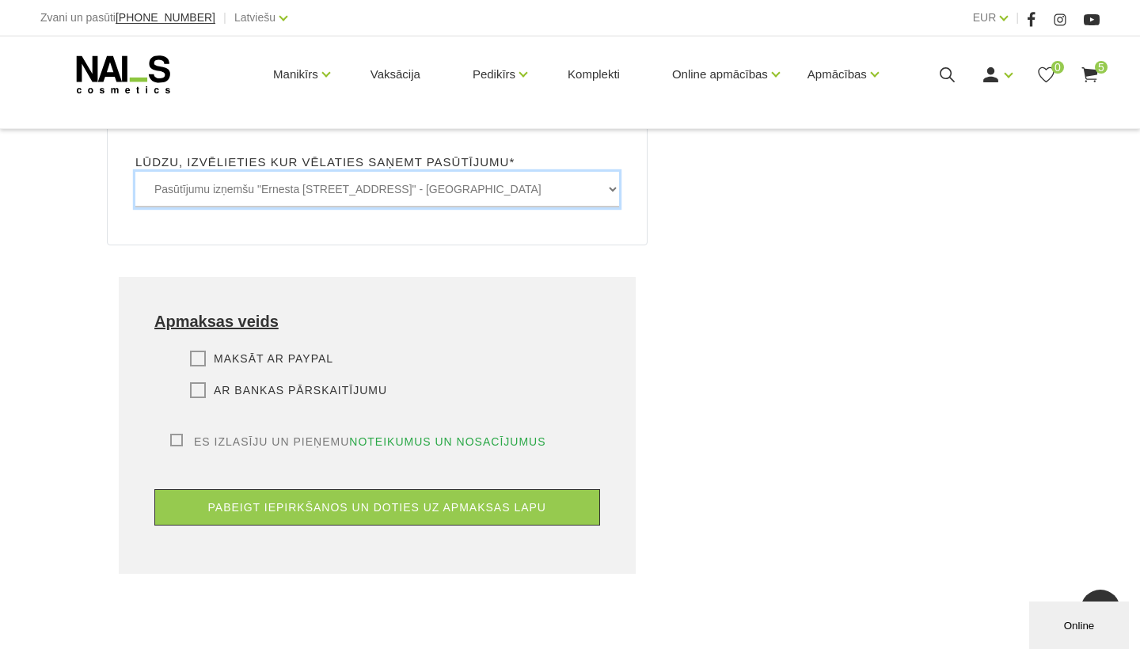
scroll to position [1016, 0]
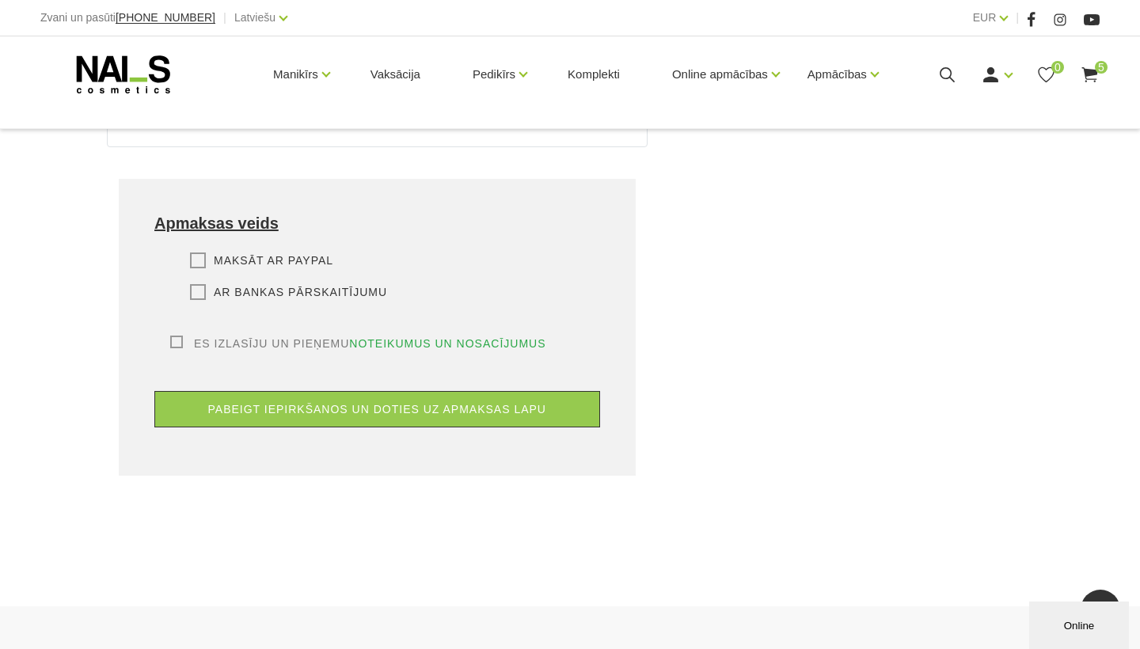
click at [207, 284] on label "Ar bankas pārskaitījumu" at bounding box center [288, 292] width 197 height 16
click at [0, 0] on input "Ar bankas pārskaitījumu" at bounding box center [0, 0] width 0 height 0
click at [178, 336] on label "Es izlasīju un pieņemu noteikumus un nosacījumus" at bounding box center [358, 344] width 376 height 16
click at [0, 0] on input "Es izlasīju un pieņemu noteikumus un nosacījumus" at bounding box center [0, 0] width 0 height 0
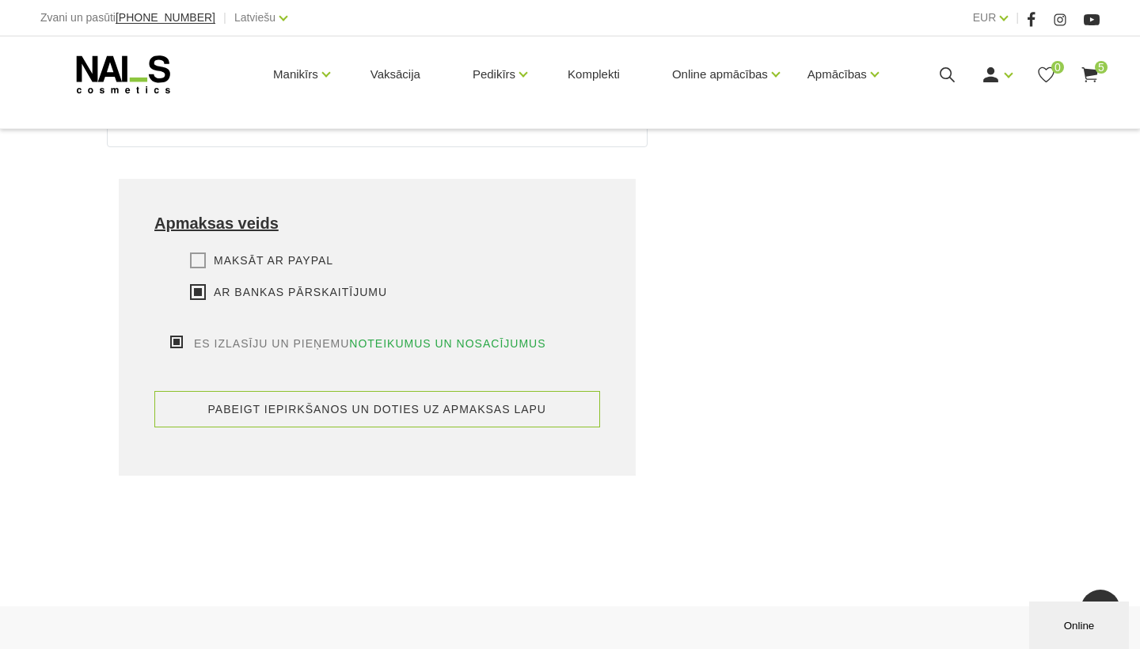
click at [291, 392] on button "pabeigt iepirkšanos un doties uz apmaksas lapu" at bounding box center [377, 409] width 446 height 36
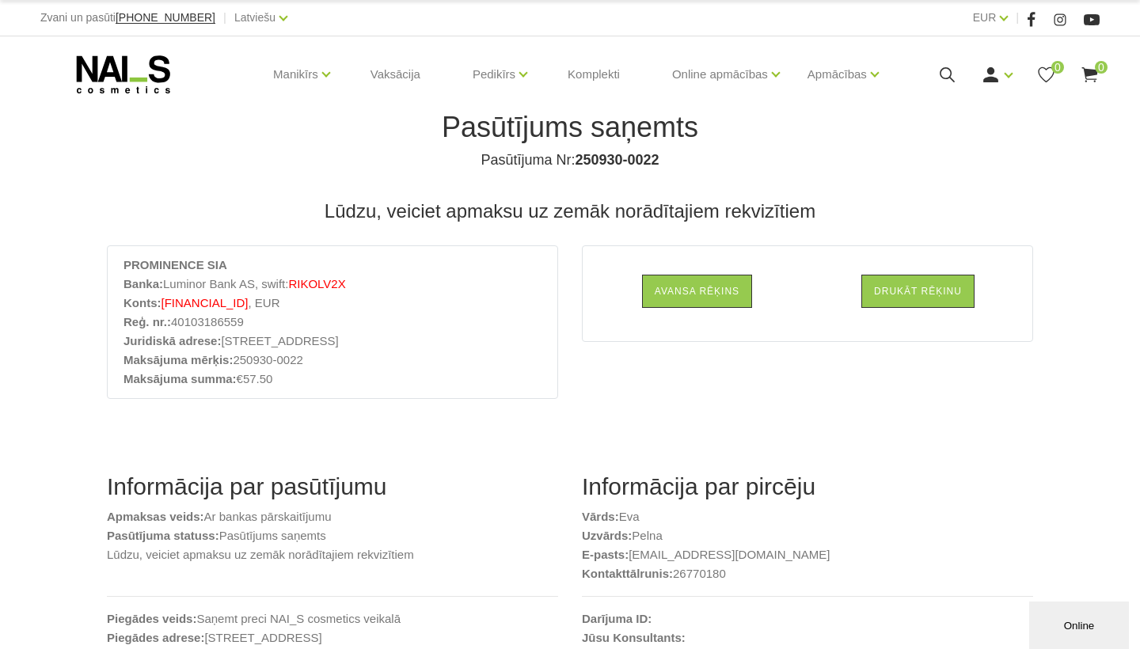
click at [1091, 82] on use at bounding box center [1089, 74] width 16 height 15
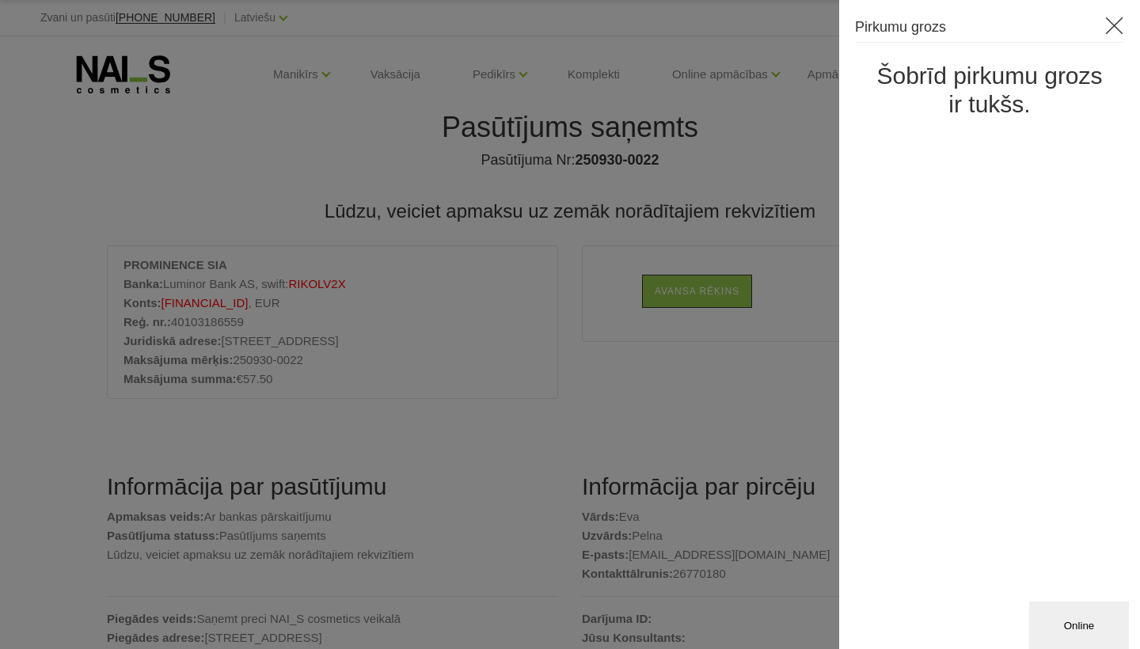
click at [614, 173] on div at bounding box center [570, 324] width 1140 height 649
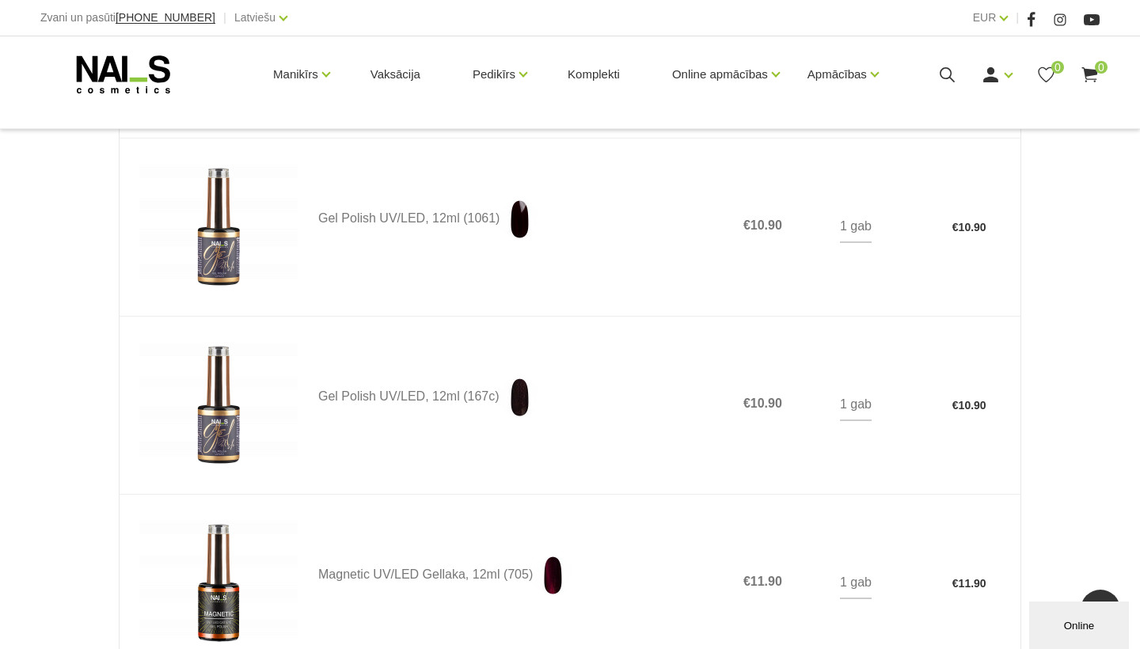
scroll to position [389, 0]
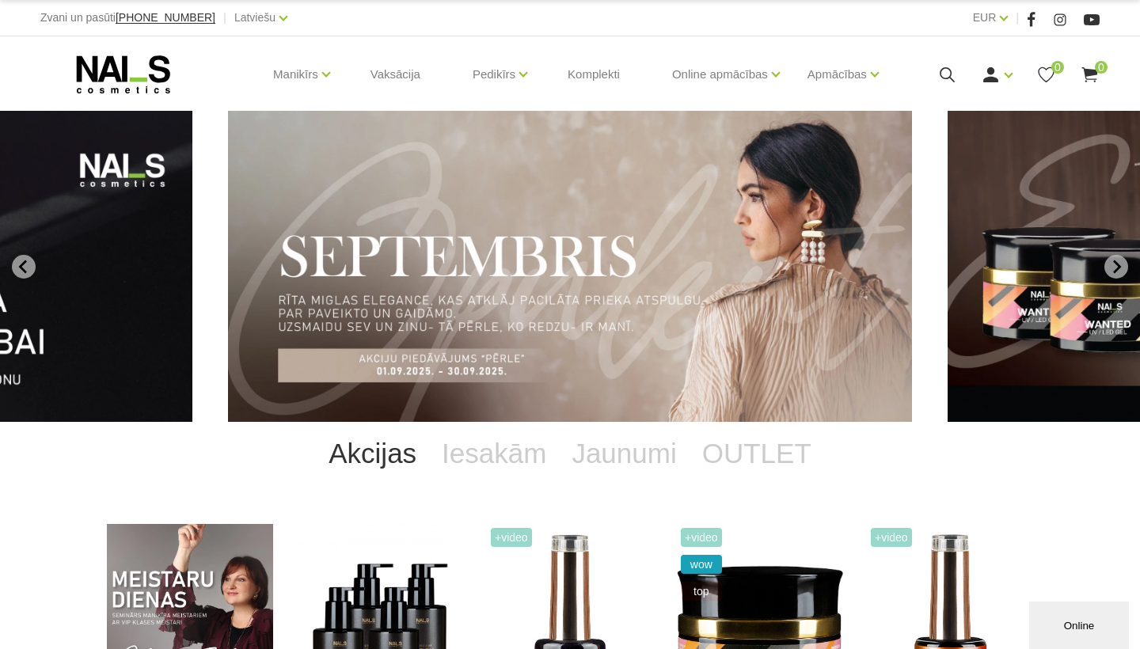
click at [944, 85] on icon at bounding box center [947, 75] width 20 height 20
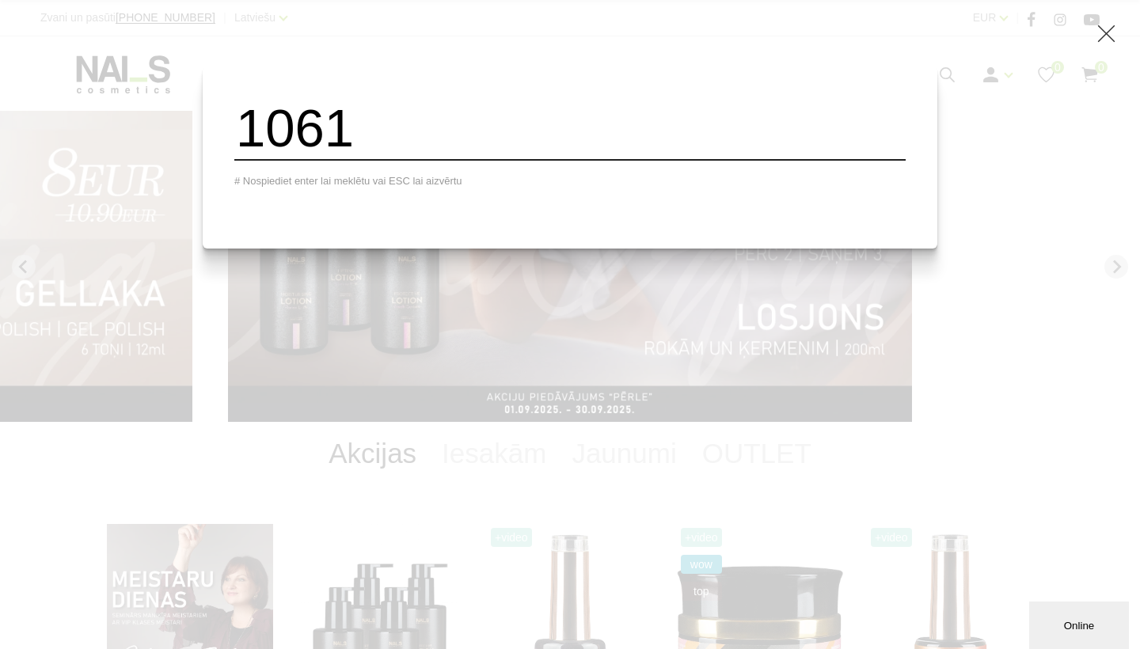
type input "1061"
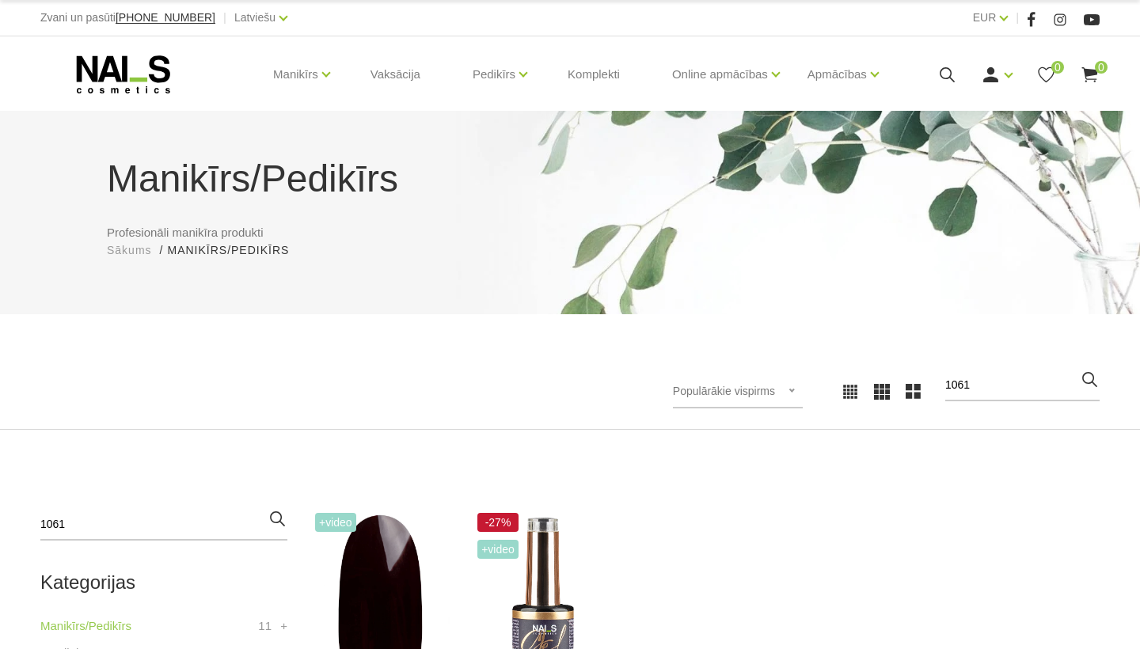
scroll to position [247, 0]
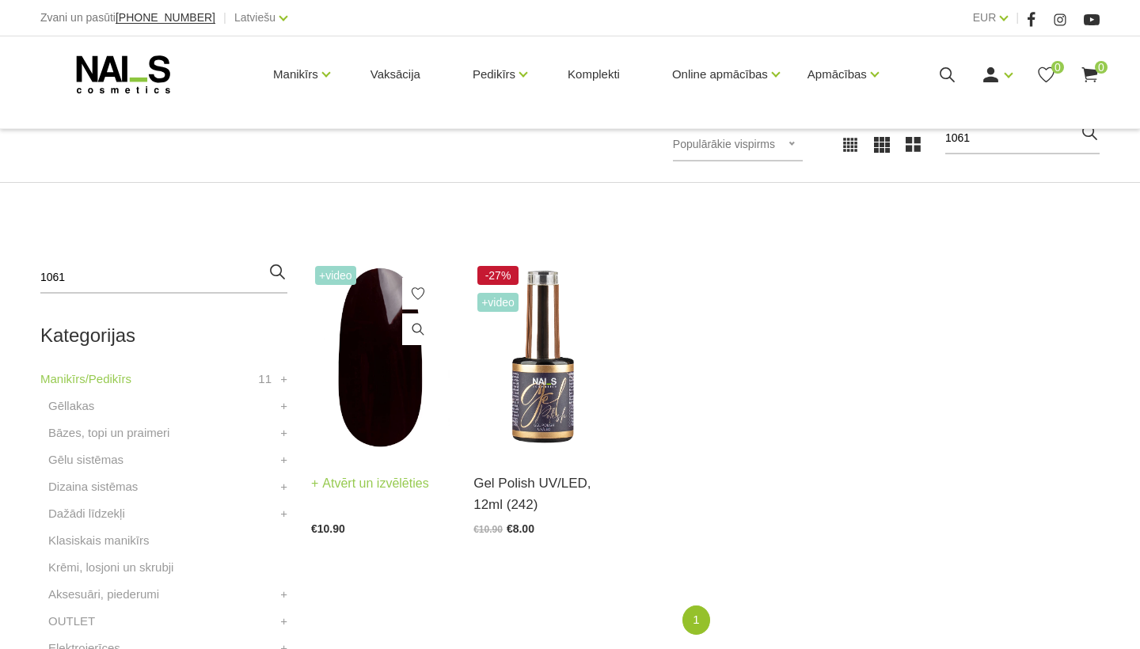
click at [405, 408] on img at bounding box center [380, 357] width 139 height 191
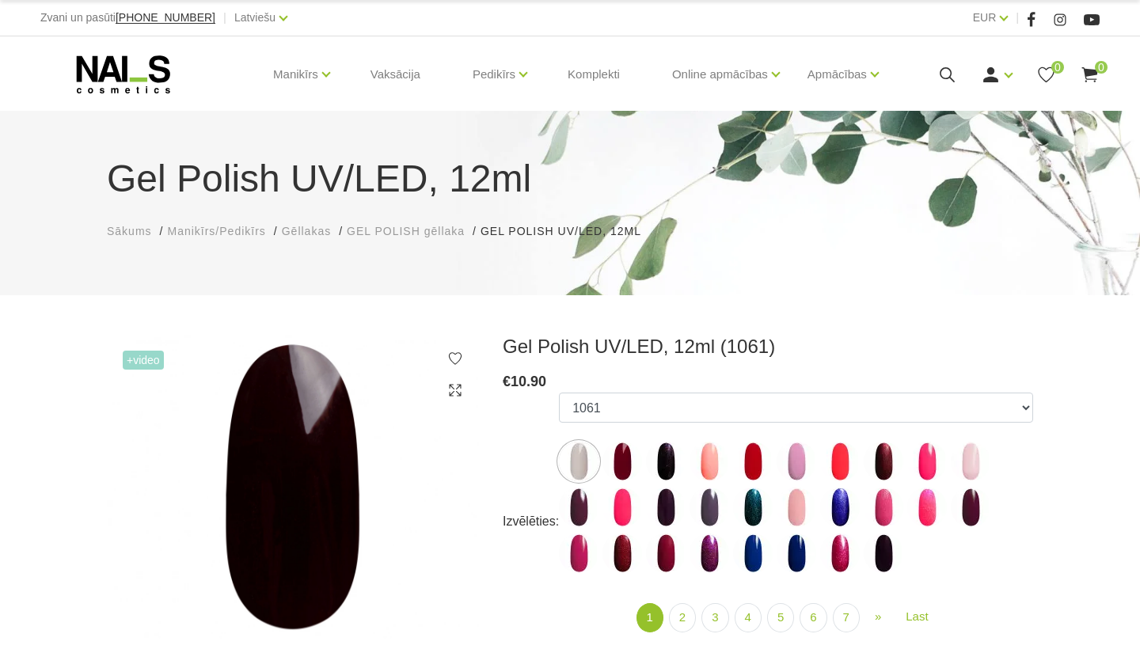
select select "5585"
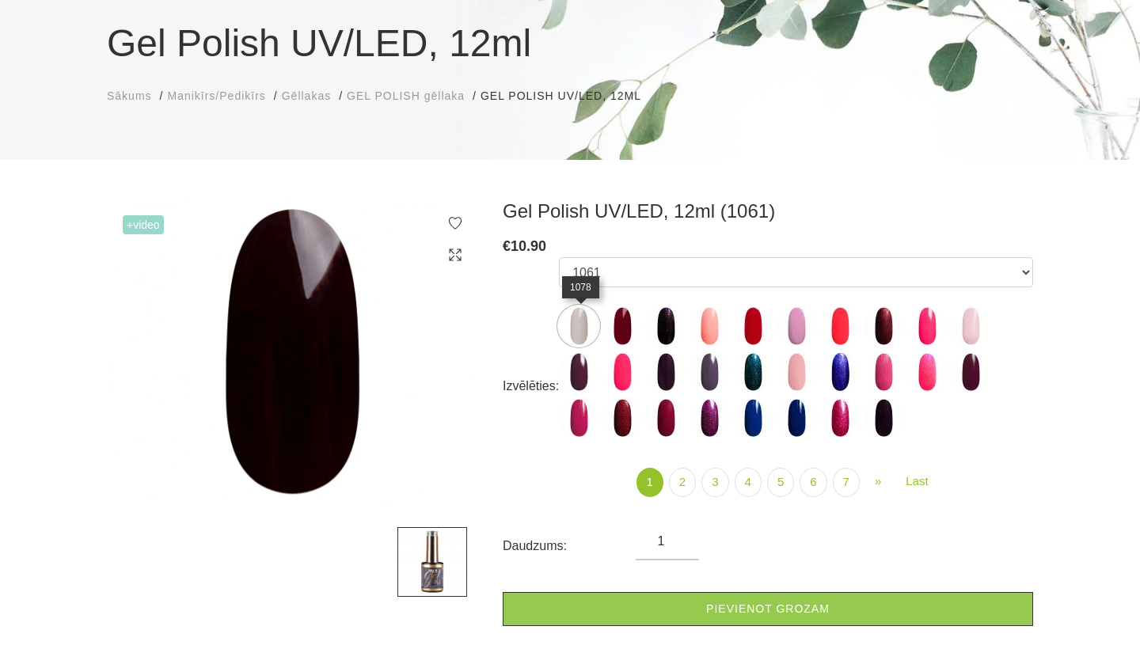
scroll to position [138, 0]
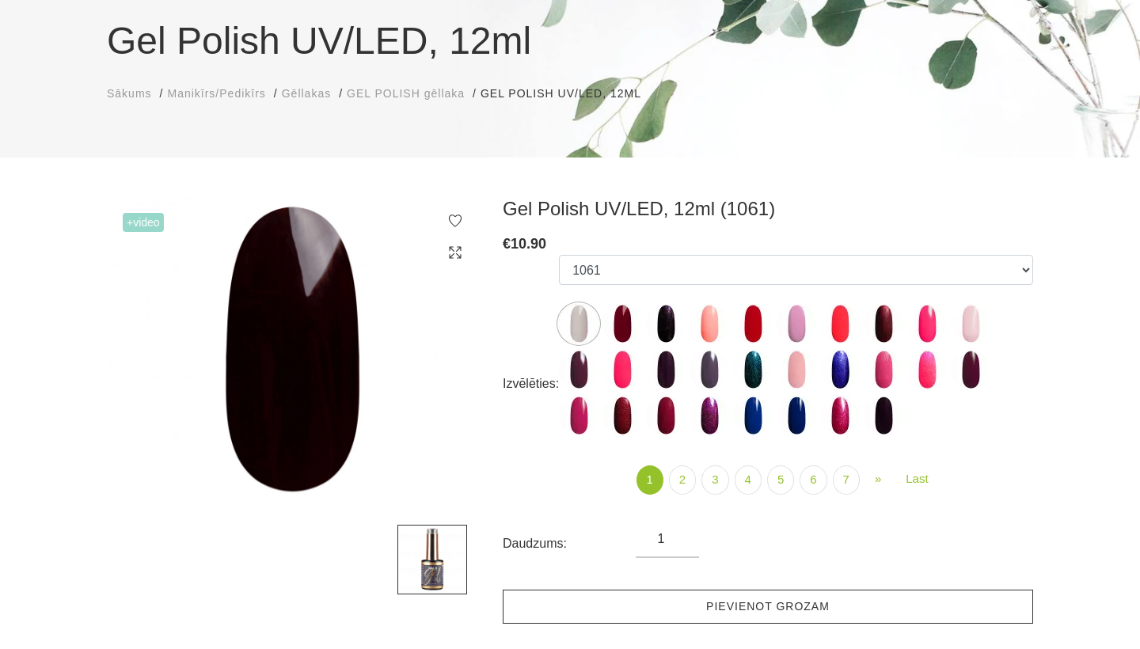
click at [614, 606] on link "Pievienot grozam" at bounding box center [768, 607] width 530 height 34
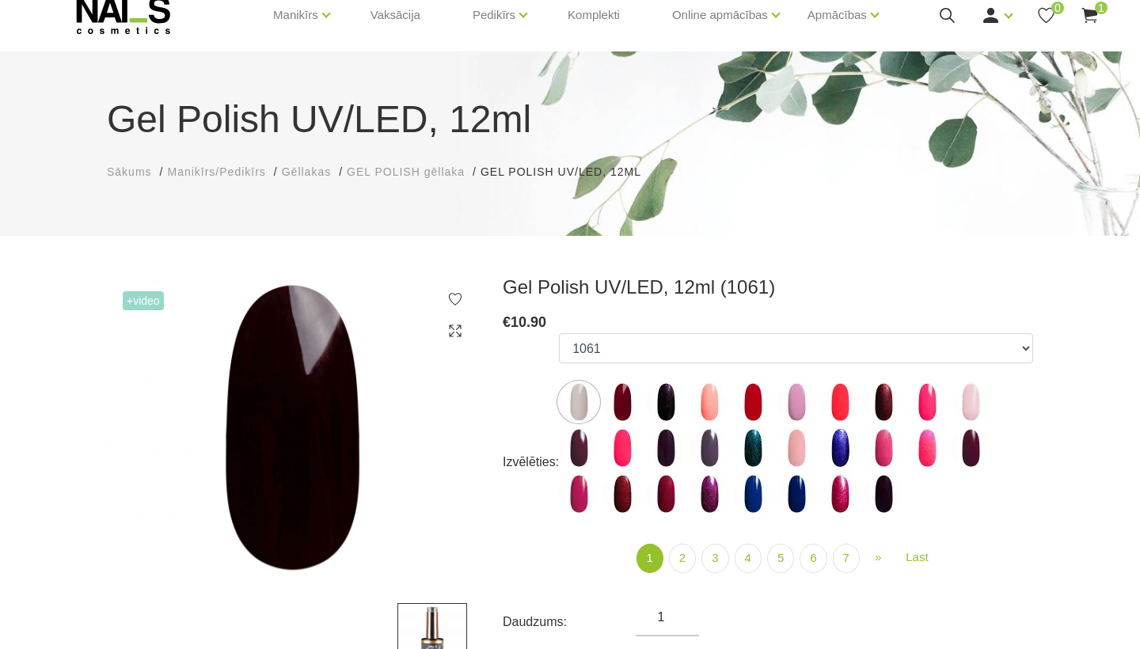
scroll to position [29, 0]
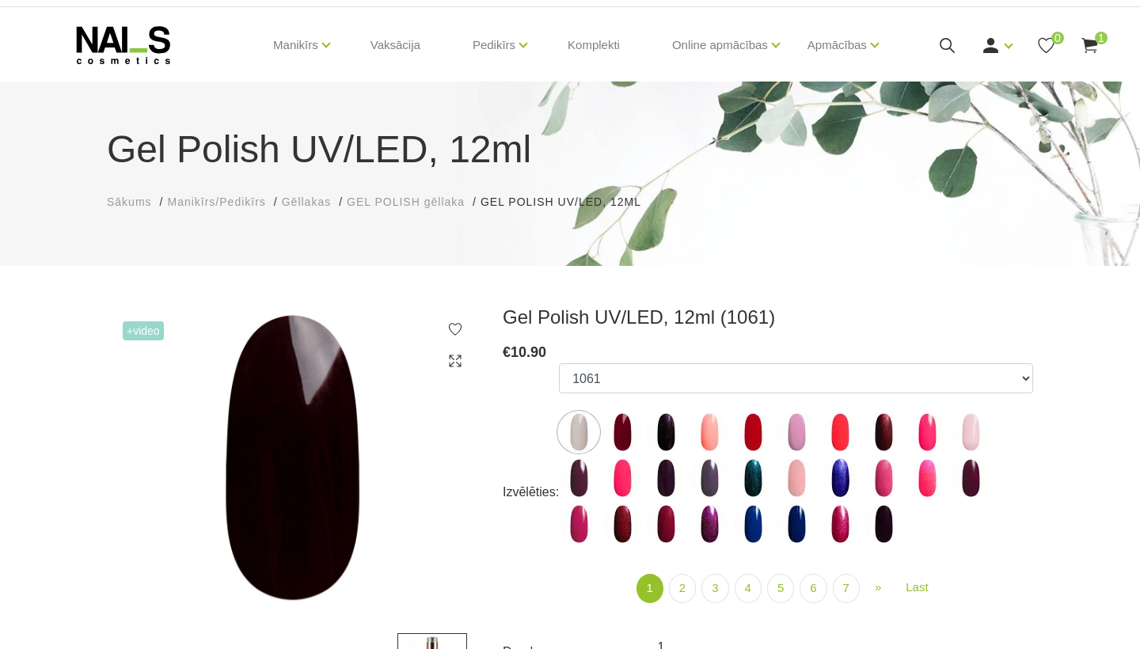
click at [951, 53] on use at bounding box center [947, 45] width 15 height 15
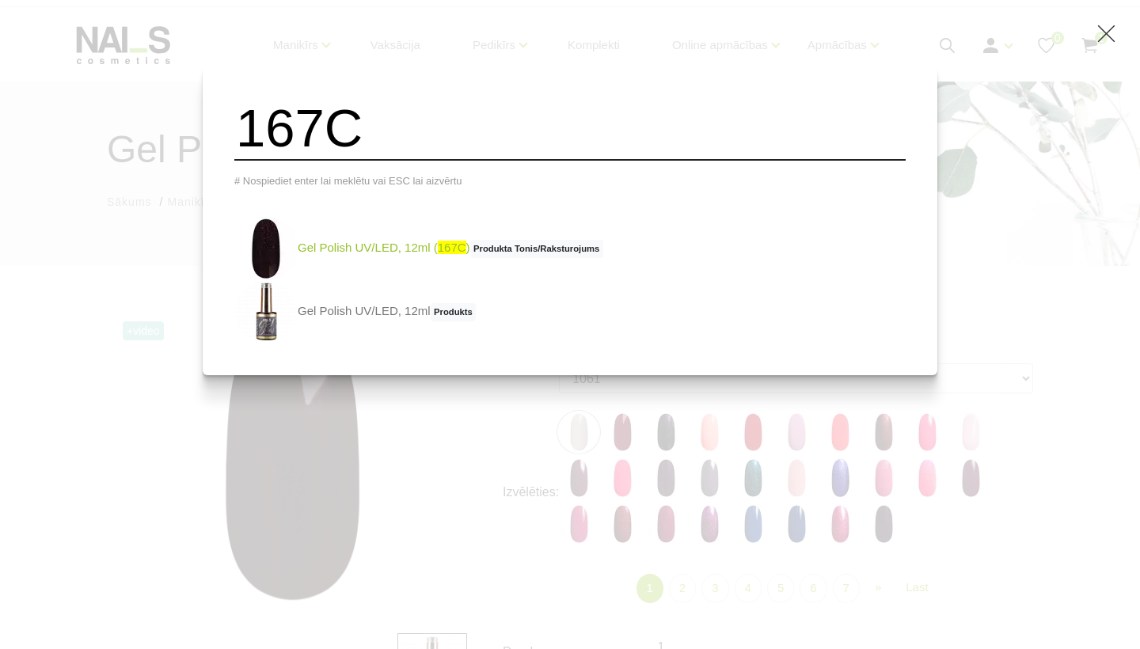
type input "167C"
click at [575, 249] on span "Produkta Tonis/Raksturojums" at bounding box center [536, 249] width 133 height 19
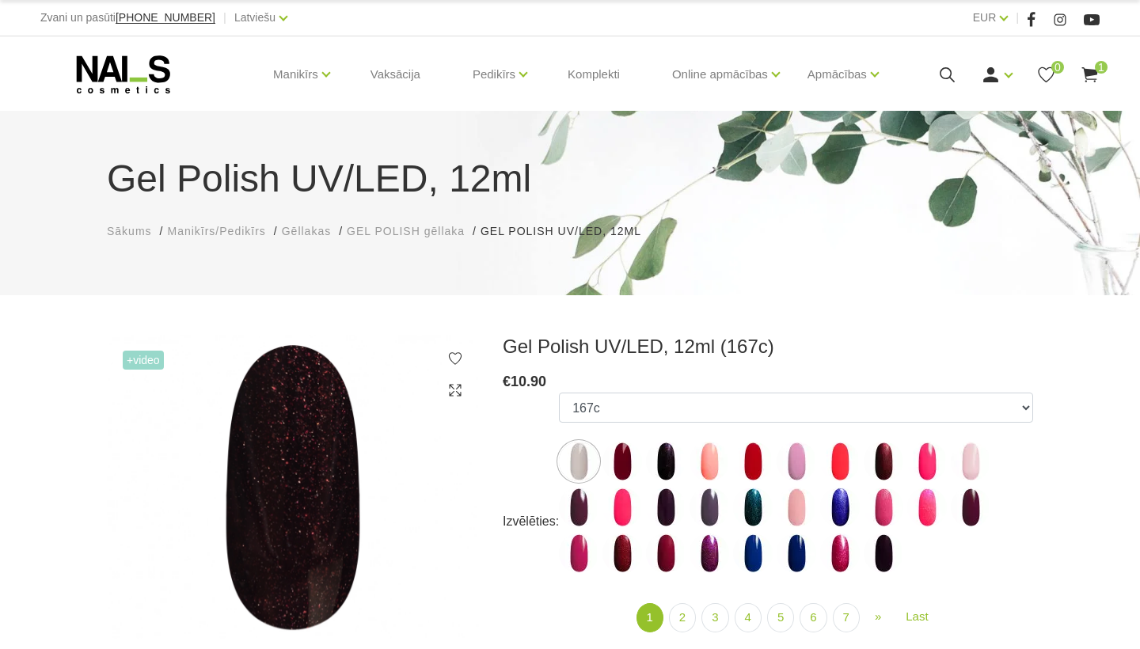
select select "4049"
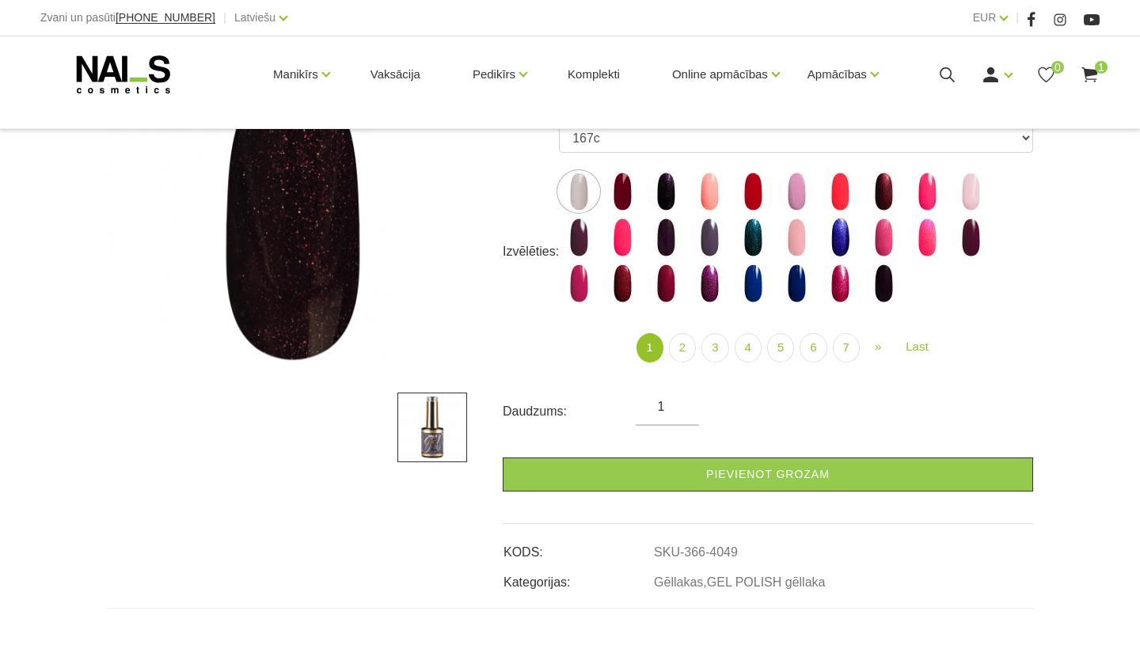
scroll to position [272, 0]
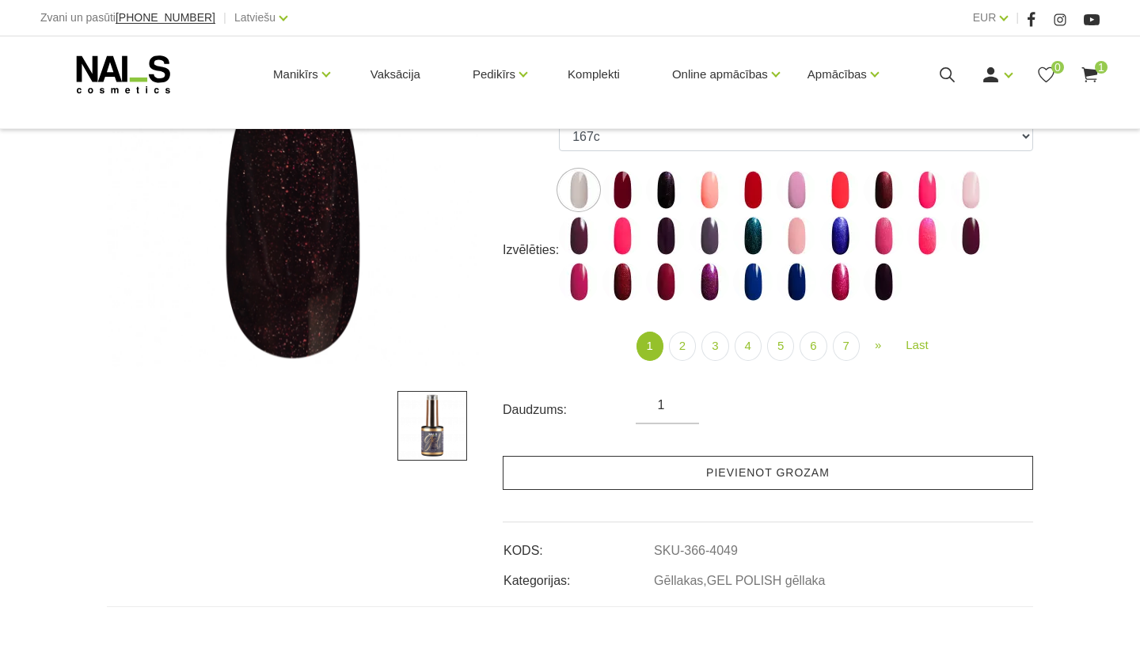
click at [670, 475] on link "Pievienot grozam" at bounding box center [768, 473] width 530 height 34
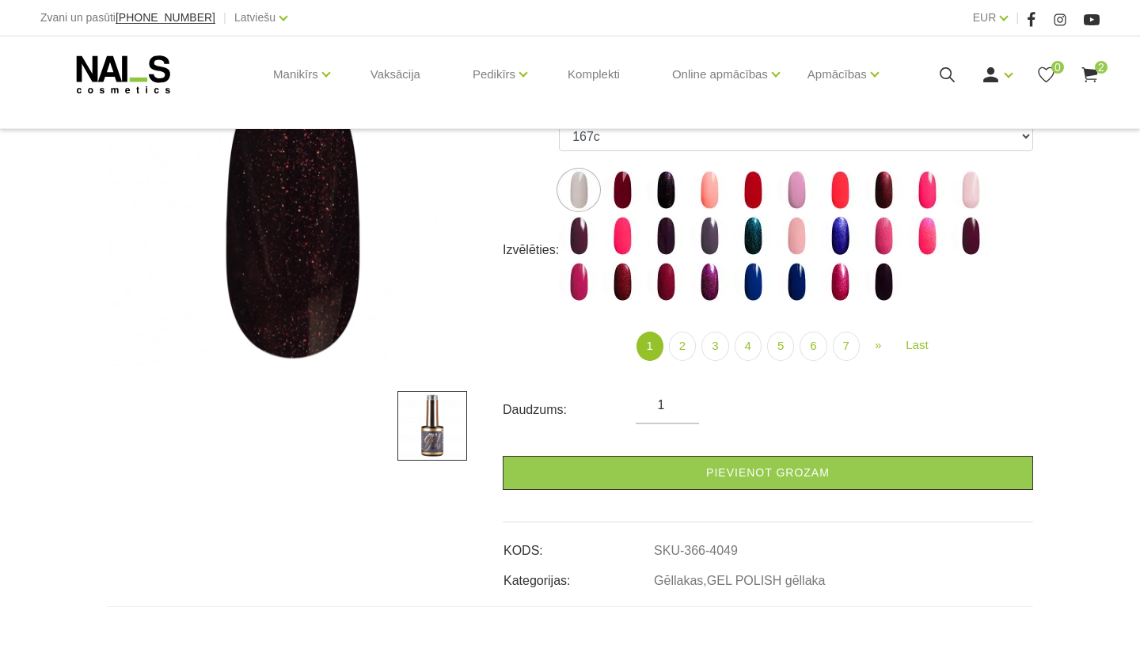
click at [943, 85] on icon at bounding box center [947, 75] width 20 height 20
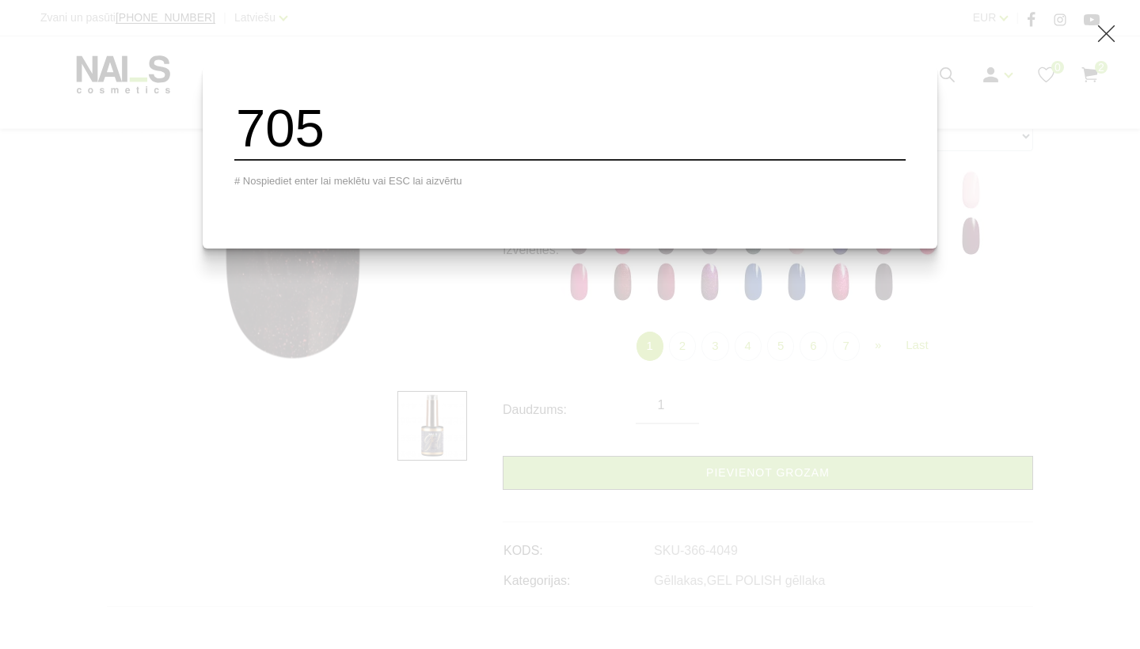
type input "705"
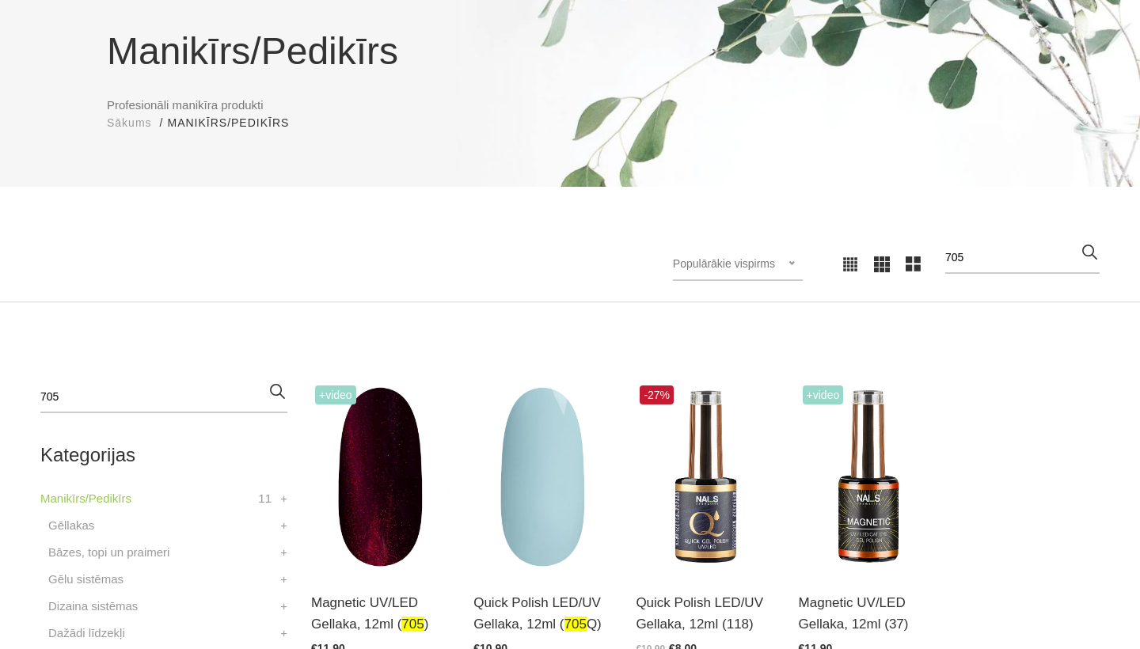
scroll to position [164, 0]
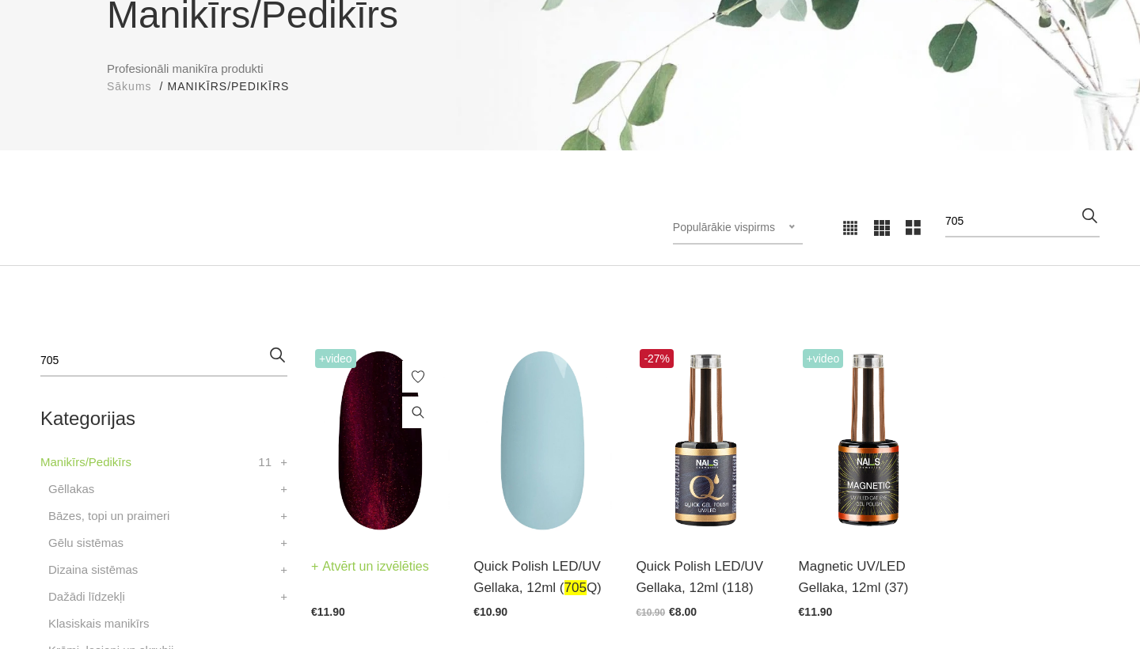
click at [394, 435] on img at bounding box center [380, 440] width 139 height 191
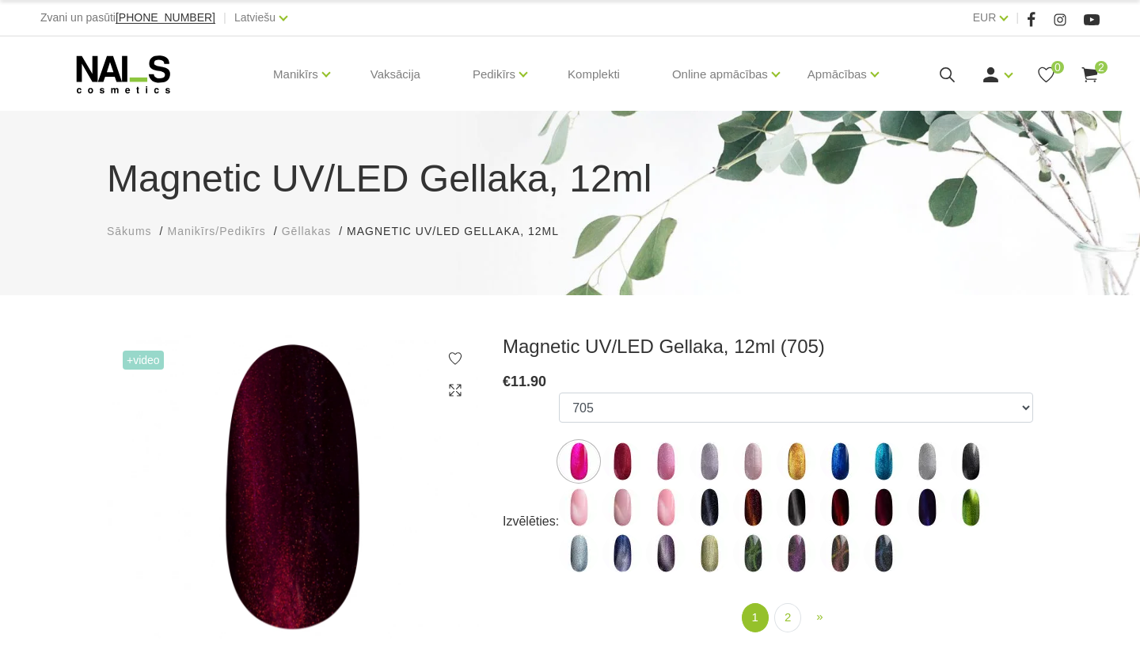
select select "4638"
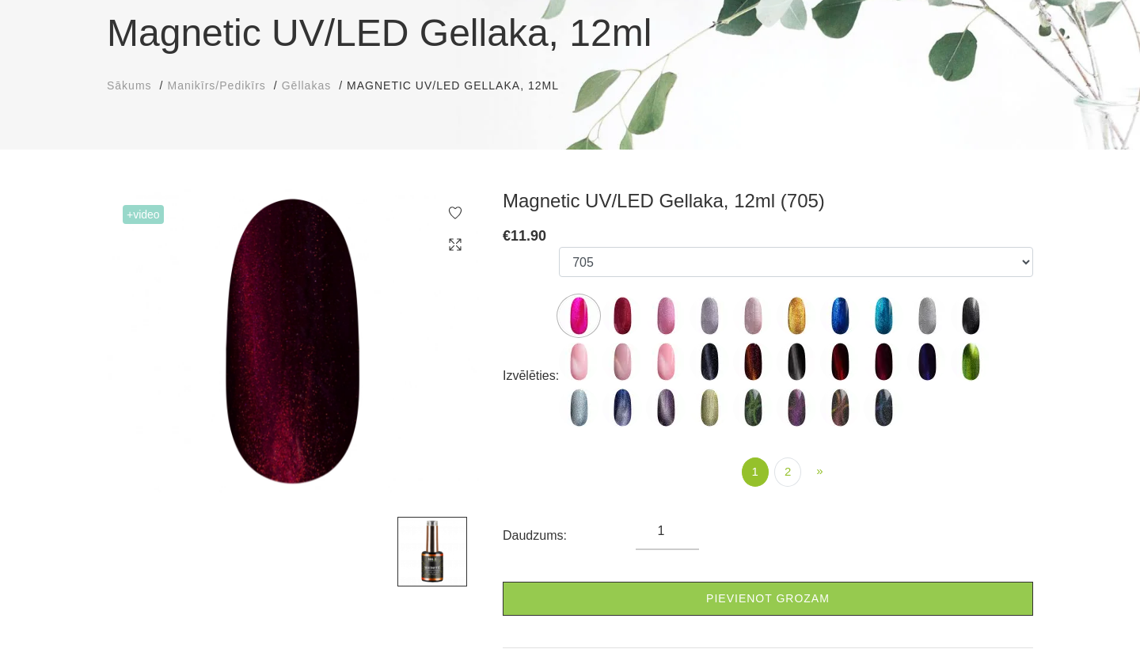
scroll to position [155, 0]
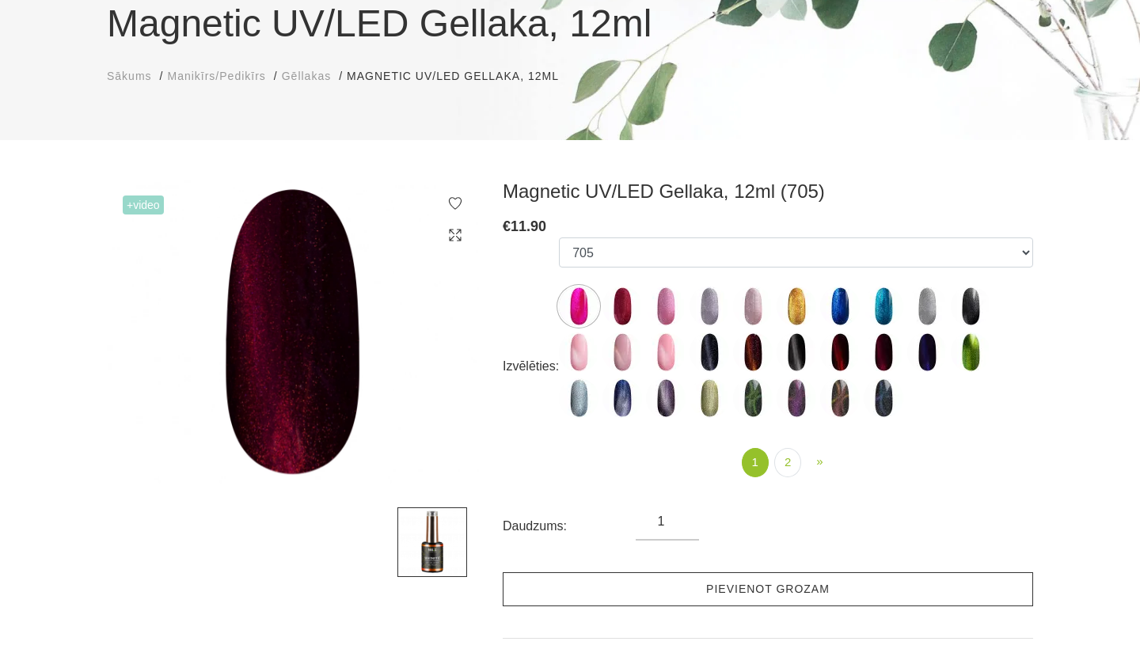
click at [673, 578] on link "Pievienot grozam" at bounding box center [768, 589] width 530 height 34
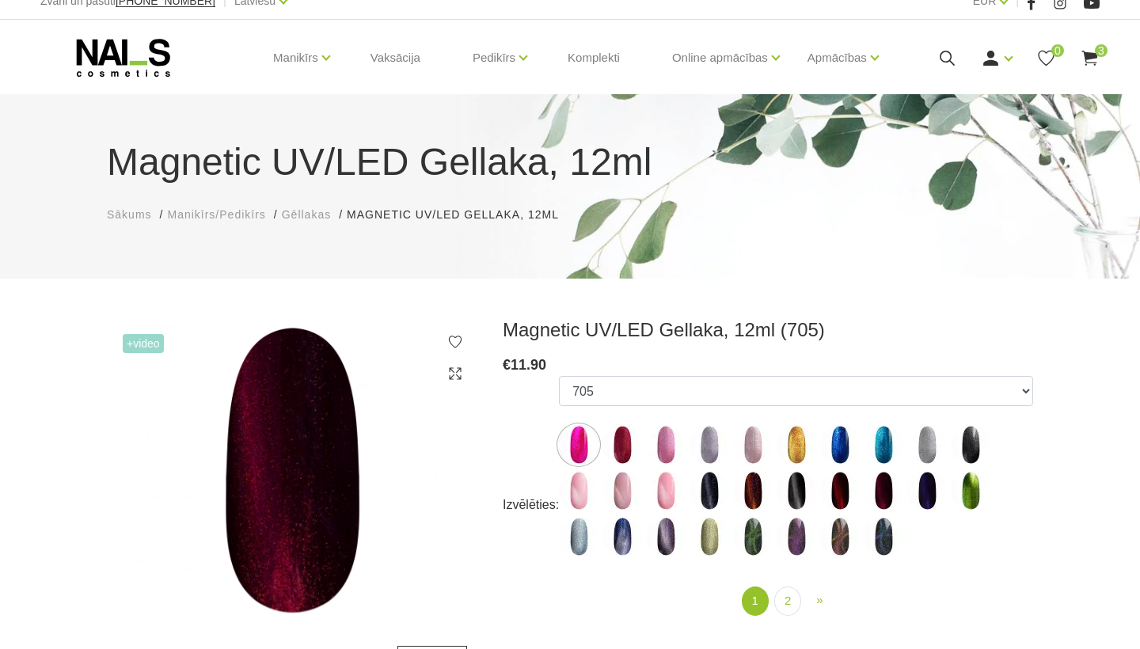
scroll to position [9, 0]
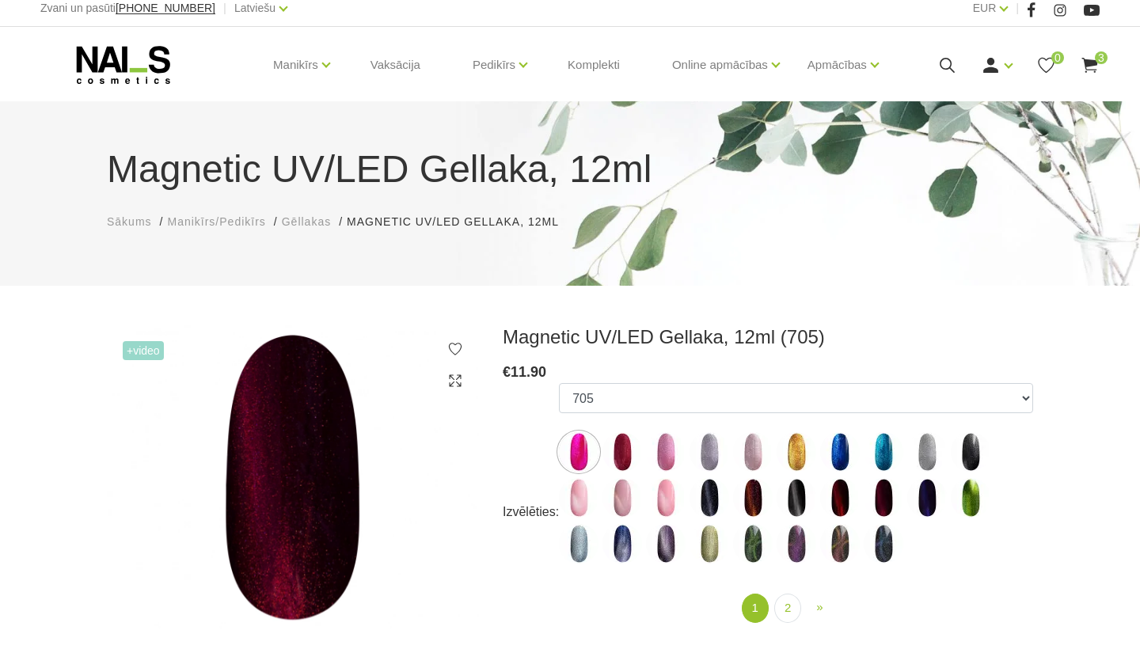
click at [946, 75] on icon at bounding box center [947, 65] width 20 height 20
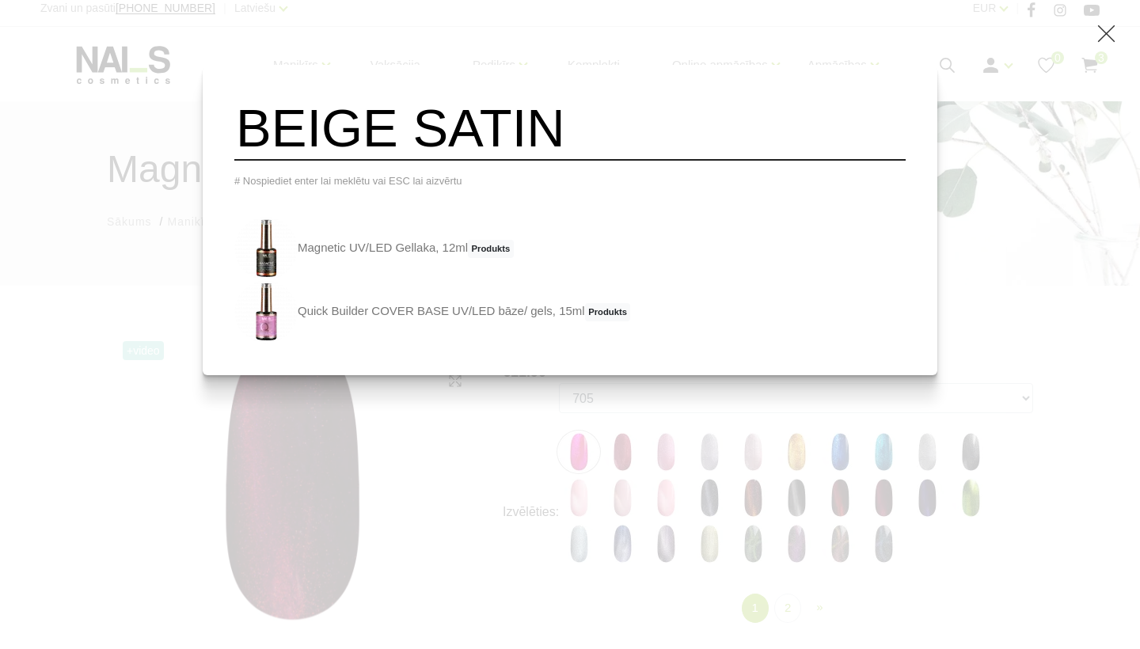
type input "BEIGE SATIN"
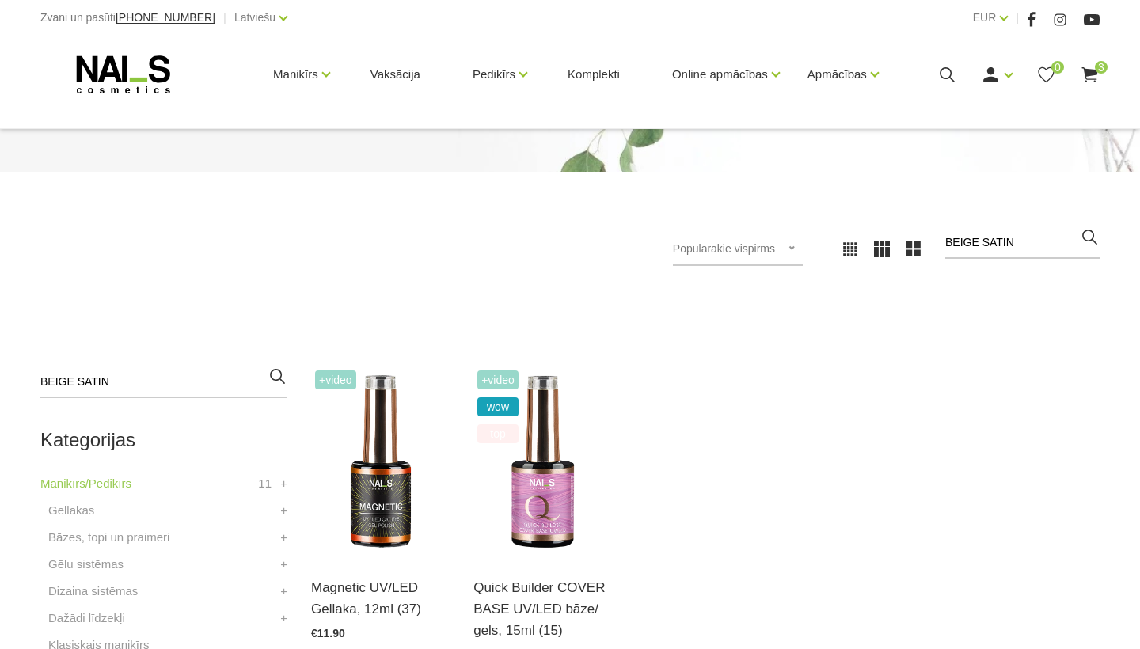
scroll to position [259, 0]
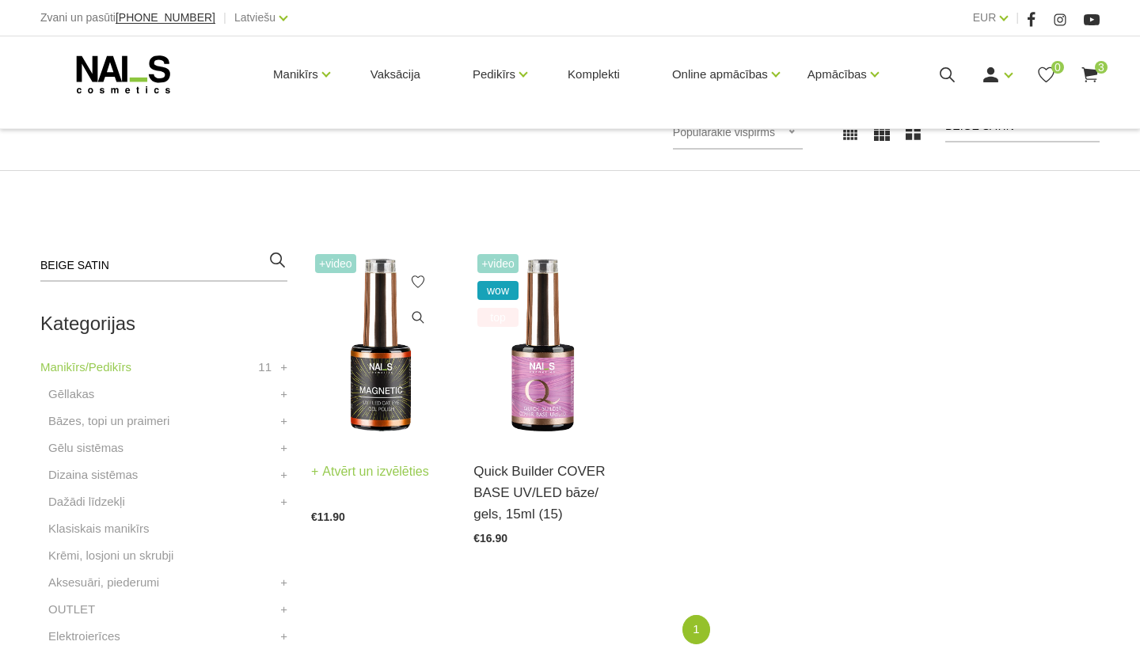
click at [366, 386] on img at bounding box center [380, 345] width 139 height 191
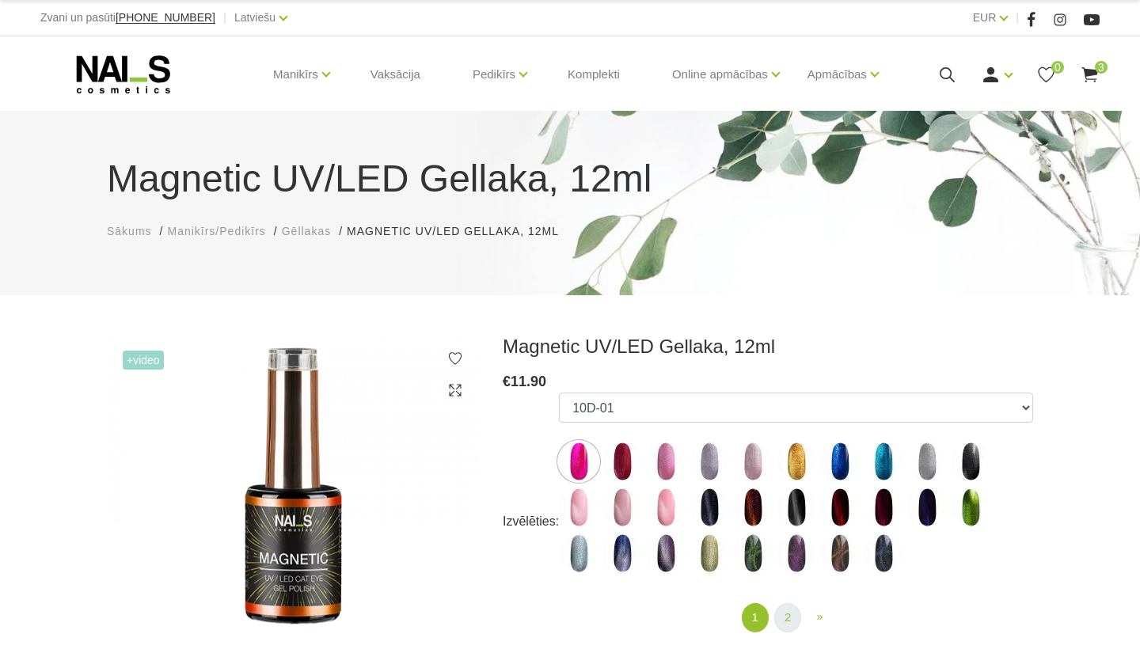
click at [786, 616] on link "2" at bounding box center [787, 617] width 27 height 29
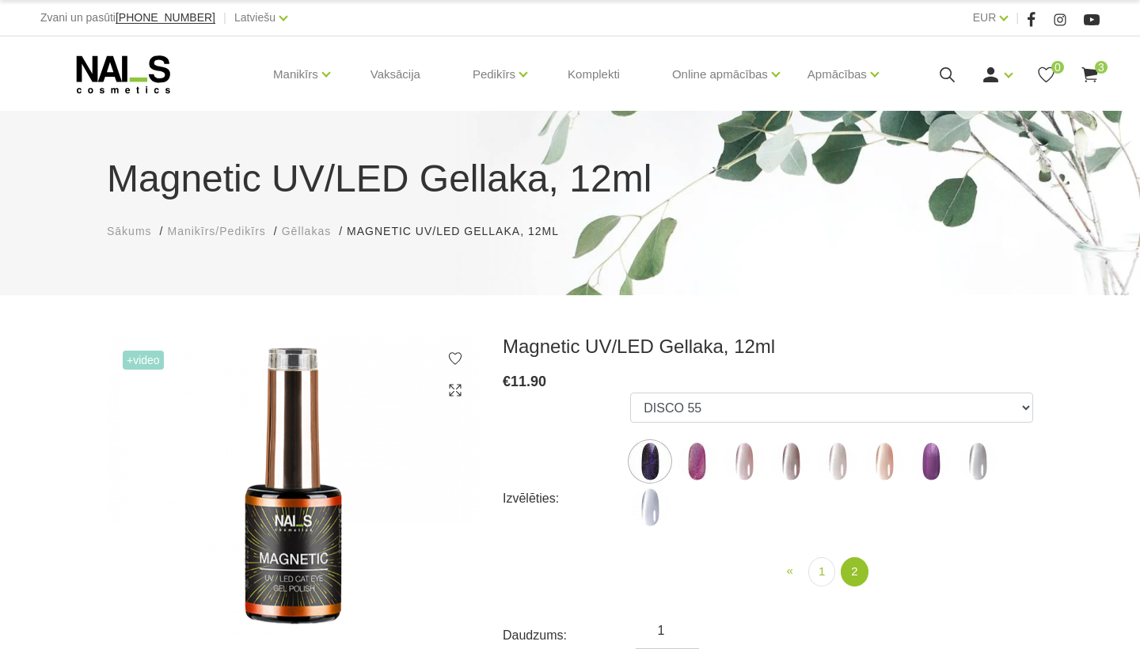
click at [755, 455] on img at bounding box center [744, 462] width 40 height 40
select select "6299"
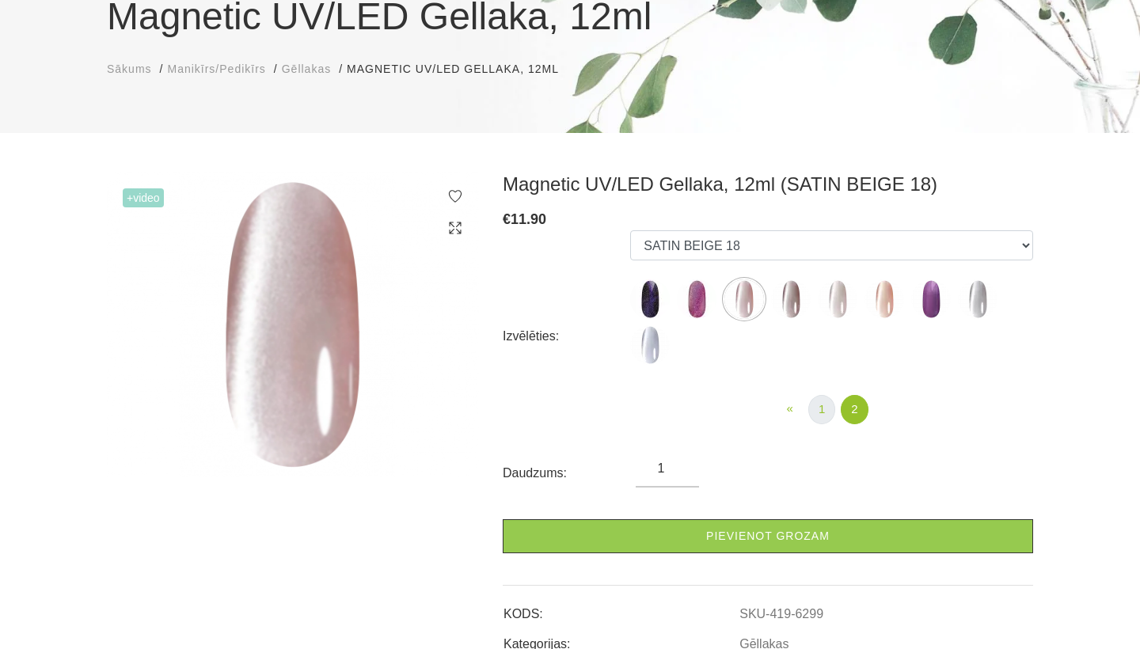
scroll to position [184, 0]
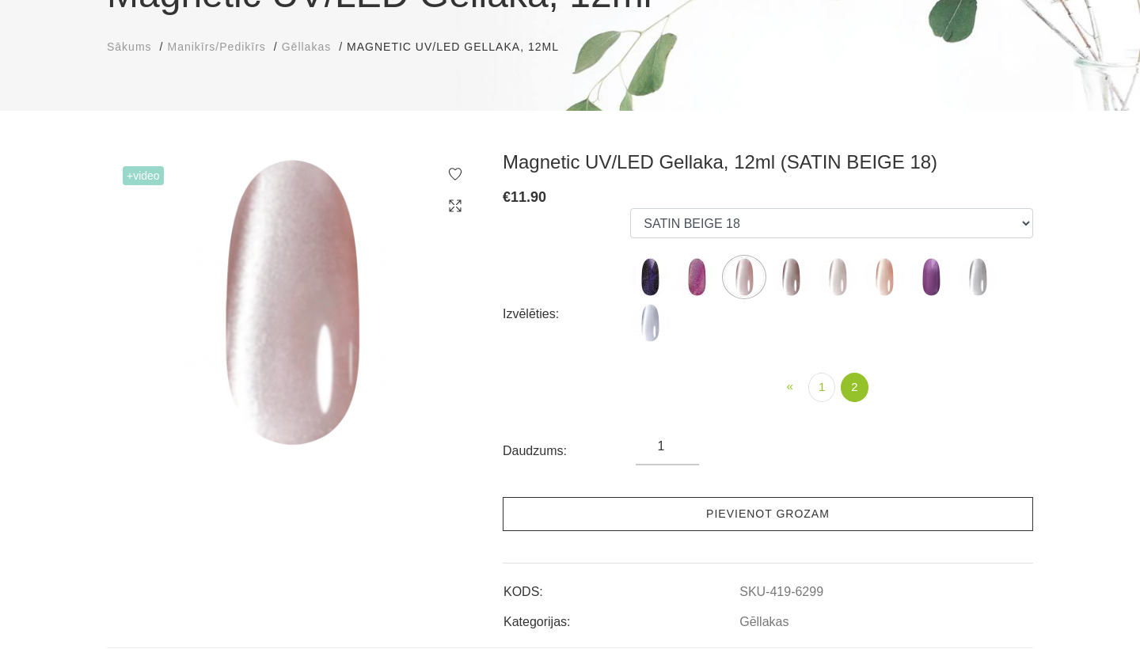
click at [812, 509] on link "Pievienot grozam" at bounding box center [768, 514] width 530 height 34
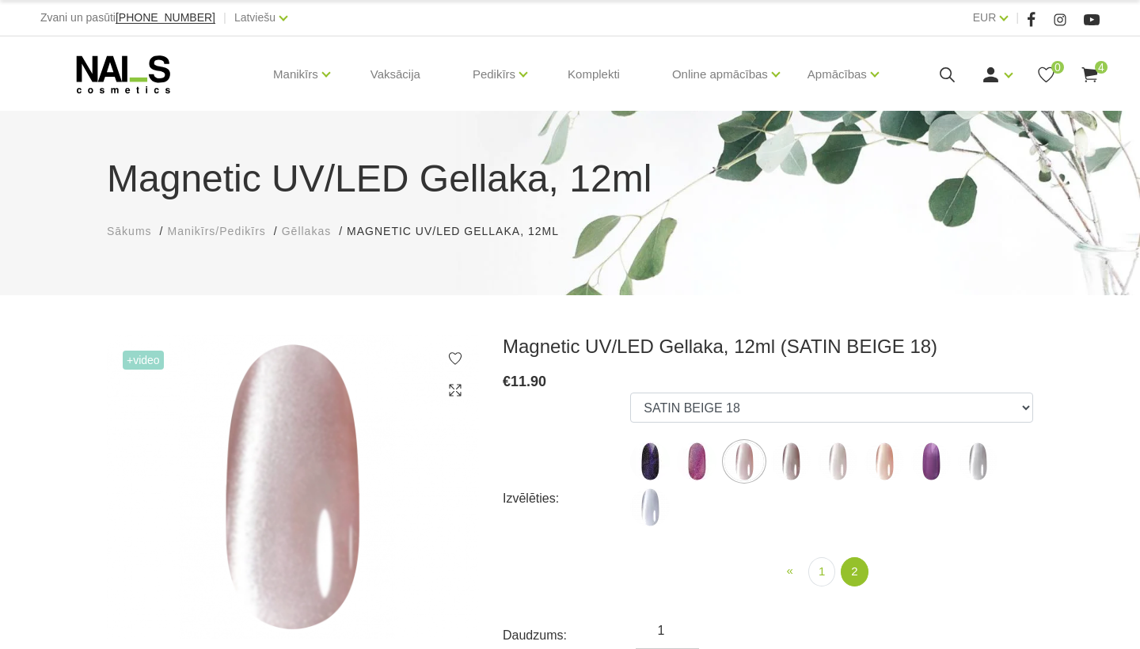
scroll to position [0, 0]
click at [944, 85] on icon at bounding box center [947, 75] width 20 height 20
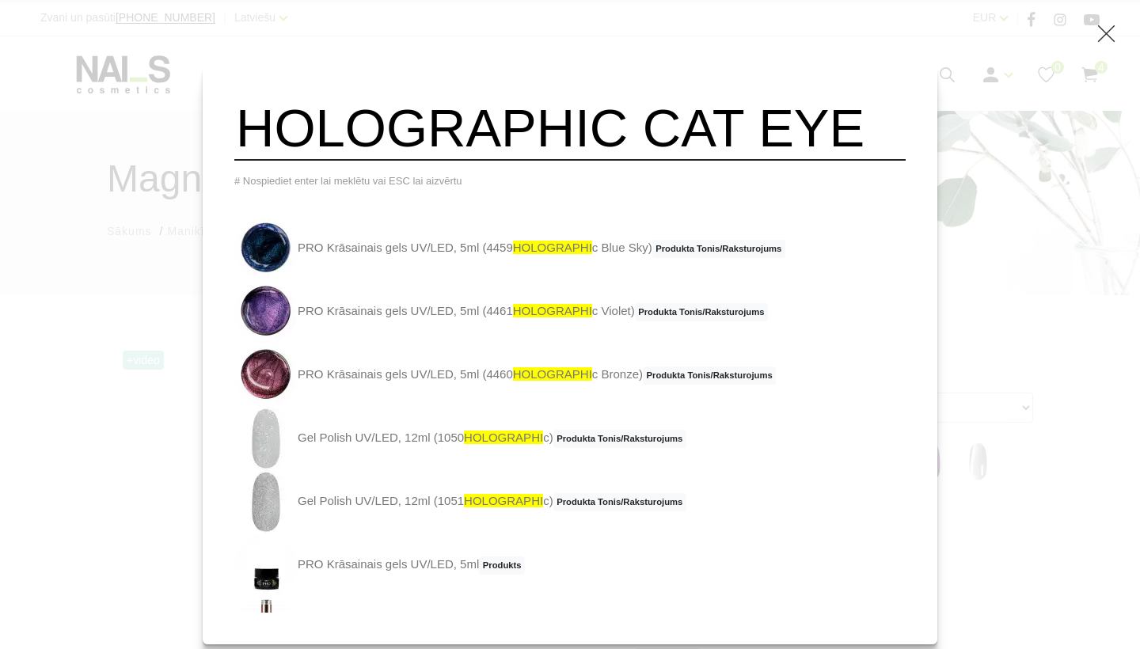
type input "HOLOGRAPHIC CAT EYE"
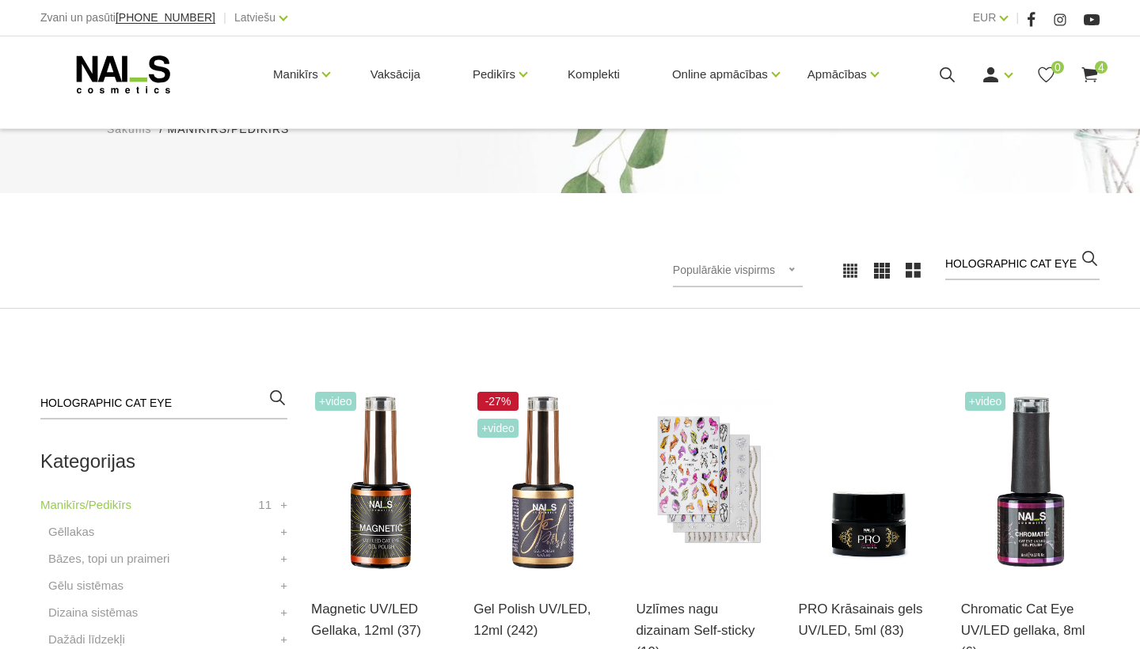
scroll to position [225, 0]
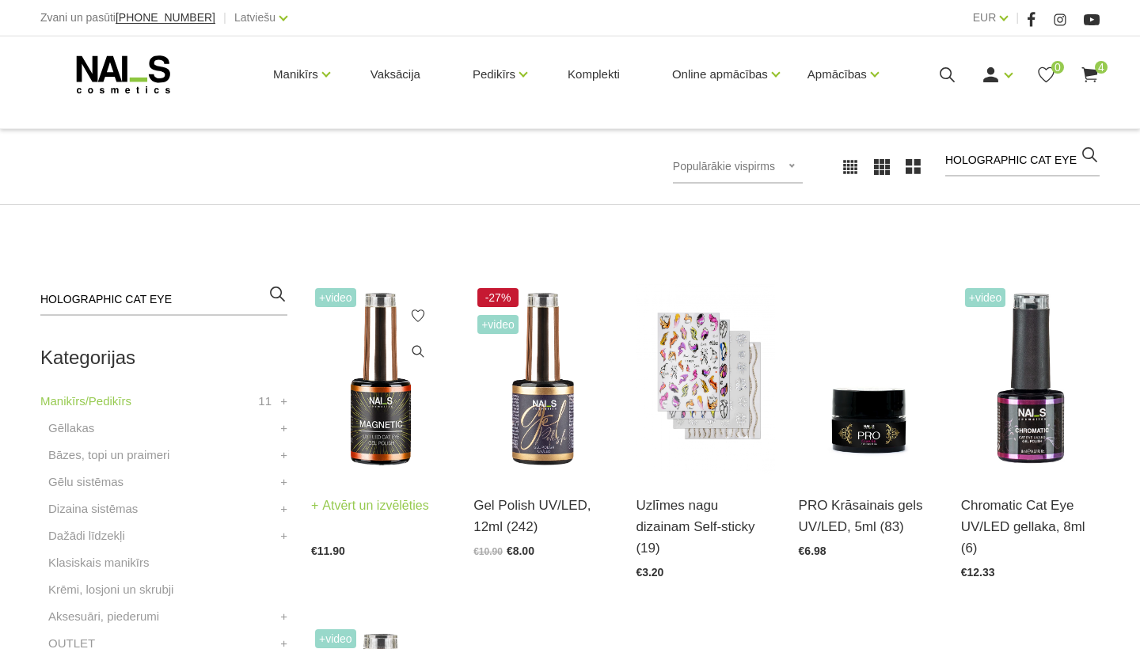
click at [382, 403] on img at bounding box center [380, 379] width 139 height 191
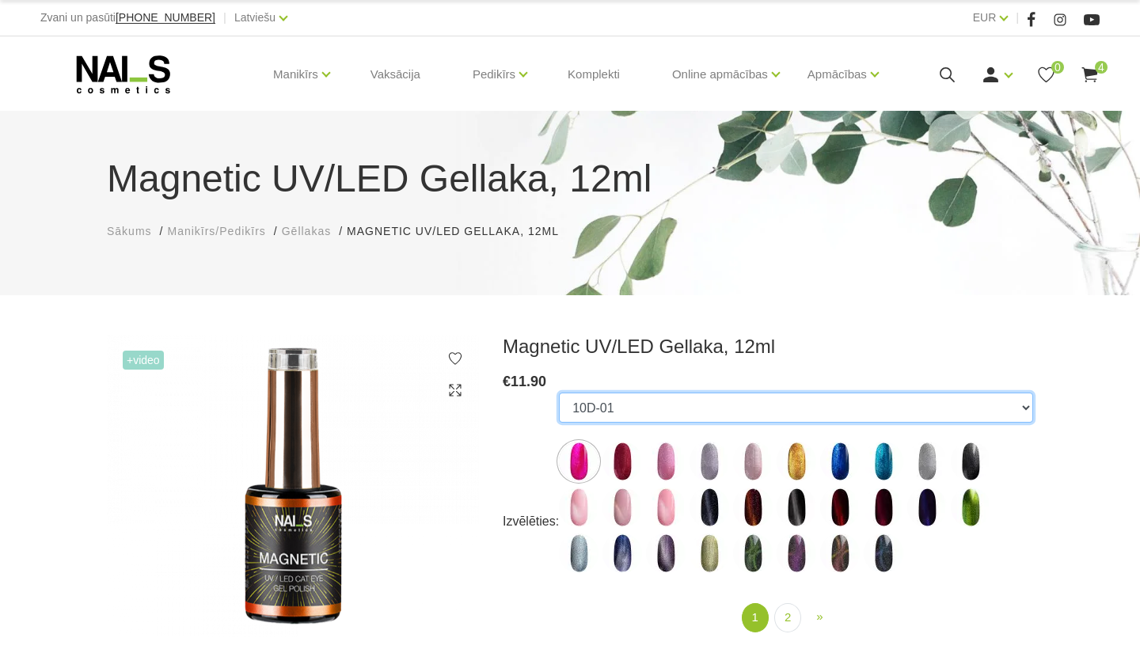
select select "5191"
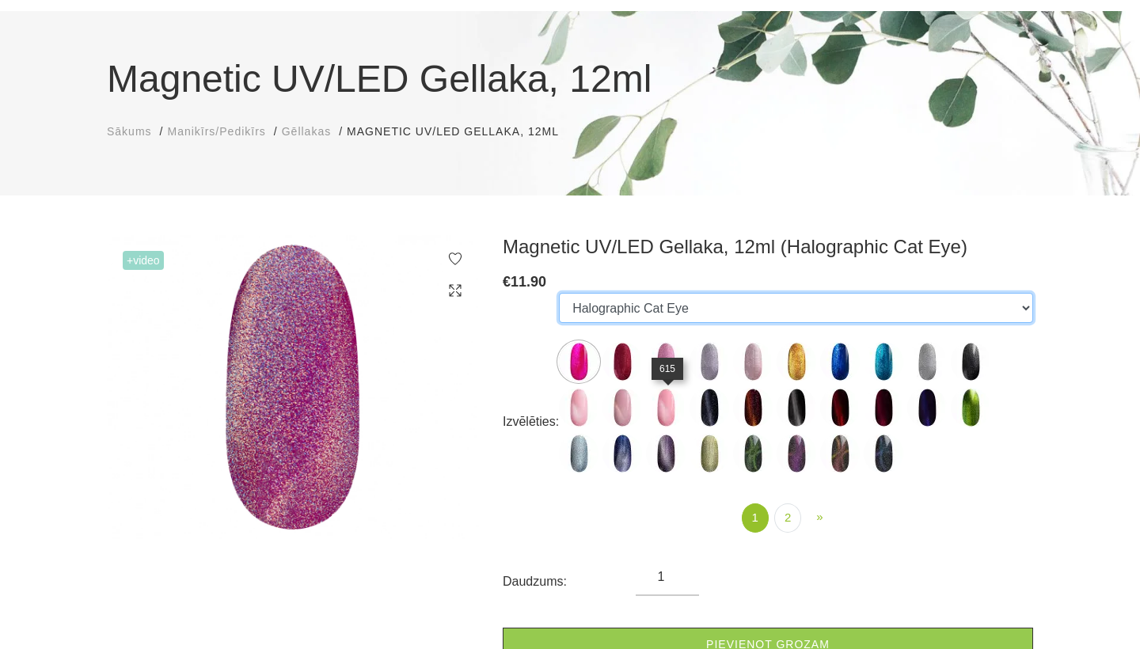
scroll to position [102, 0]
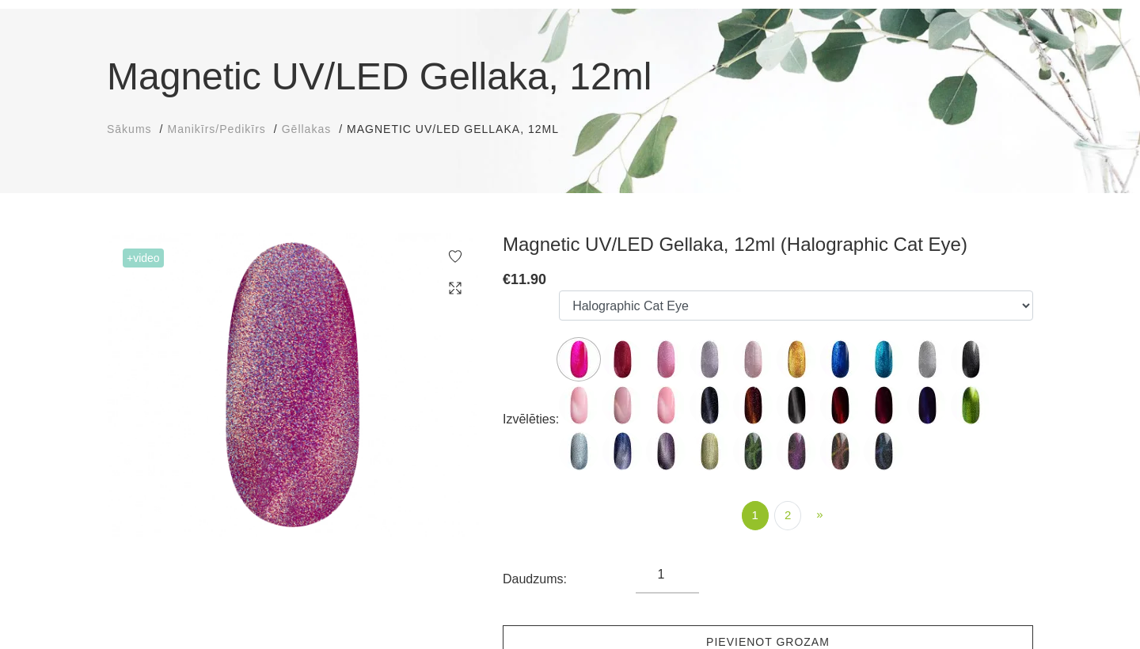
click at [701, 636] on link "Pievienot grozam" at bounding box center [768, 642] width 530 height 34
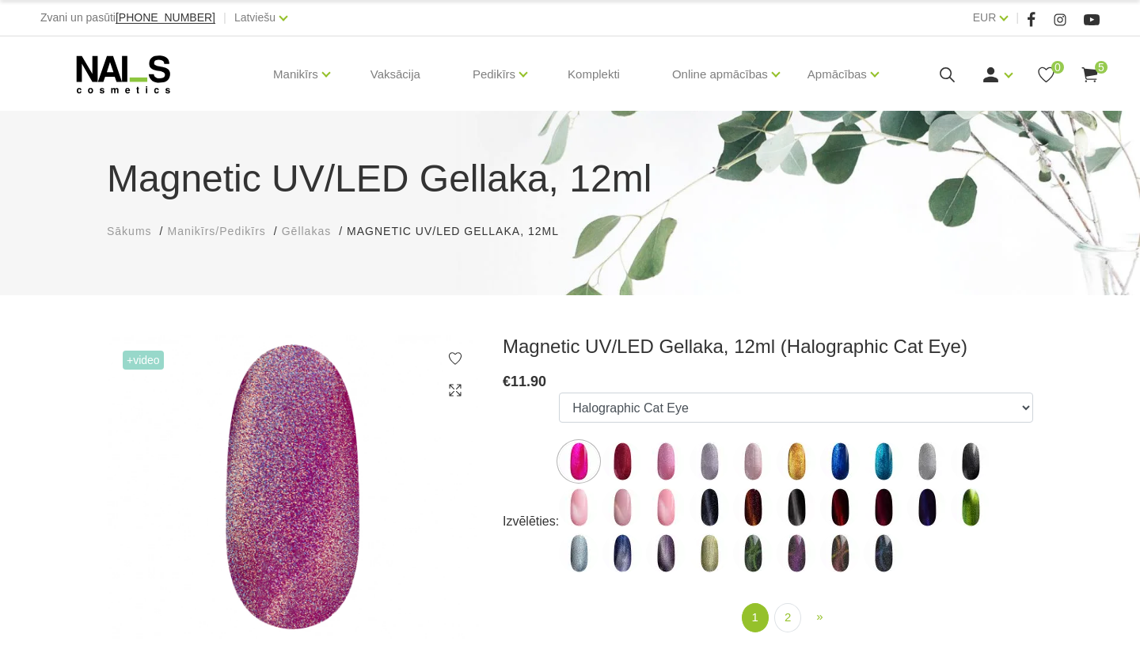
scroll to position [0, 0]
click at [1095, 82] on use at bounding box center [1089, 74] width 16 height 15
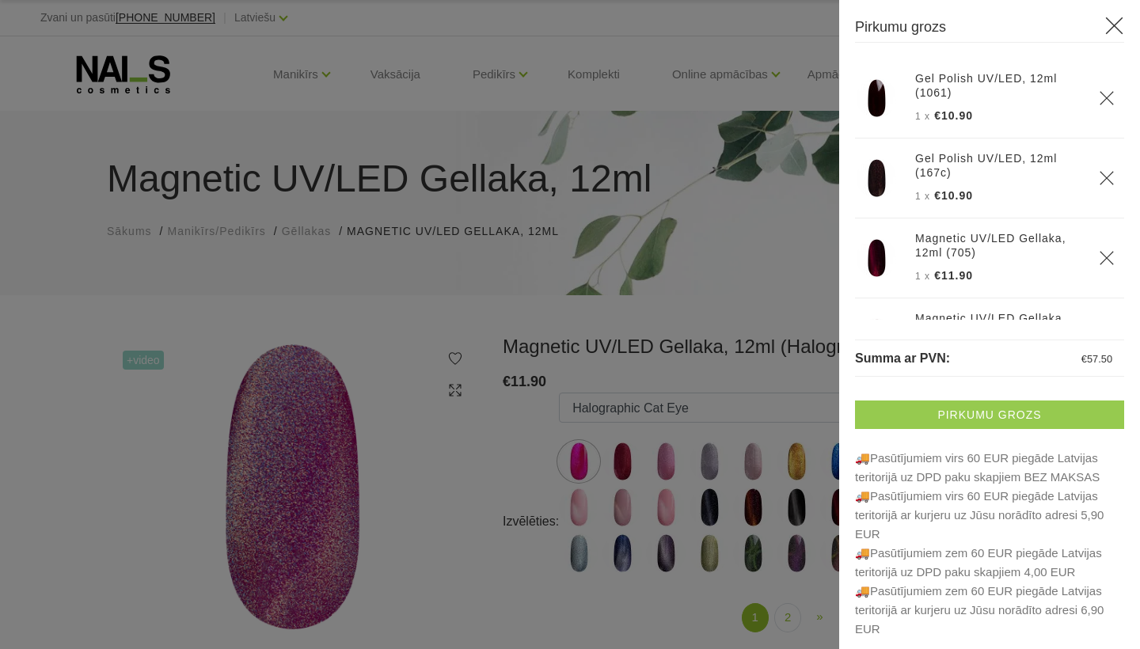
click at [1048, 426] on link "Pirkumu grozs" at bounding box center [989, 415] width 269 height 28
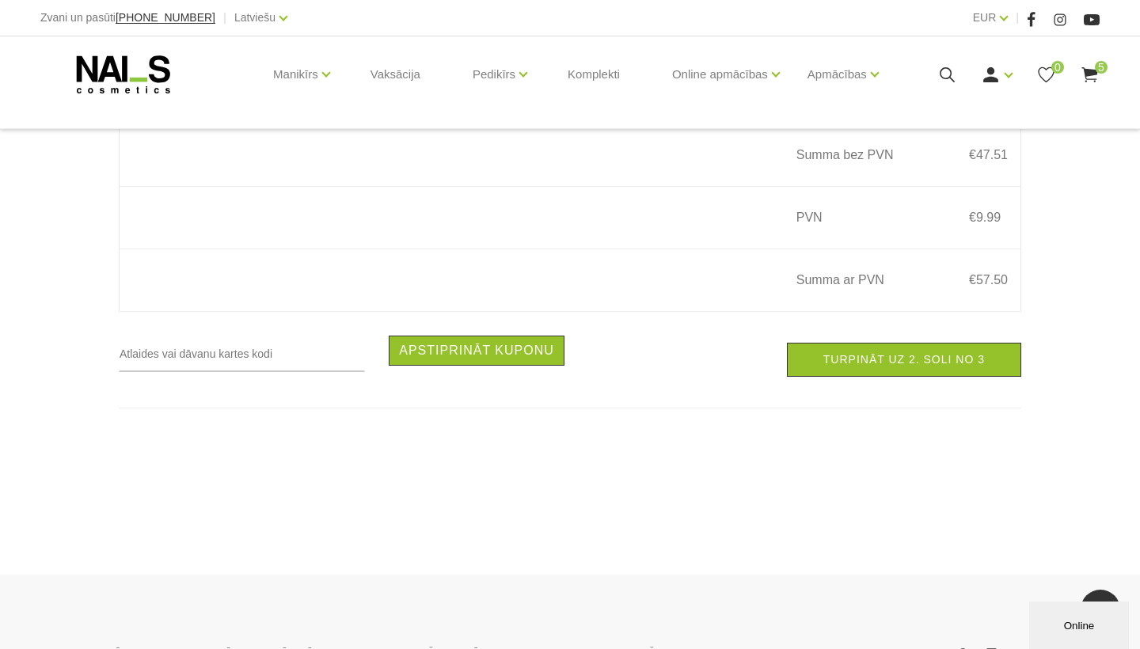
scroll to position [940, 0]
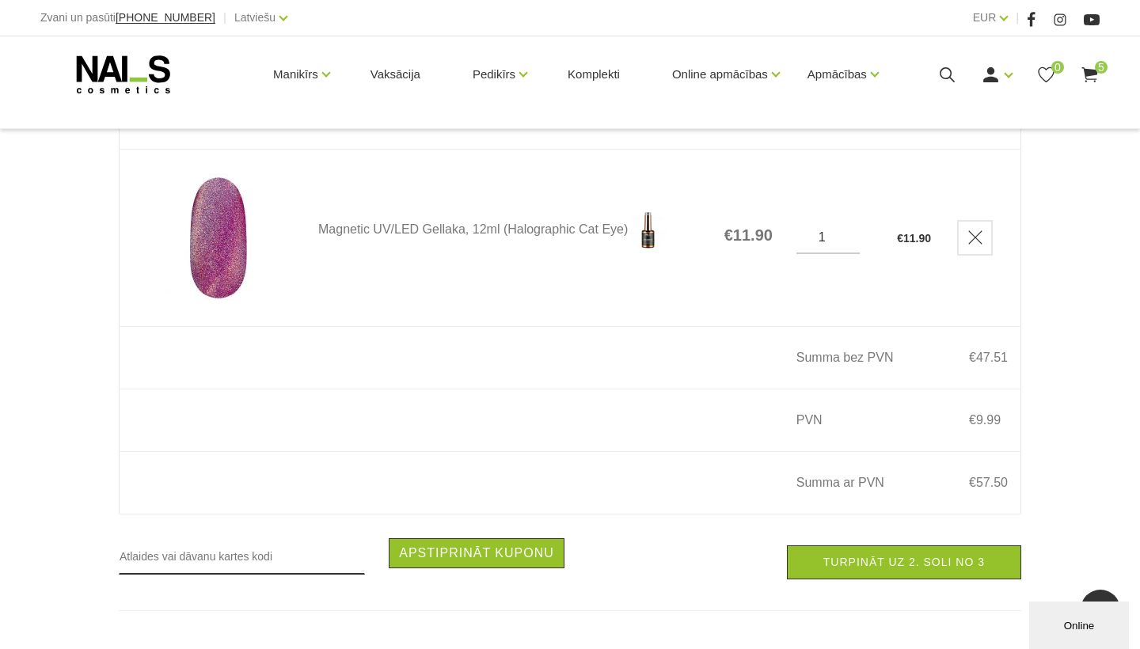
click at [234, 552] on input "text" at bounding box center [242, 556] width 246 height 36
type input "5 GELLAKAS"
click at [473, 526] on div "Produkts Cena Daudzums Kopā Gel Polish UV/LED, 12ml (1061) €10.90 1 € 10.90 Gel…" at bounding box center [570, 34] width 926 height 1280
click at [472, 544] on button "Apstiprināt kuponu" at bounding box center [477, 553] width 176 height 30
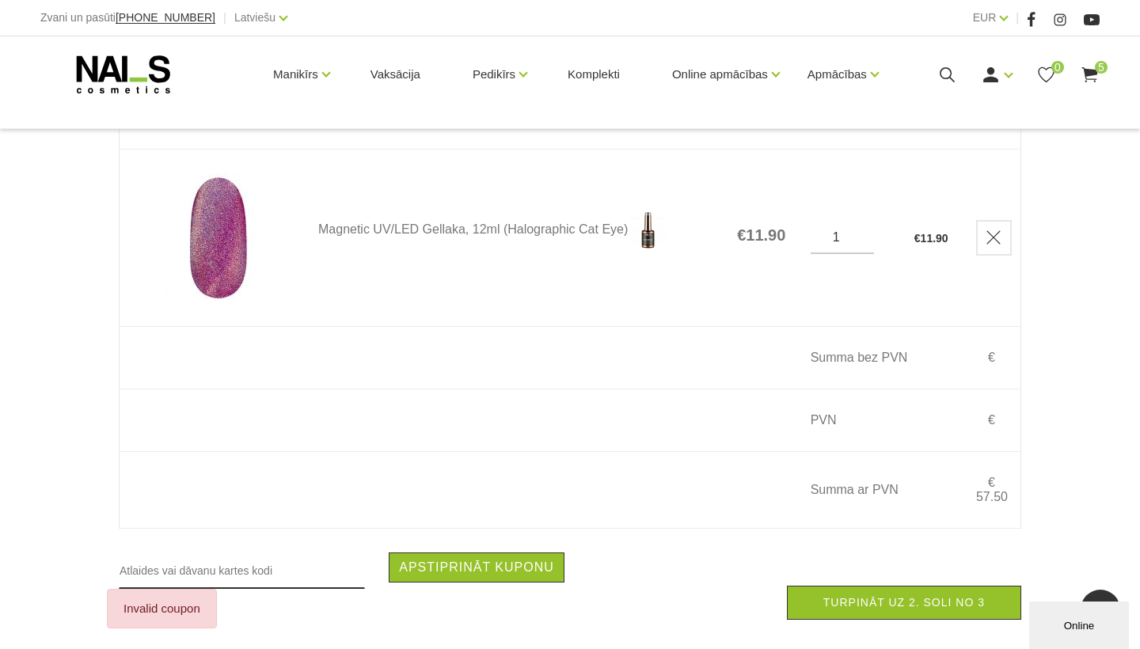
click at [211, 570] on input "text" at bounding box center [242, 571] width 246 height 36
type input "5GELLAKAS"
click at [412, 556] on button "Apstiprināt kuponu" at bounding box center [477, 568] width 176 height 30
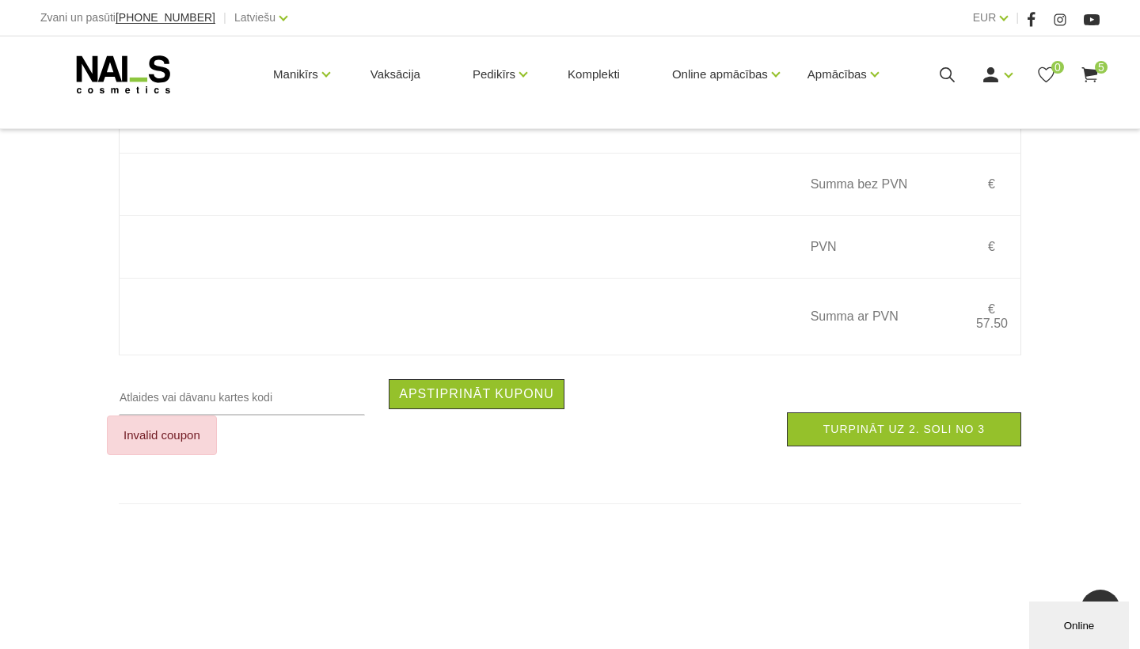
scroll to position [1142, 0]
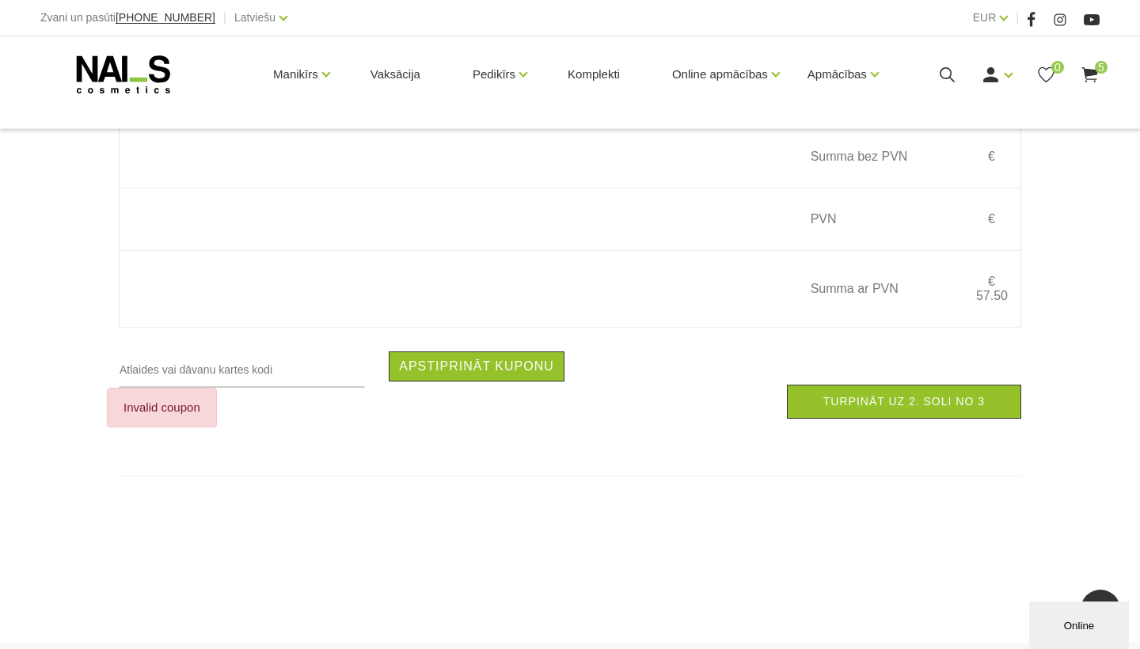
click at [1088, 620] on div "Online" at bounding box center [1079, 626] width 76 height 12
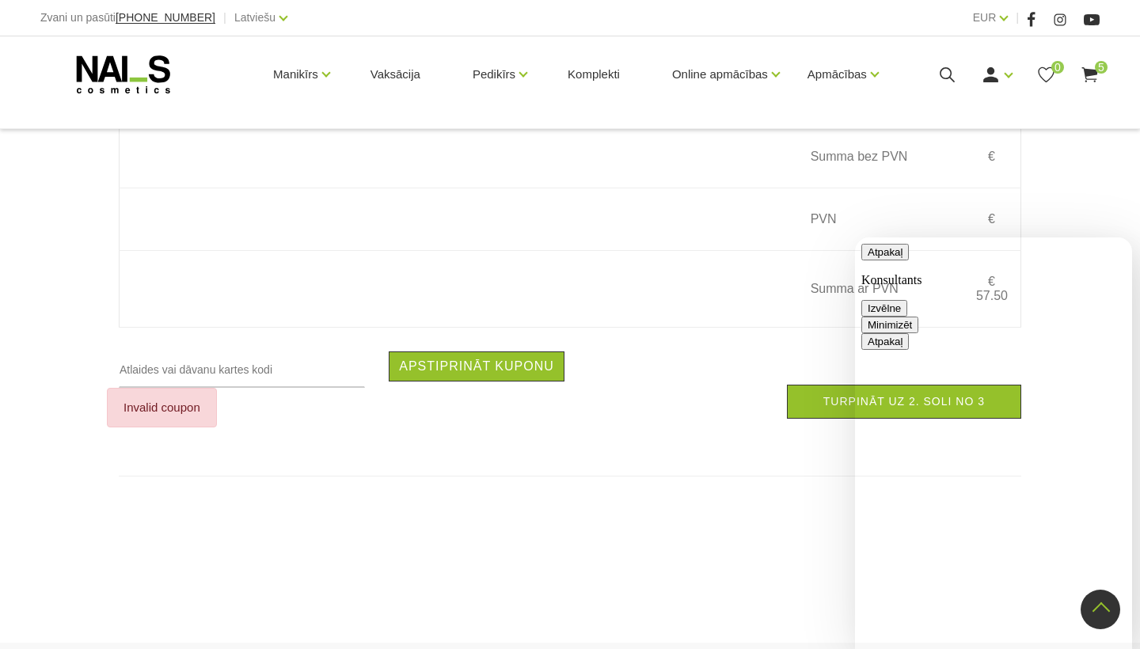
type textarea "V"
type textarea "KĀ IEGĀDĀTIES 5 GĒLLAKAS PAR 35 EIRO?"
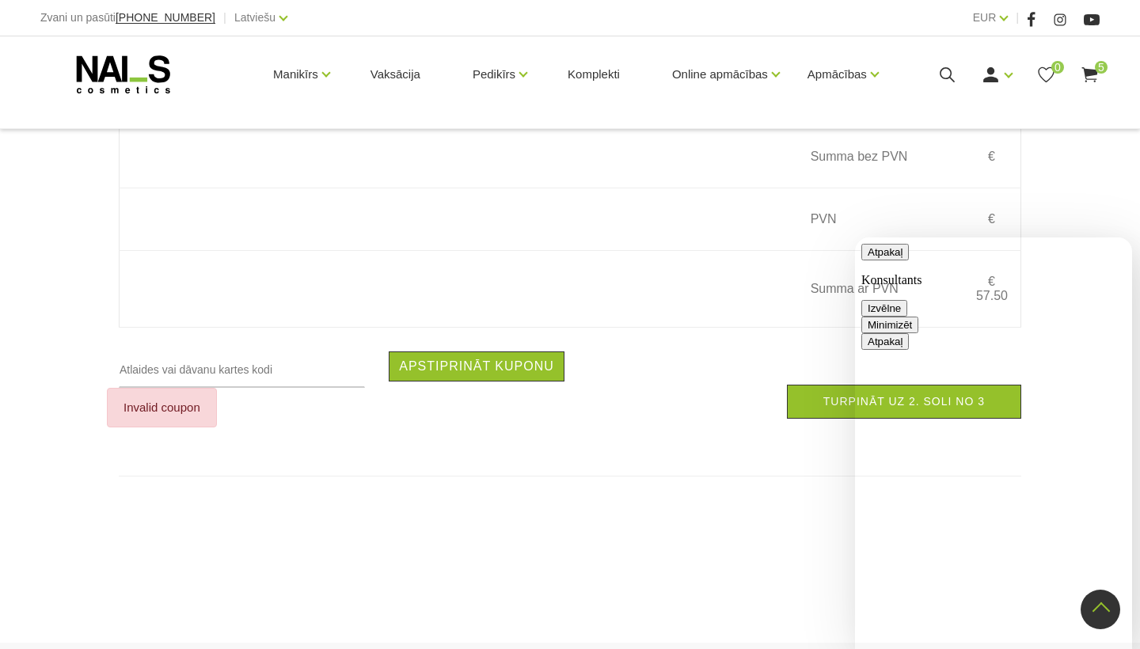
click at [881, 256] on button "Atpakaļ" at bounding box center [884, 252] width 47 height 17
click at [760, 385] on div "Turpināt uz 2. soli no 3" at bounding box center [801, 402] width 463 height 34
click at [918, 260] on button "Minimizēt" at bounding box center [889, 252] width 57 height 17
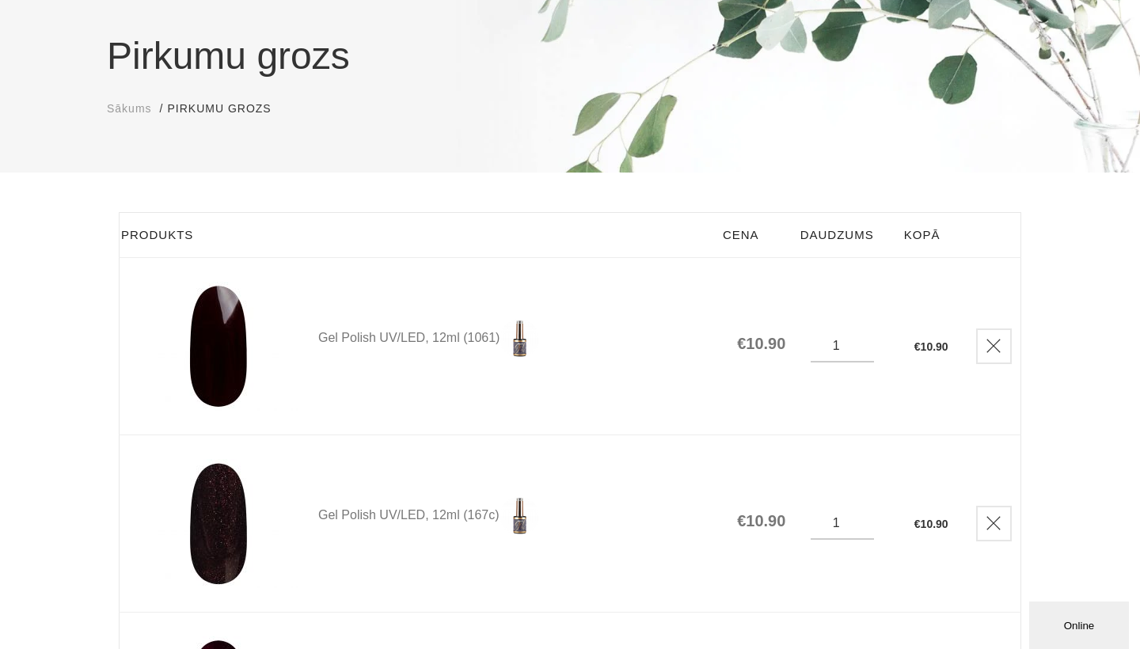
scroll to position [122, 0]
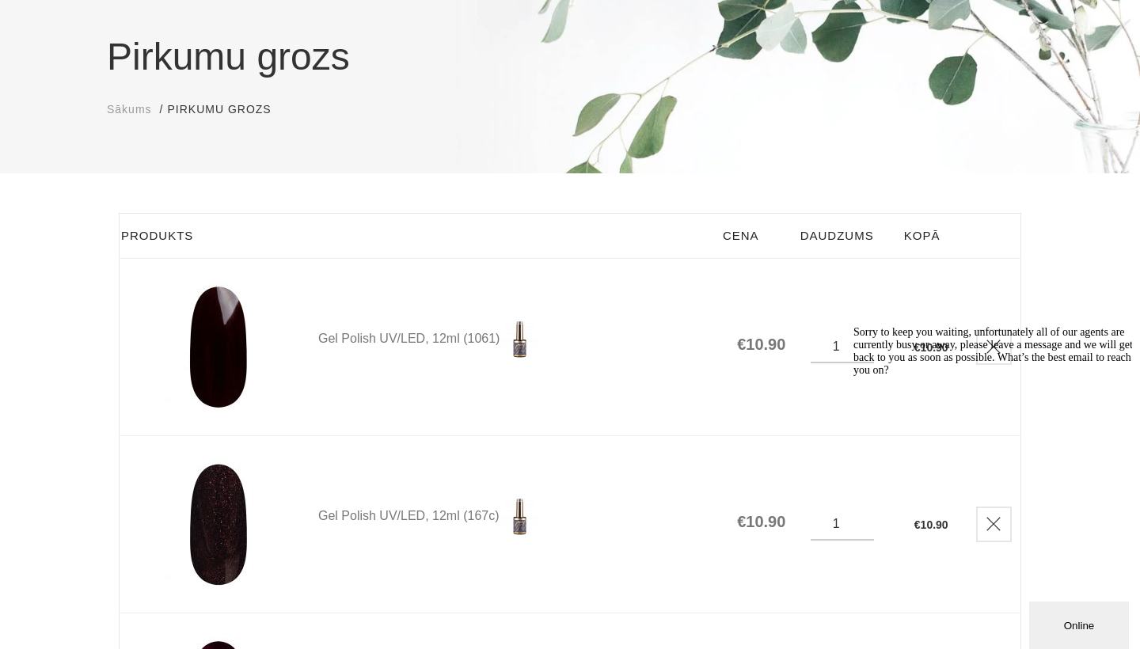
click at [1065, 623] on div "Online" at bounding box center [1079, 626] width 76 height 12
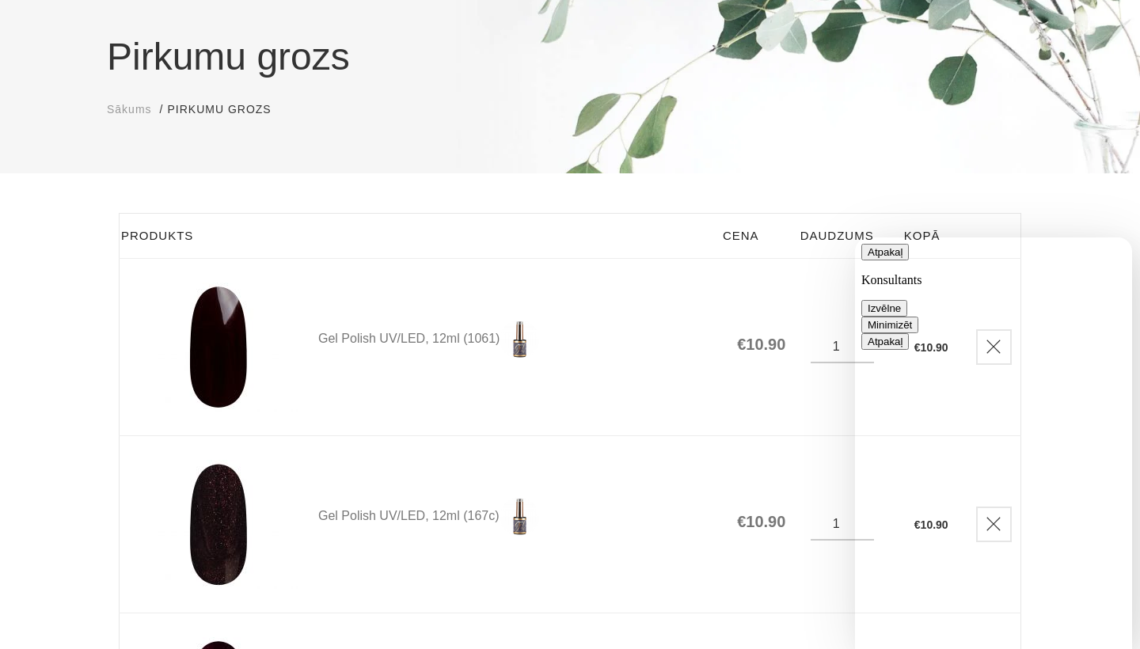
scroll to position [327, 0]
click at [918, 317] on button "Minimizēt" at bounding box center [889, 325] width 57 height 17
